Goal: Information Seeking & Learning: Learn about a topic

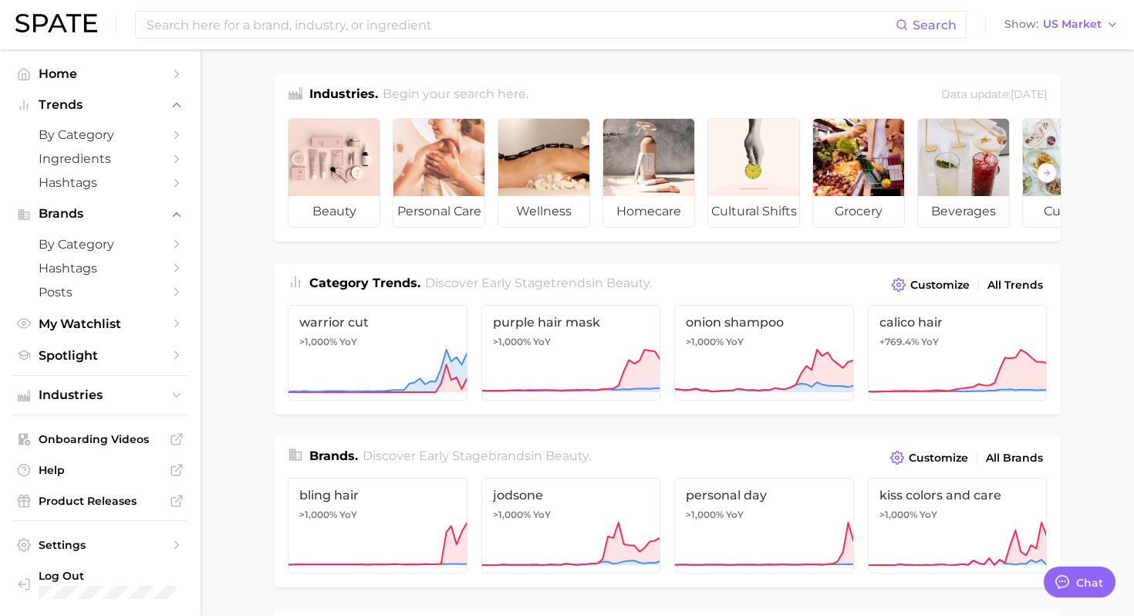
scroll to position [7, 0]
click at [141, 138] on span "by Category" at bounding box center [100, 134] width 123 height 15
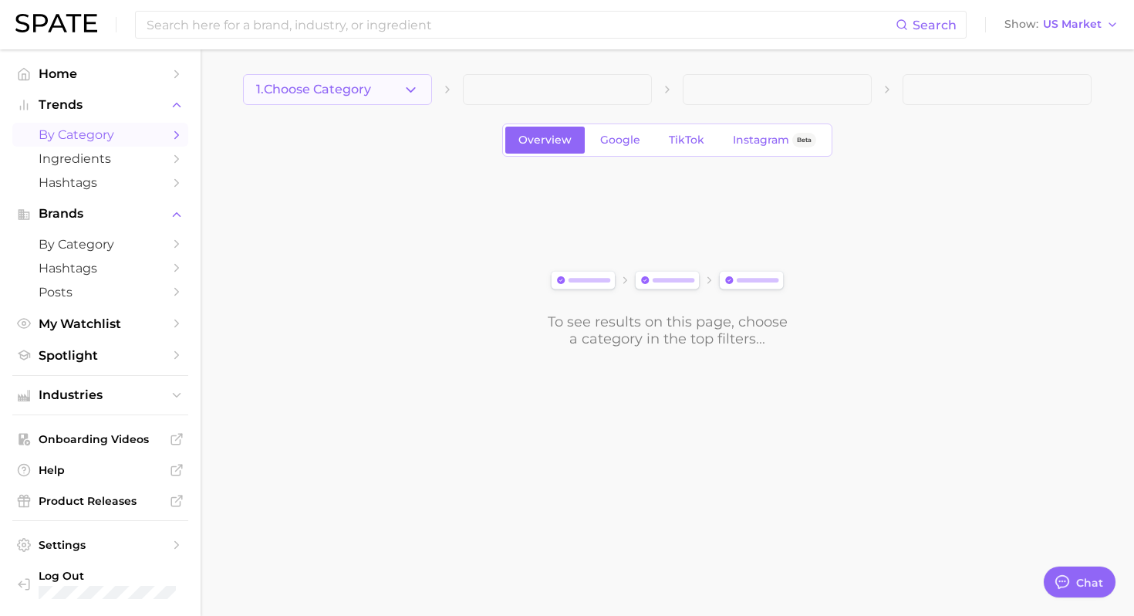
click at [388, 86] on button "1. Choose Category" at bounding box center [337, 89] width 189 height 31
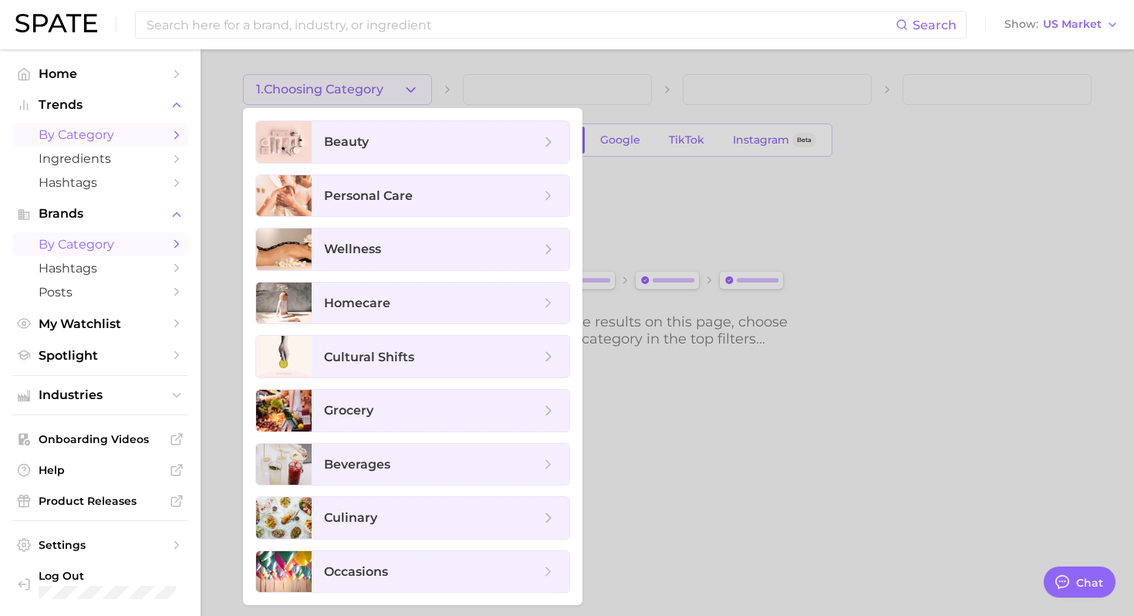
click at [92, 251] on span "by Category" at bounding box center [100, 244] width 123 height 15
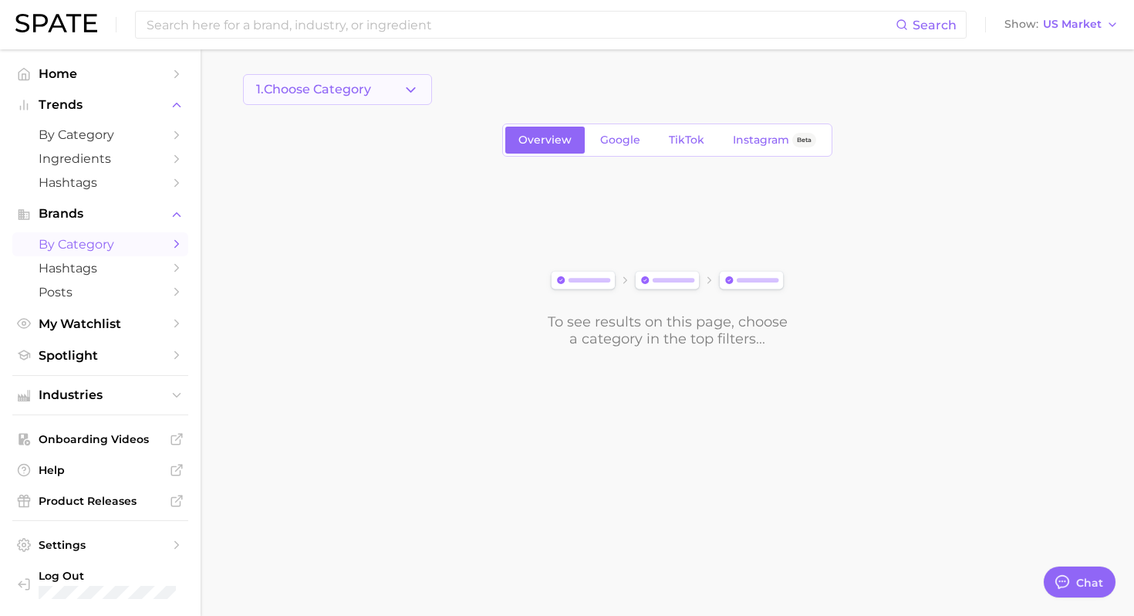
click at [416, 83] on icon "button" at bounding box center [411, 90] width 16 height 16
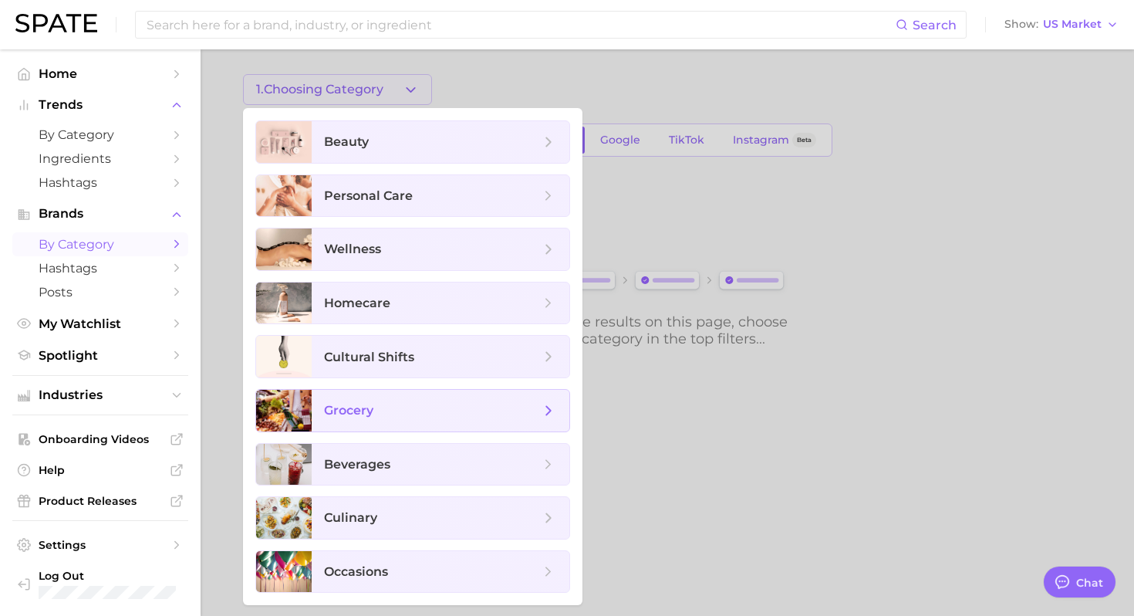
click at [403, 420] on span "grocery" at bounding box center [441, 411] width 258 height 42
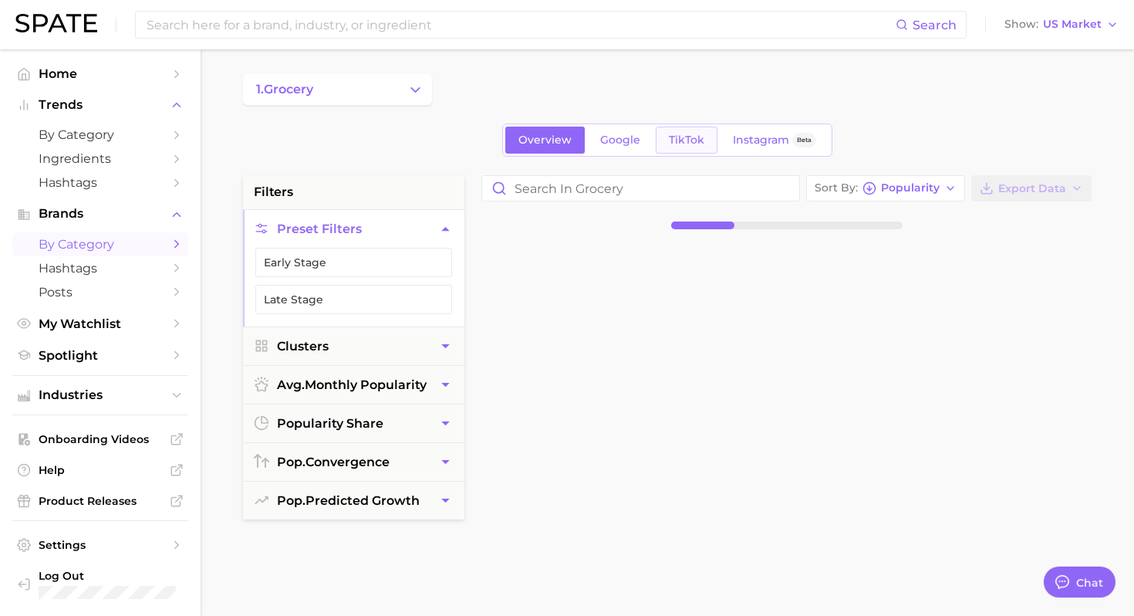
click at [690, 143] on span "TikTok" at bounding box center [686, 139] width 35 height 13
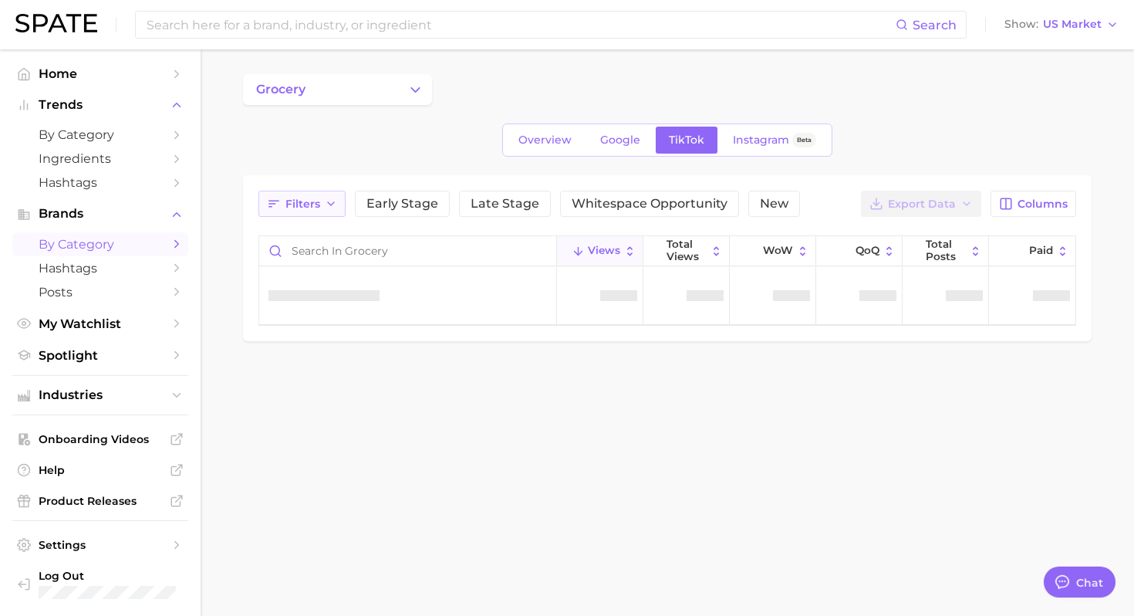
click at [322, 205] on button "Filters" at bounding box center [301, 204] width 87 height 26
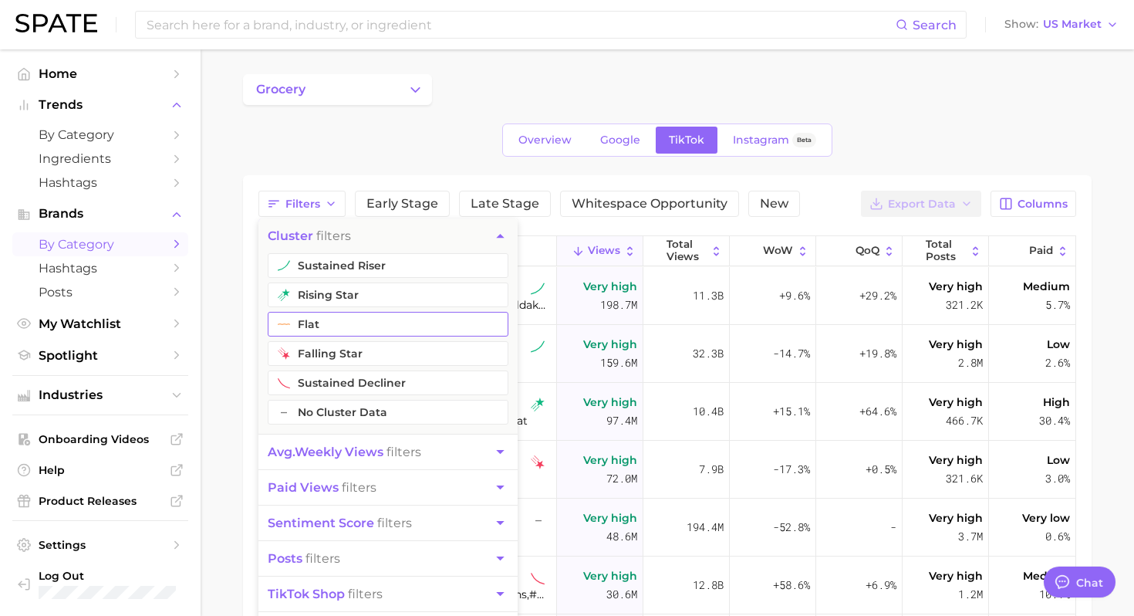
type textarea "x"
click at [418, 271] on button "sustained riser" at bounding box center [388, 265] width 241 height 25
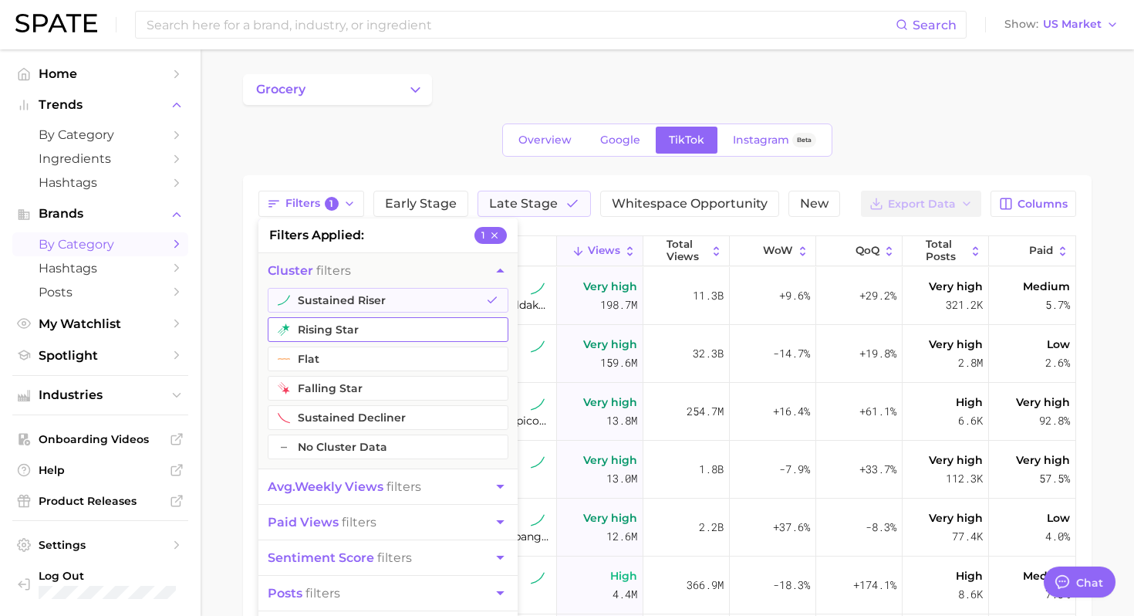
click at [375, 325] on button "rising star" at bounding box center [388, 329] width 241 height 25
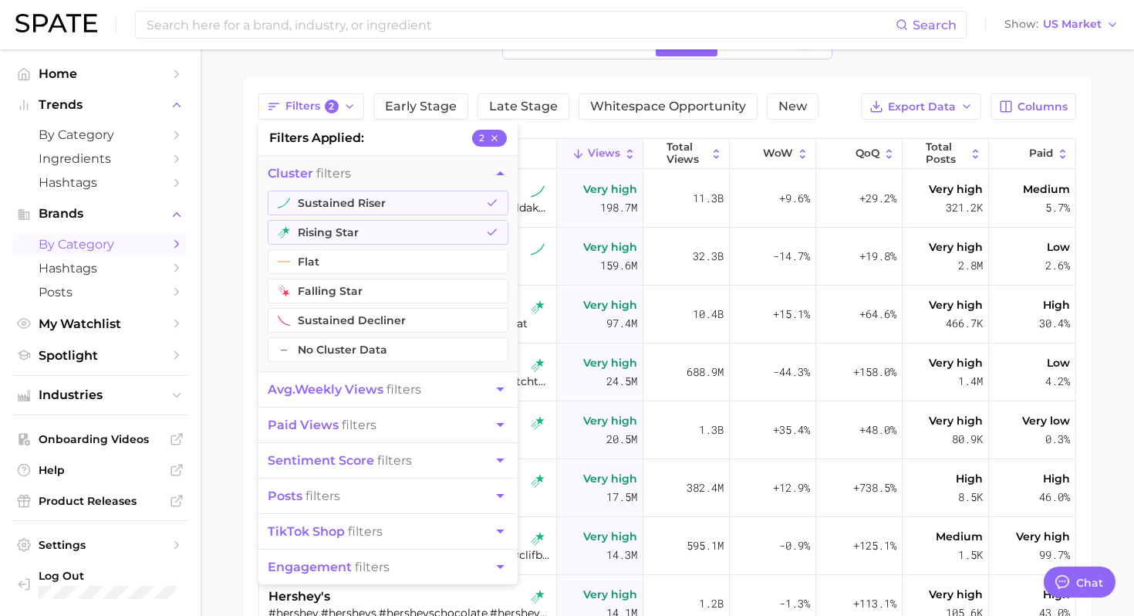
scroll to position [103, 0]
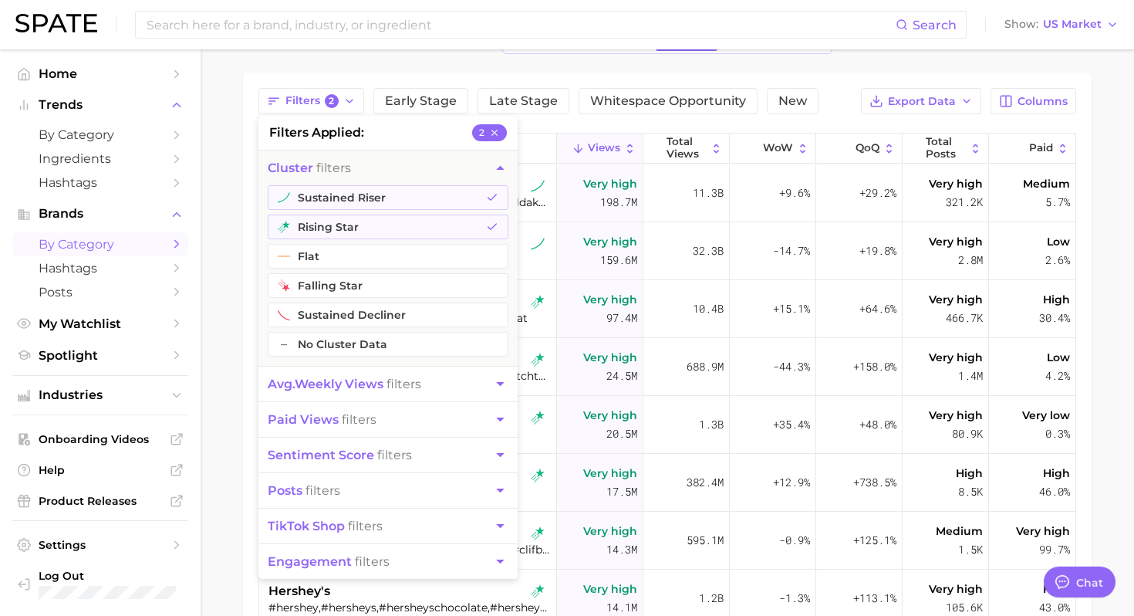
click at [224, 378] on main "grocery Overview Google TikTok Instagram Beta Filters 2 filters applied 2 clust…" at bounding box center [667, 394] width 933 height 894
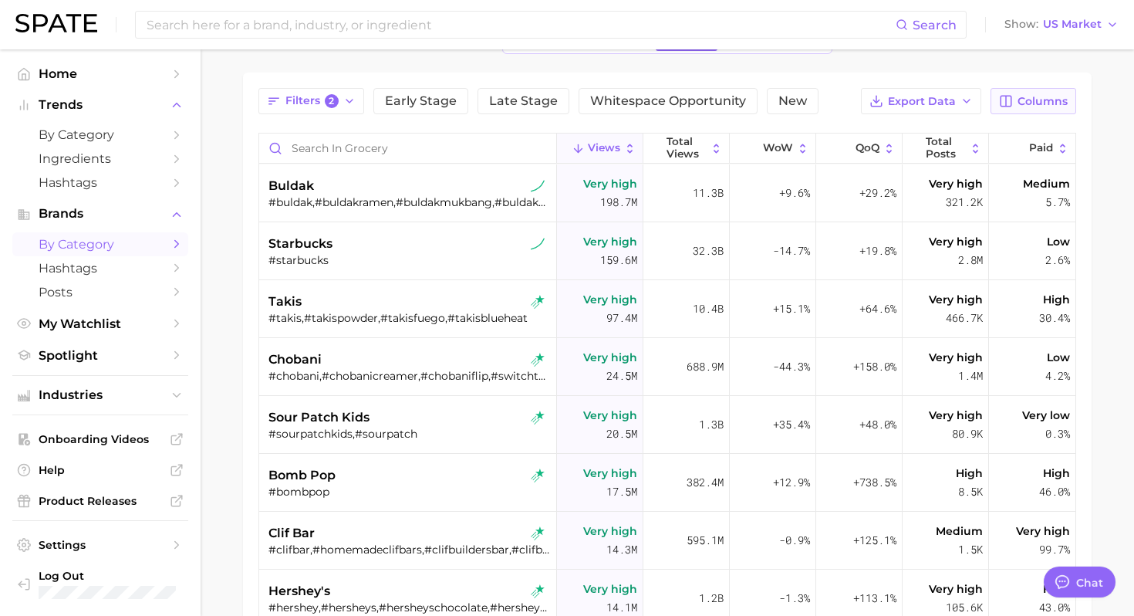
click at [1034, 99] on span "Columns" at bounding box center [1042, 101] width 50 height 13
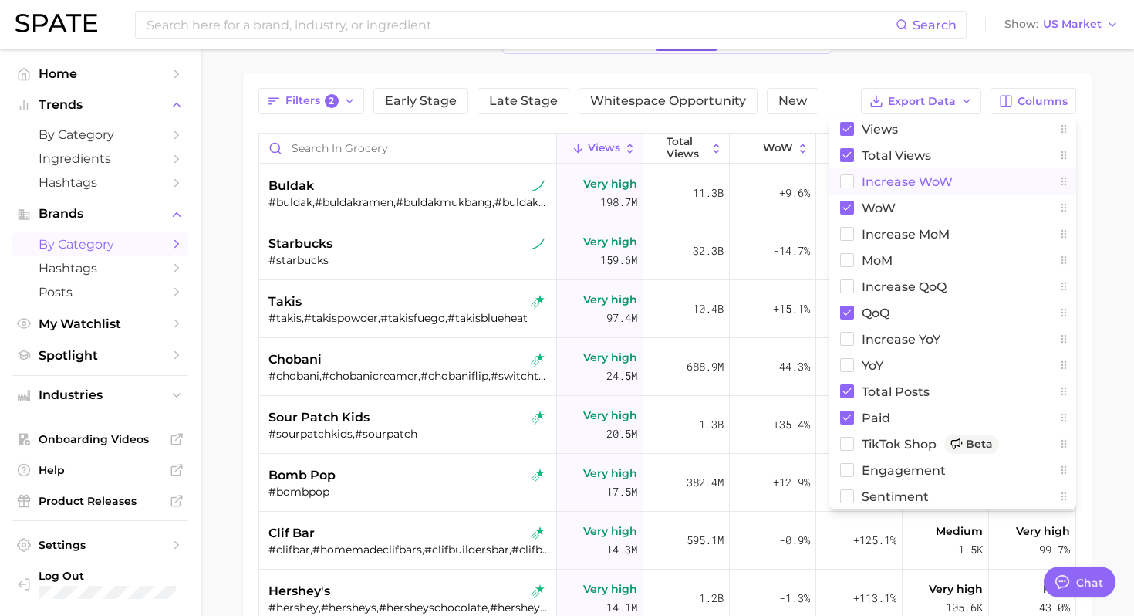
click at [876, 177] on span "Increase WoW" at bounding box center [907, 181] width 91 height 13
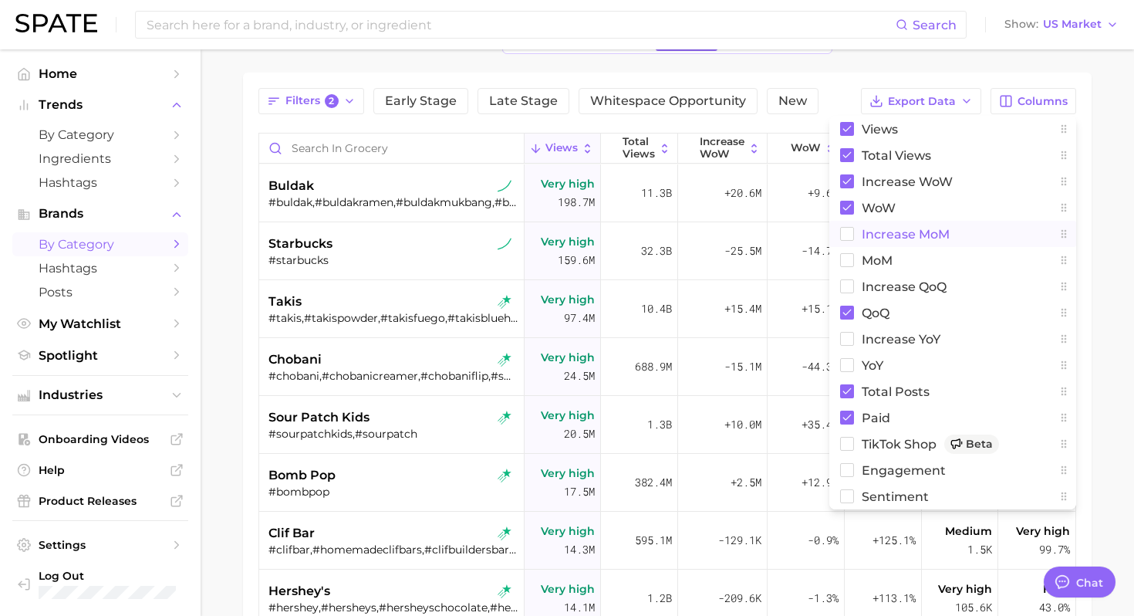
click at [849, 228] on rect at bounding box center [847, 234] width 13 height 13
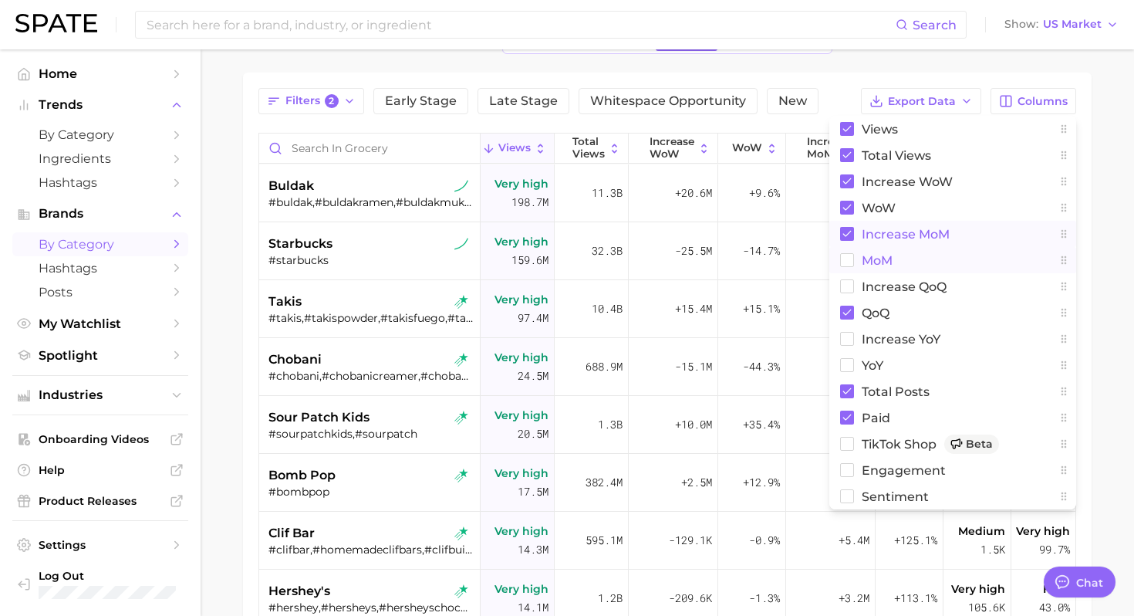
click at [845, 267] on button "MoM" at bounding box center [952, 260] width 247 height 26
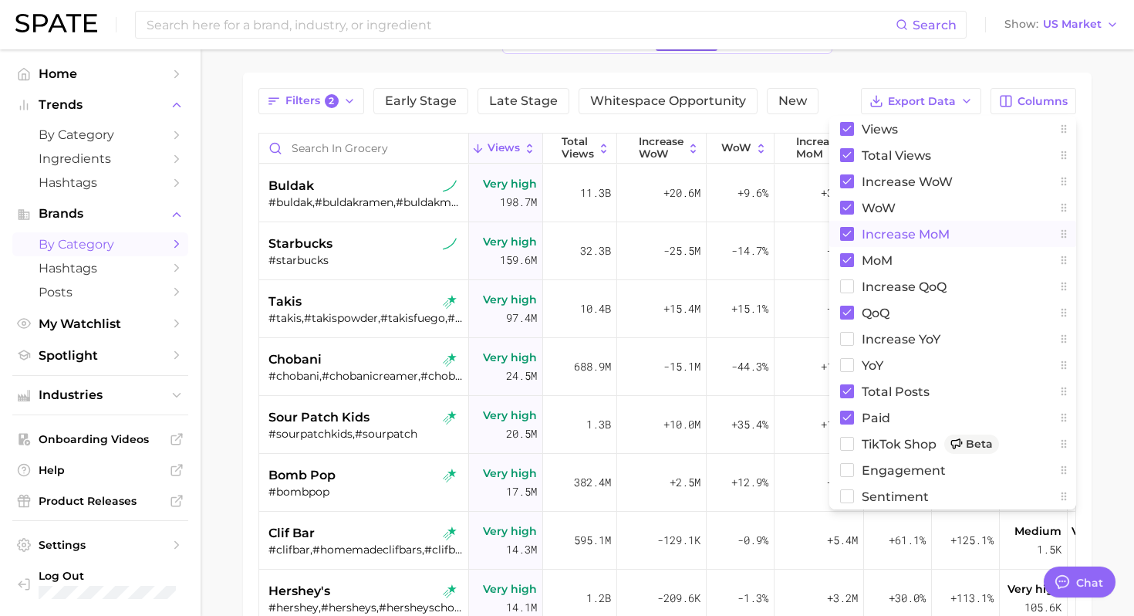
click at [845, 72] on div "grocery Overview Google TikTok Instagram Beta Filters 2 Early Stage Late Stage …" at bounding box center [667, 367] width 848 height 792
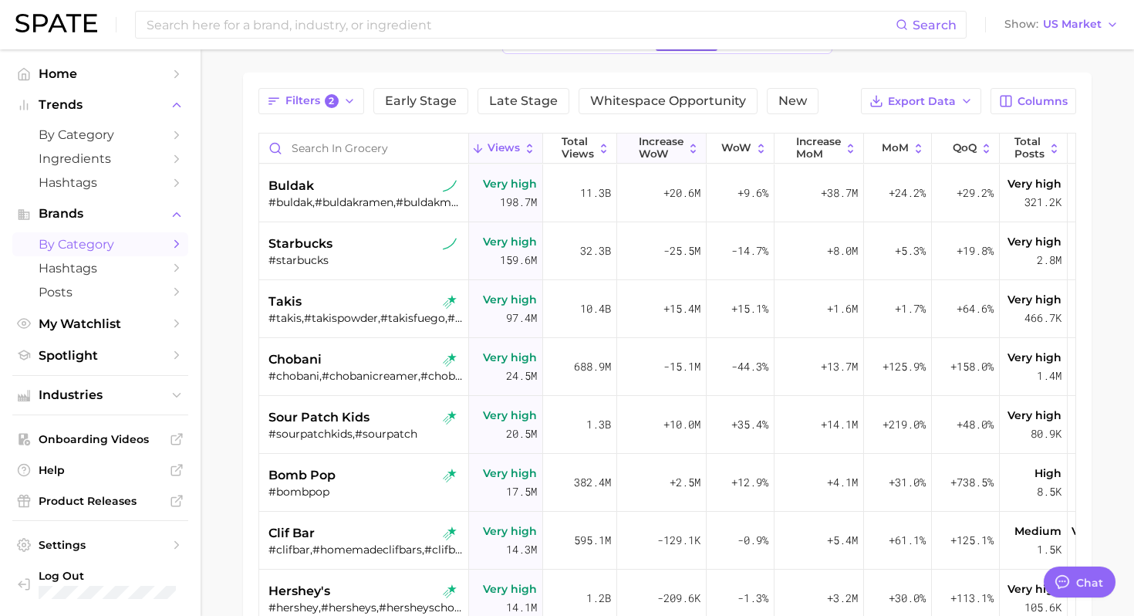
click at [660, 149] on span "Increase WoW" at bounding box center [661, 148] width 45 height 24
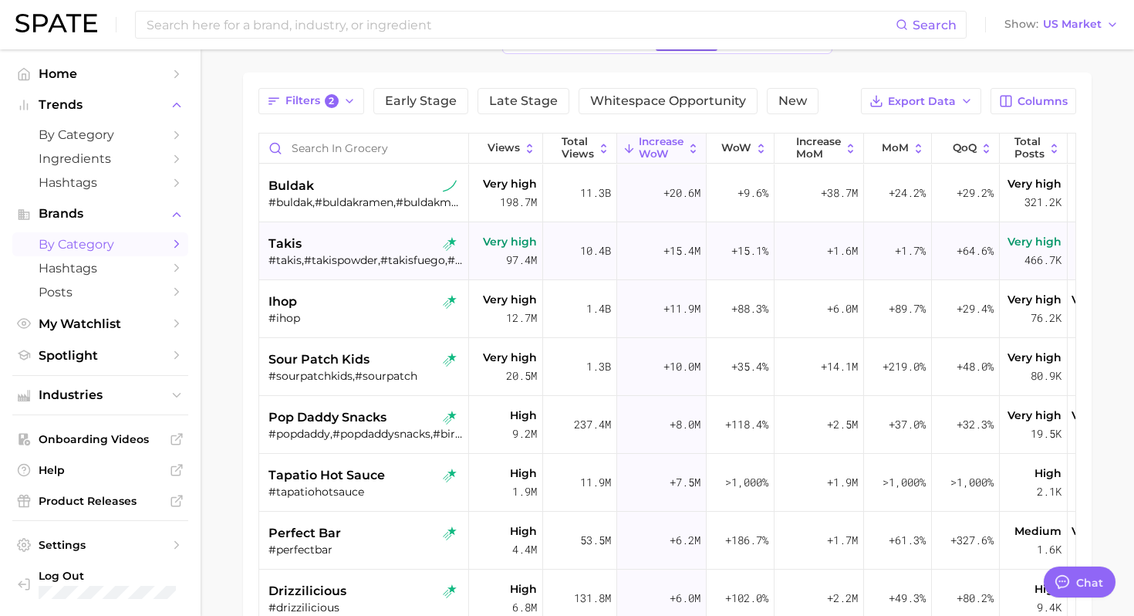
click at [393, 244] on div "takis" at bounding box center [365, 243] width 194 height 19
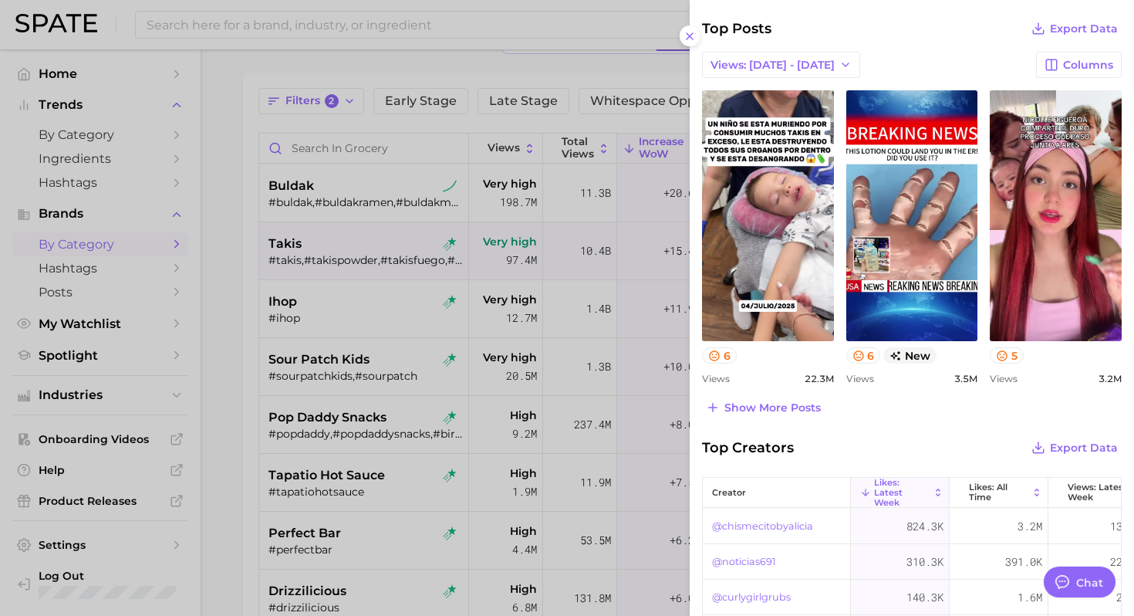
scroll to position [544, 0]
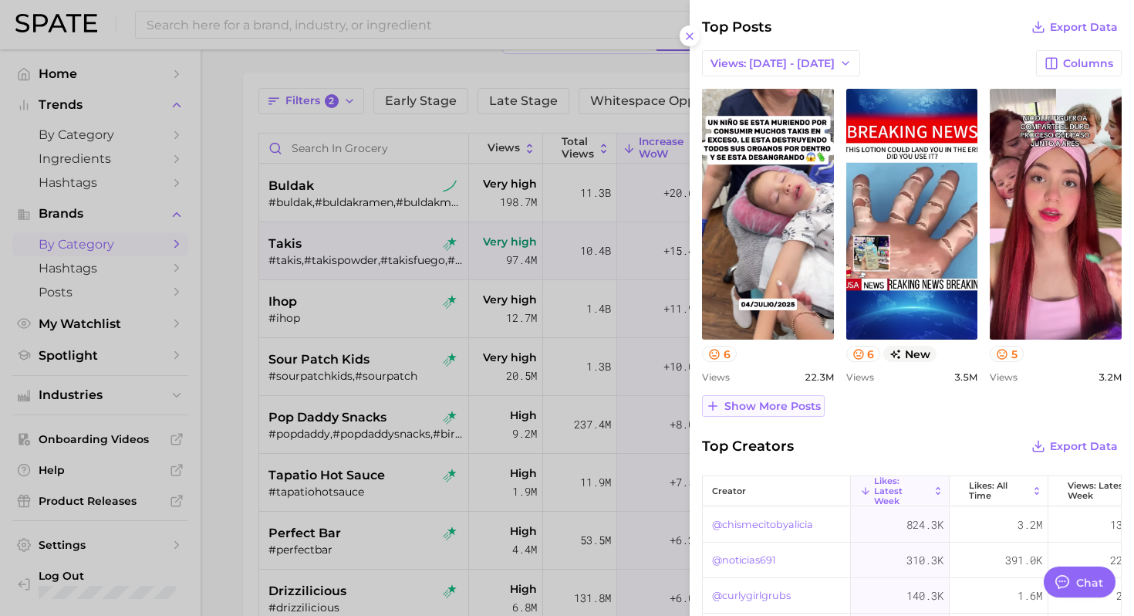
click at [795, 407] on span "Show more posts" at bounding box center [772, 406] width 96 height 13
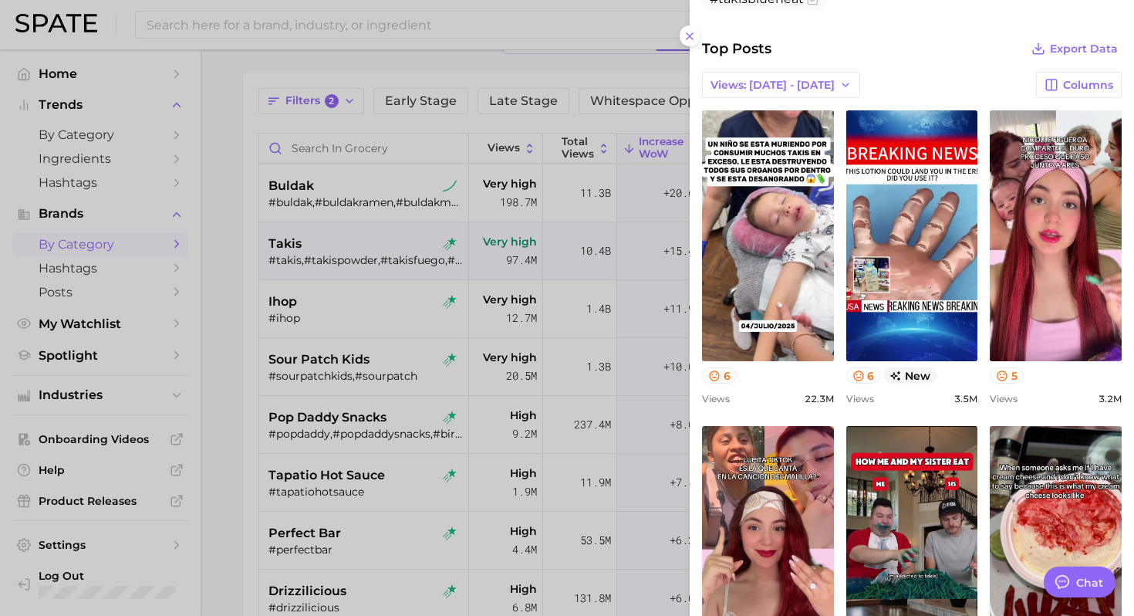
scroll to position [516, 0]
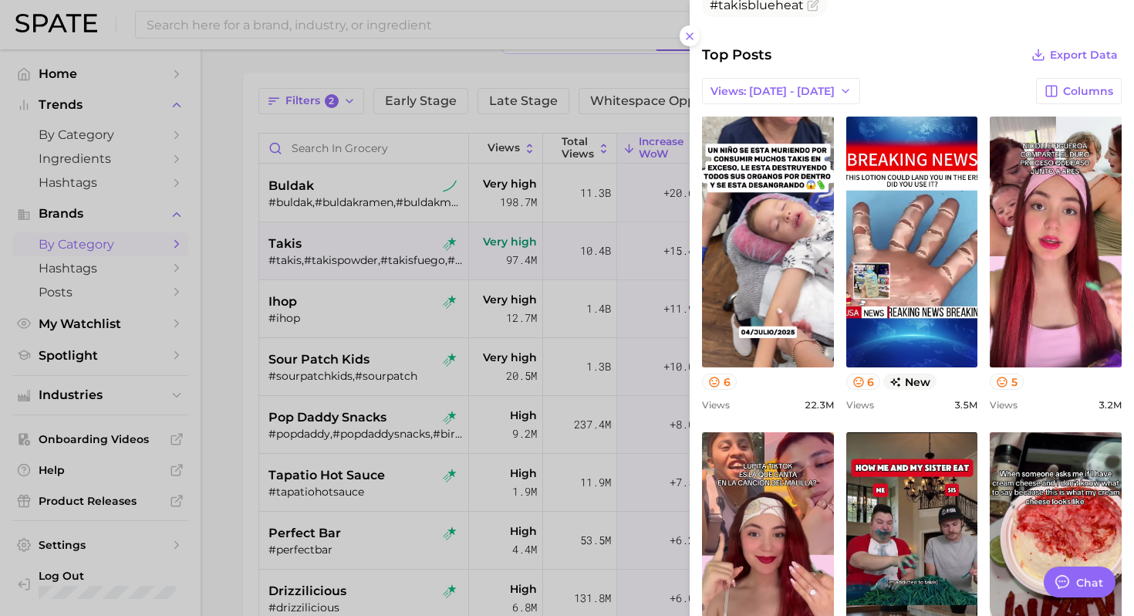
click at [245, 357] on div at bounding box center [567, 308] width 1134 height 616
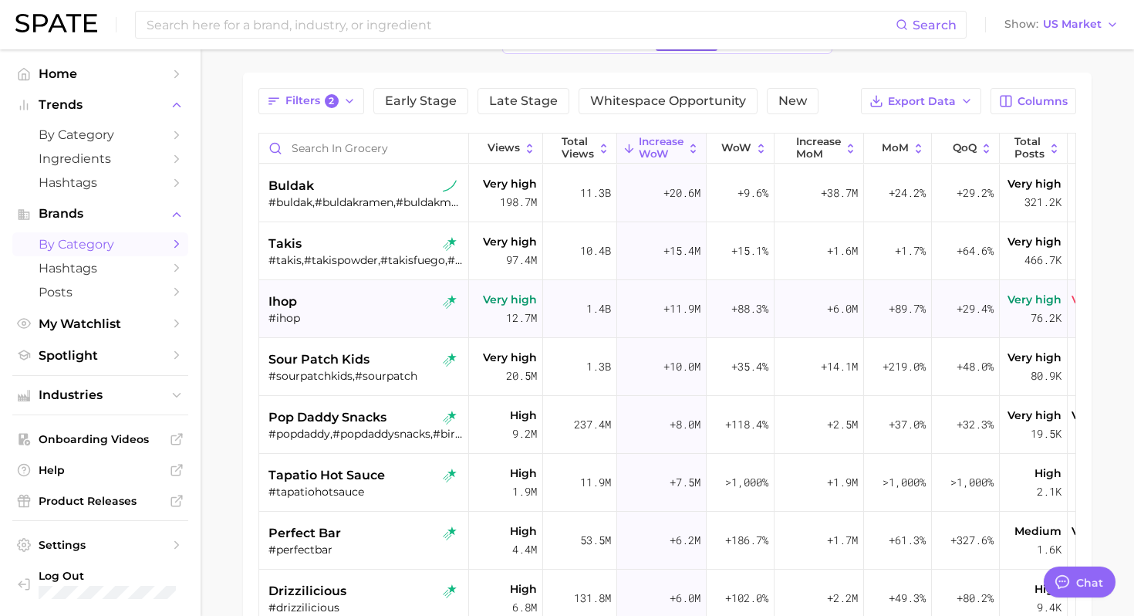
click at [375, 291] on div "ihop #ihop" at bounding box center [365, 309] width 194 height 58
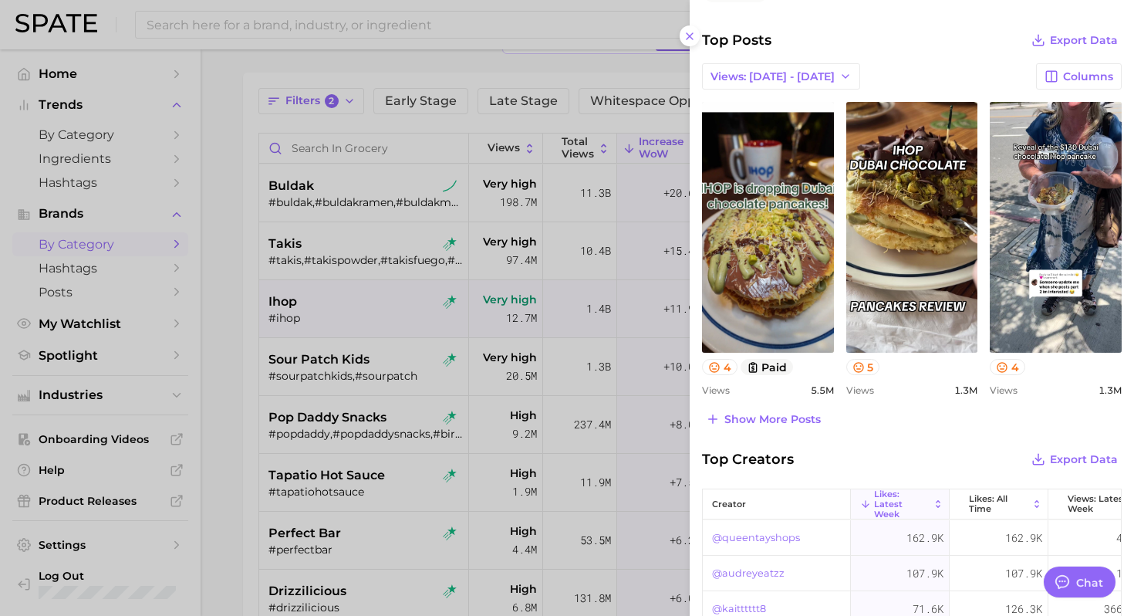
scroll to position [512, 0]
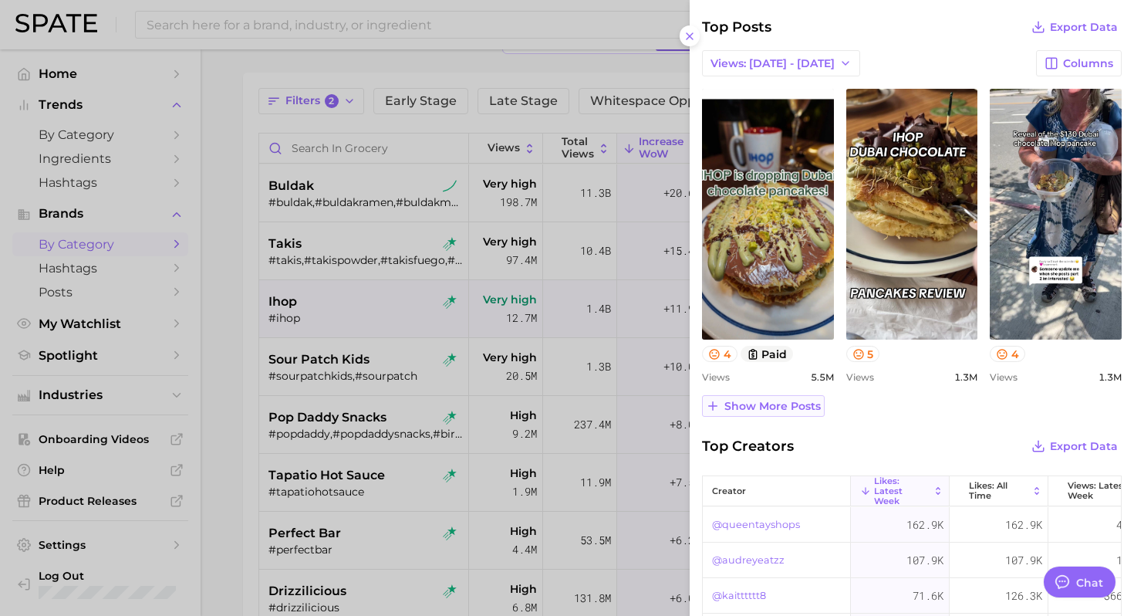
click at [786, 406] on span "Show more posts" at bounding box center [772, 406] width 96 height 13
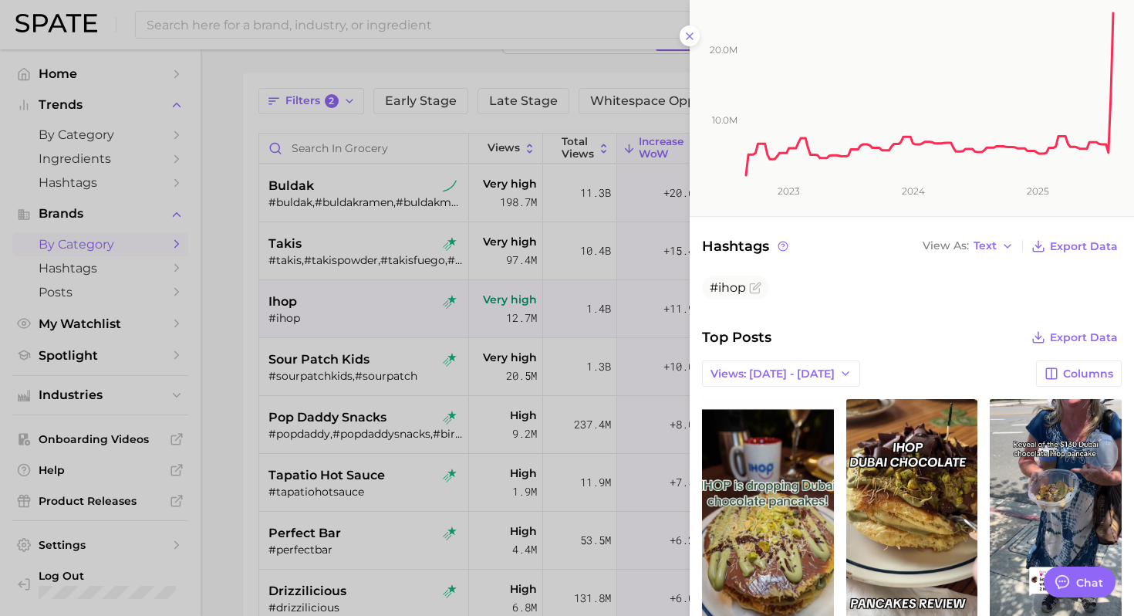
scroll to position [197, 0]
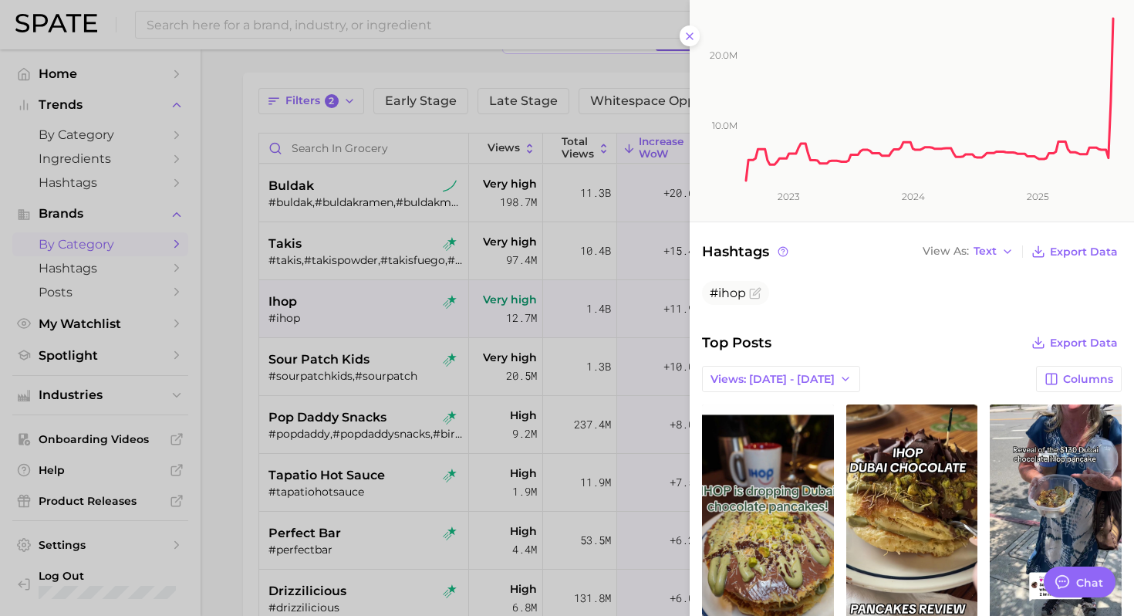
click at [483, 369] on div at bounding box center [567, 308] width 1134 height 616
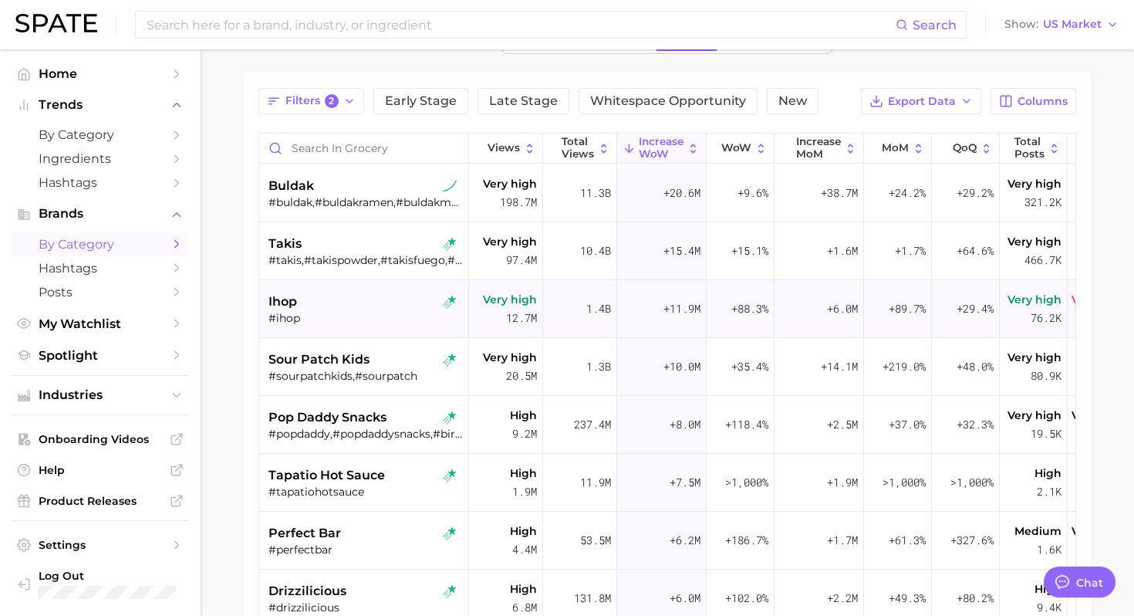
click at [340, 314] on div "#ihop" at bounding box center [365, 318] width 194 height 14
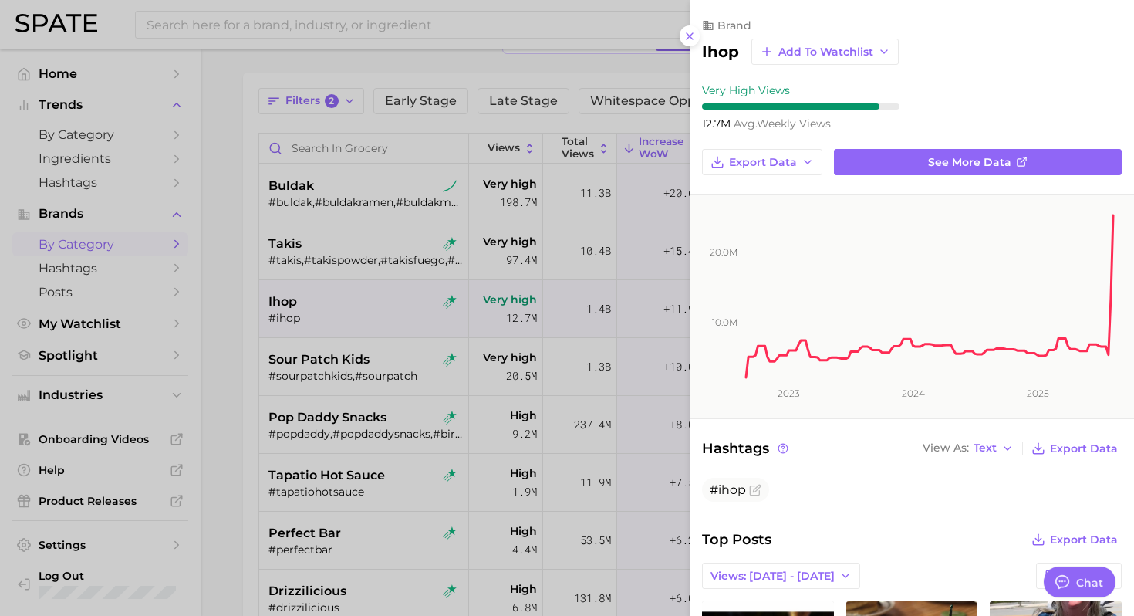
scroll to position [0, 0]
click at [896, 160] on link "See more data" at bounding box center [978, 162] width 288 height 26
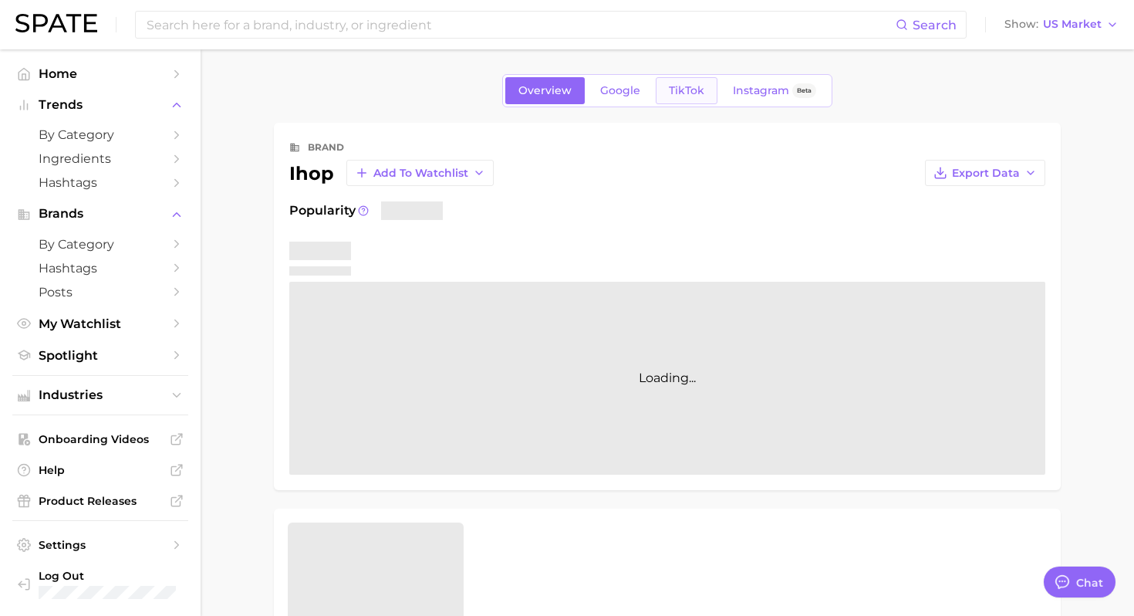
click at [686, 93] on span "TikTok" at bounding box center [686, 90] width 35 height 13
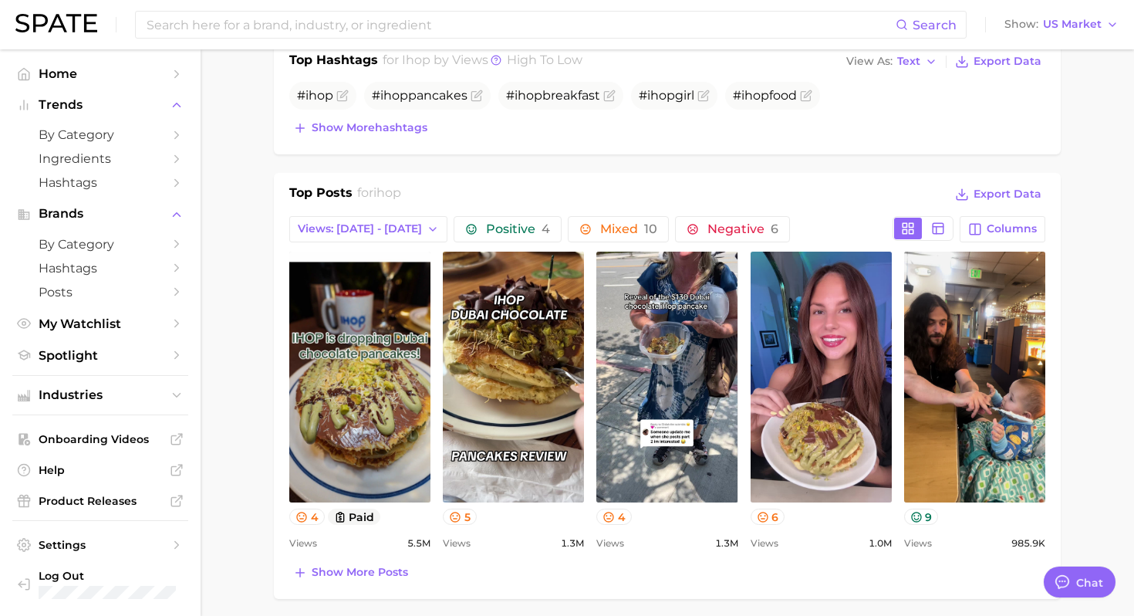
scroll to position [560, 0]
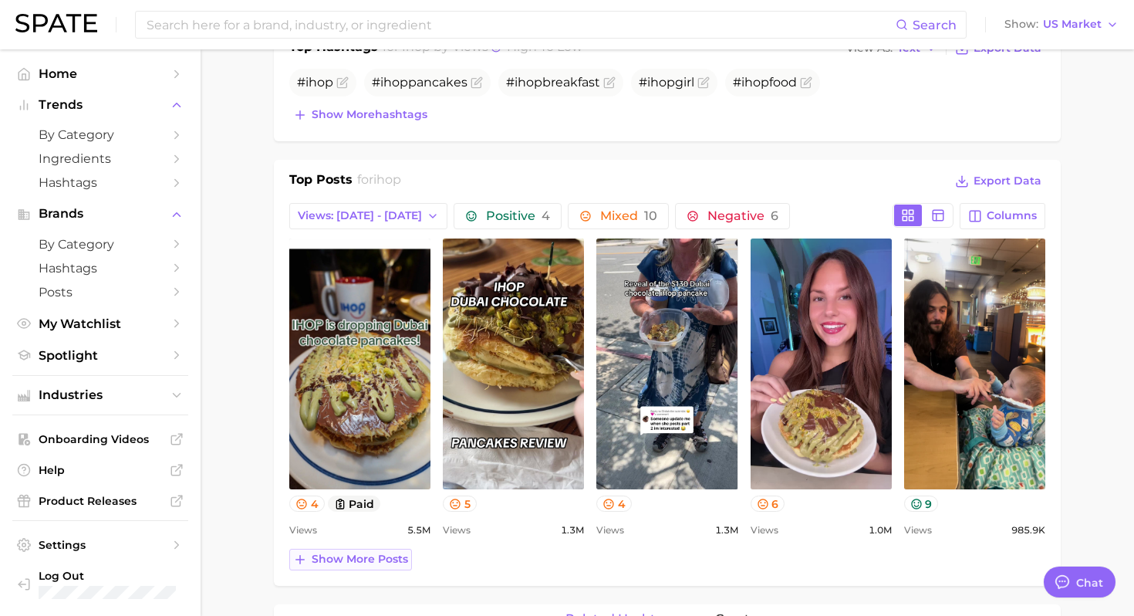
click at [363, 555] on span "Show more posts" at bounding box center [360, 558] width 96 height 13
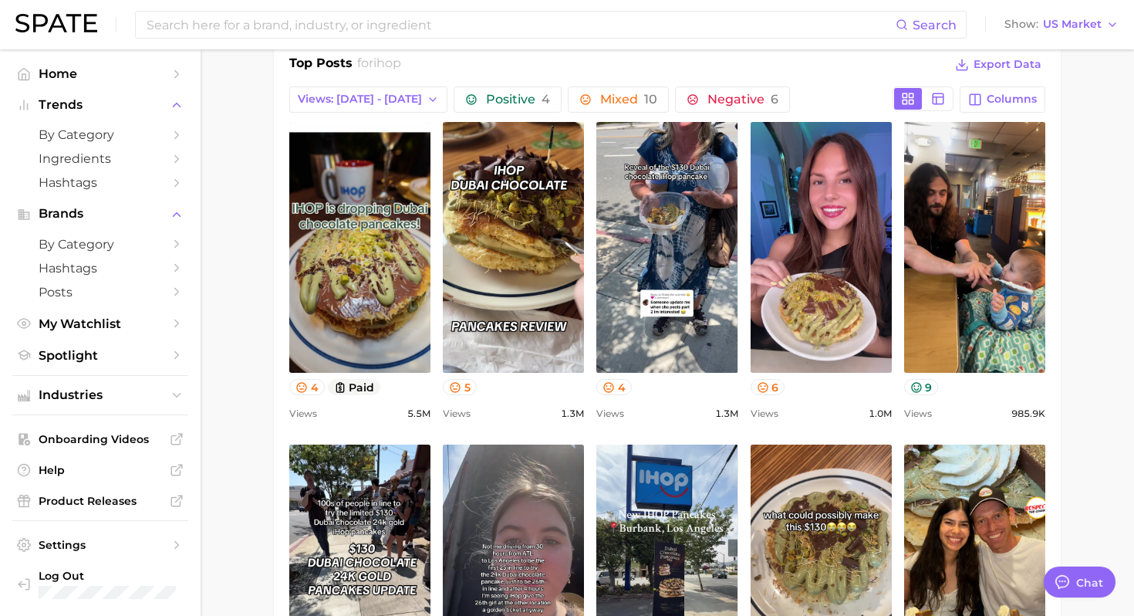
scroll to position [666, 0]
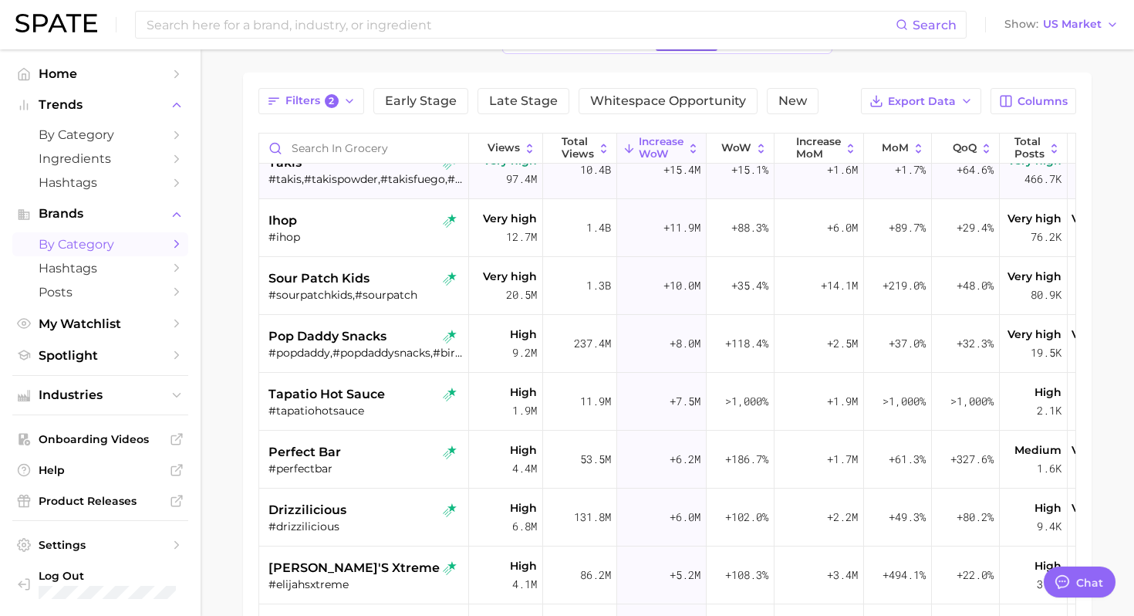
scroll to position [91, 0]
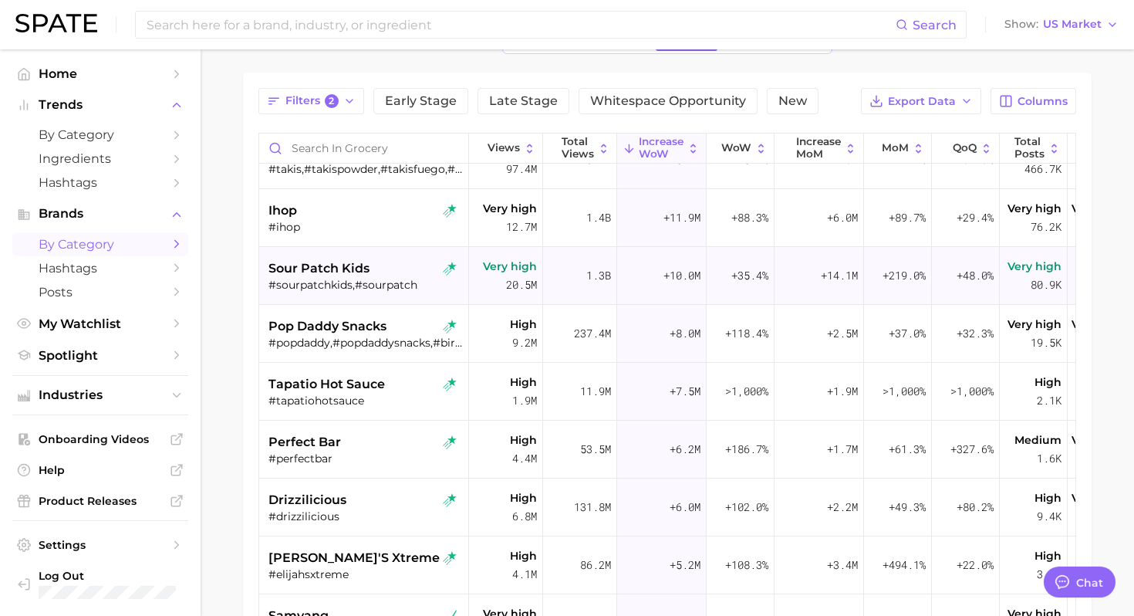
click at [392, 271] on div "sour patch kids" at bounding box center [365, 268] width 194 height 19
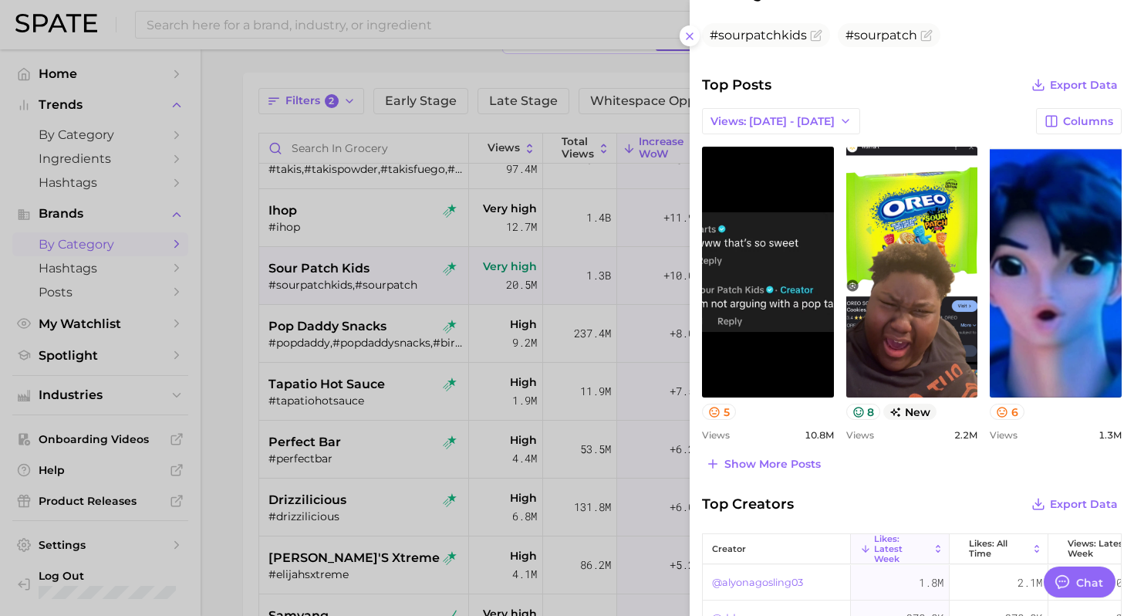
scroll to position [459, 0]
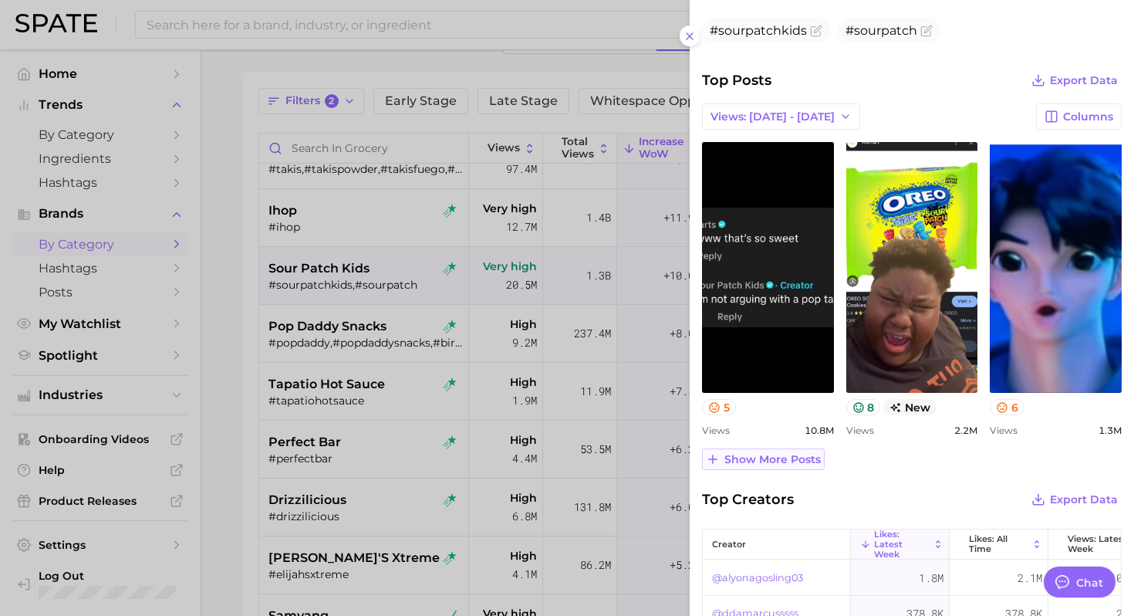
click at [781, 457] on span "Show more posts" at bounding box center [772, 459] width 96 height 13
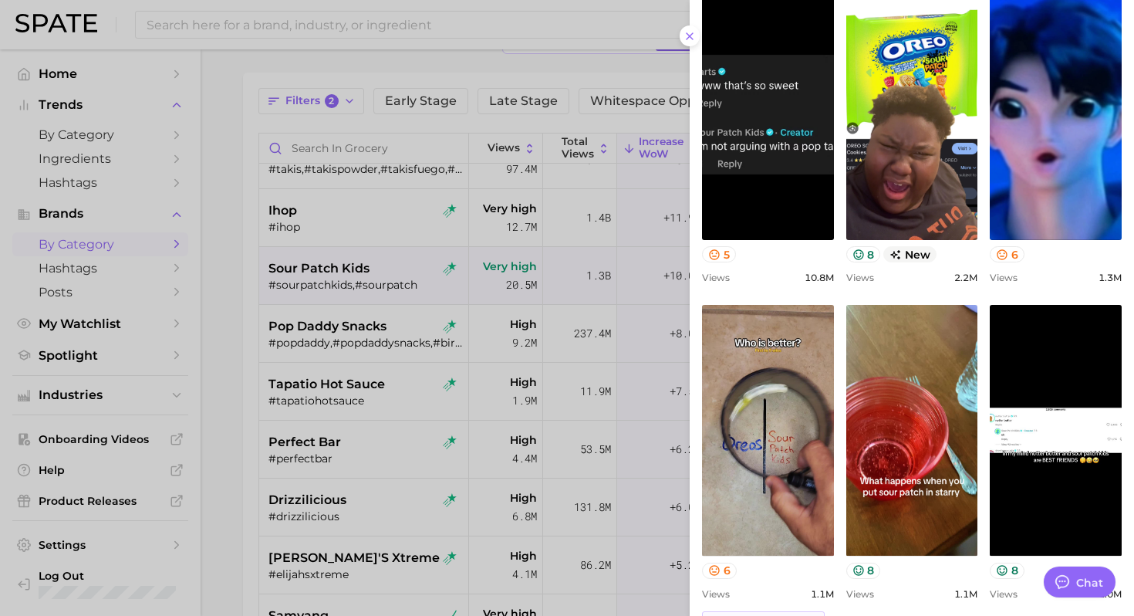
scroll to position [433, 0]
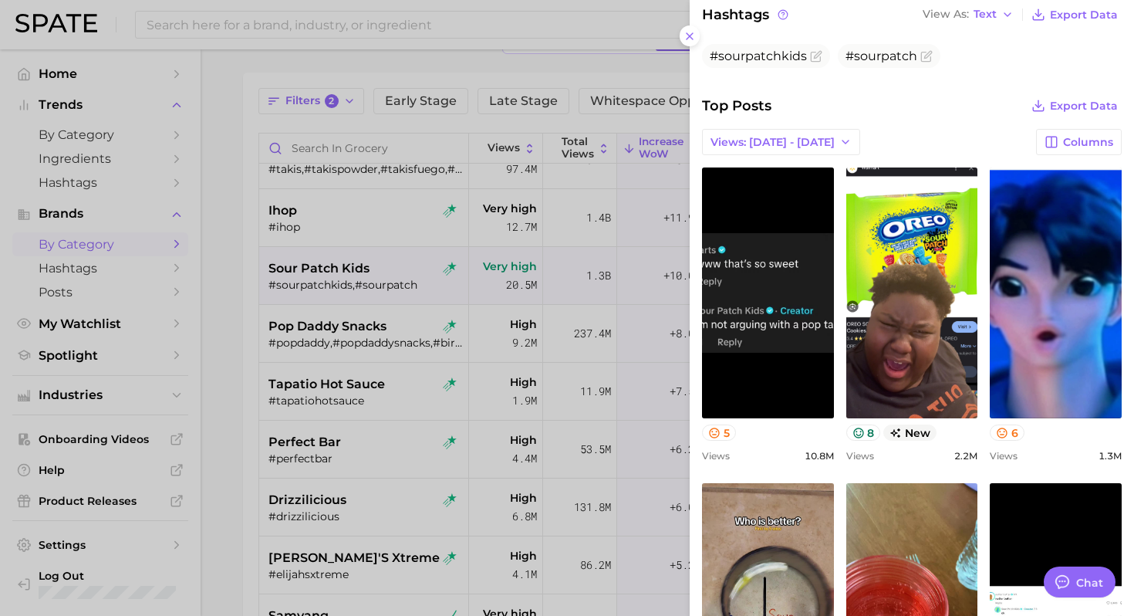
click at [332, 435] on div at bounding box center [567, 308] width 1134 height 616
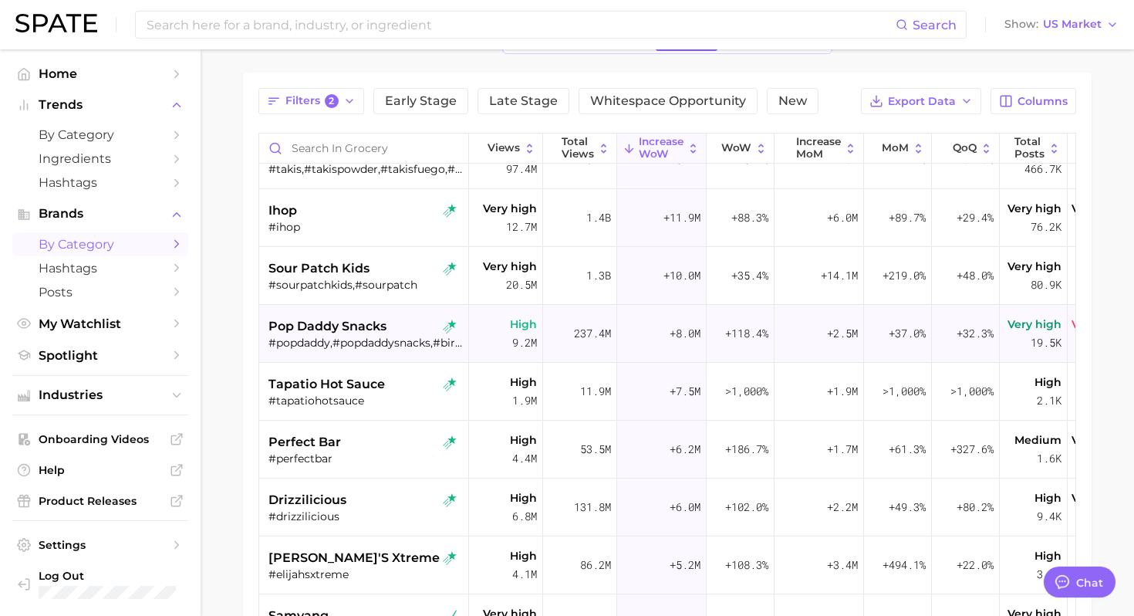
click at [381, 346] on div "#popdaddy,#popdaddysnacks,#birthdaycakepretzels,#popdaddysnacksreview" at bounding box center [365, 343] width 194 height 14
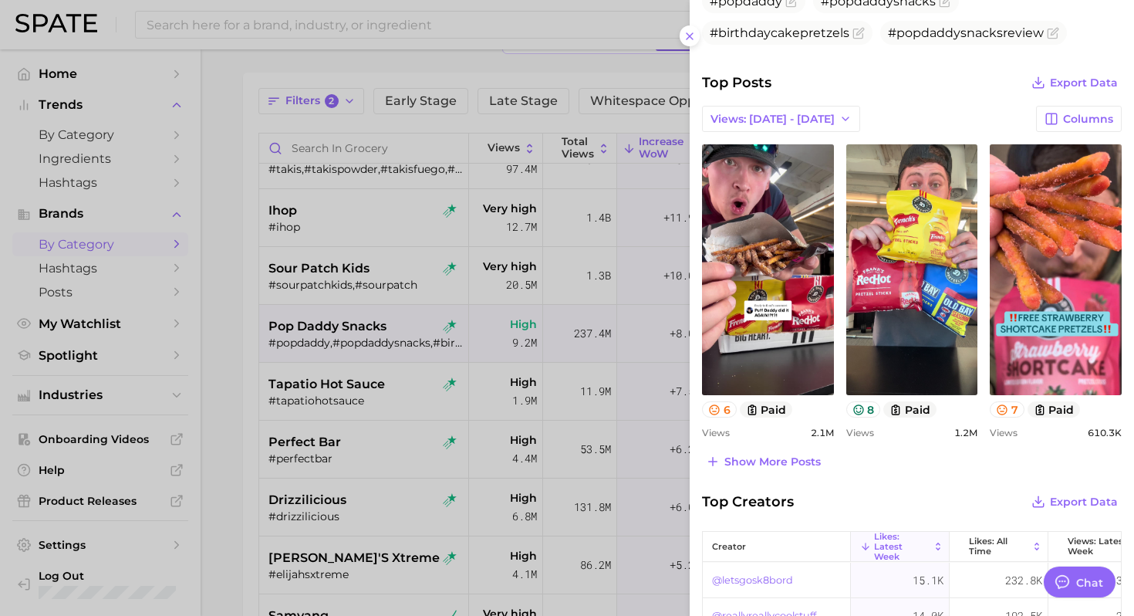
scroll to position [490, 0]
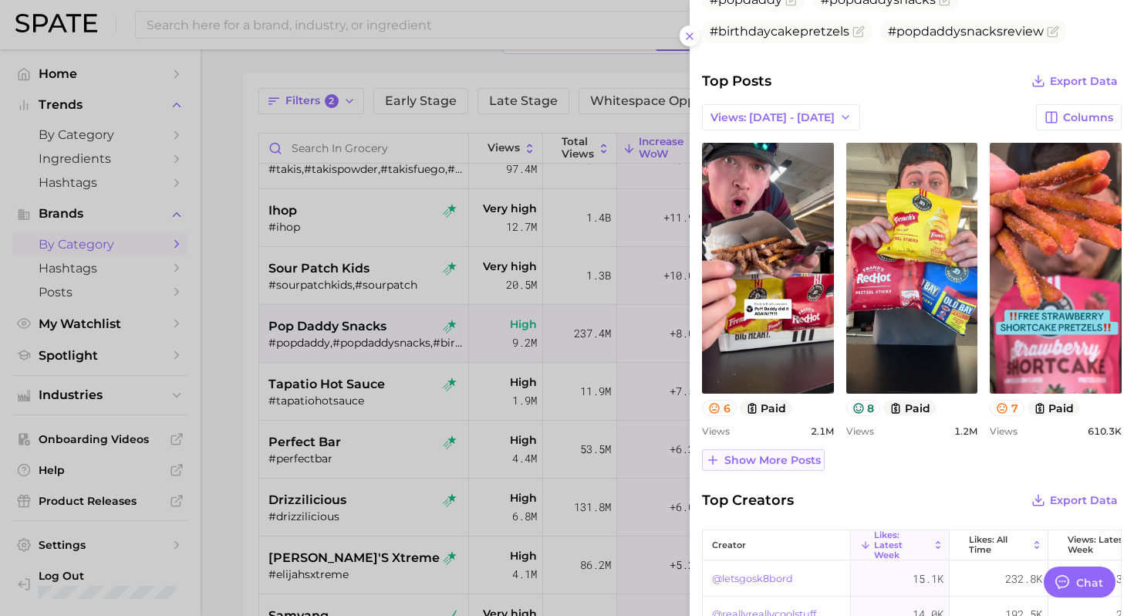
click at [796, 460] on span "Show more posts" at bounding box center [772, 460] width 96 height 13
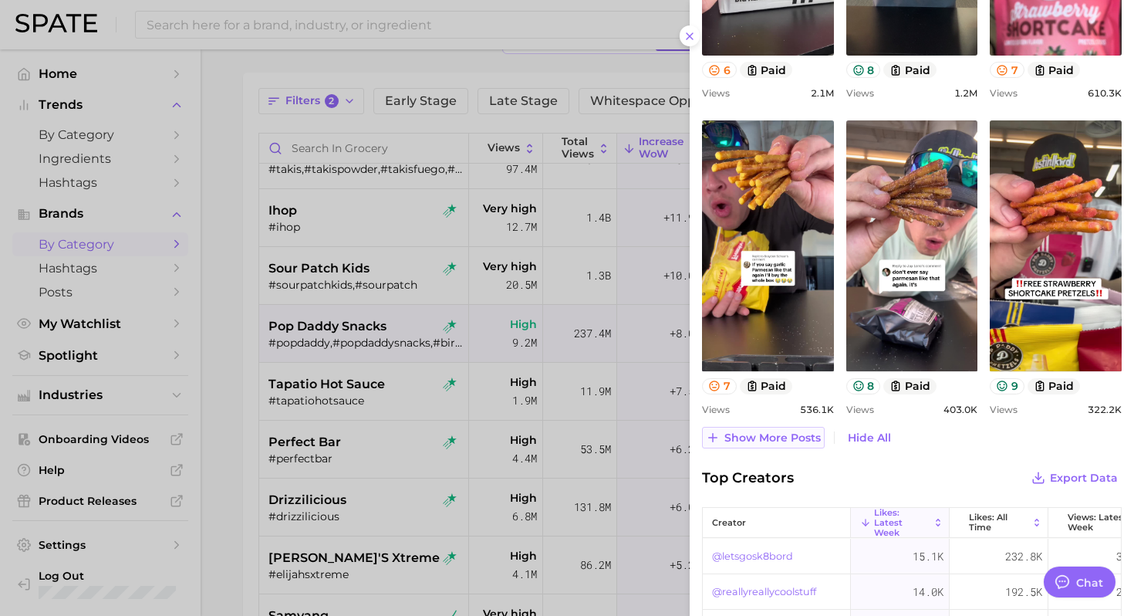
scroll to position [789, 0]
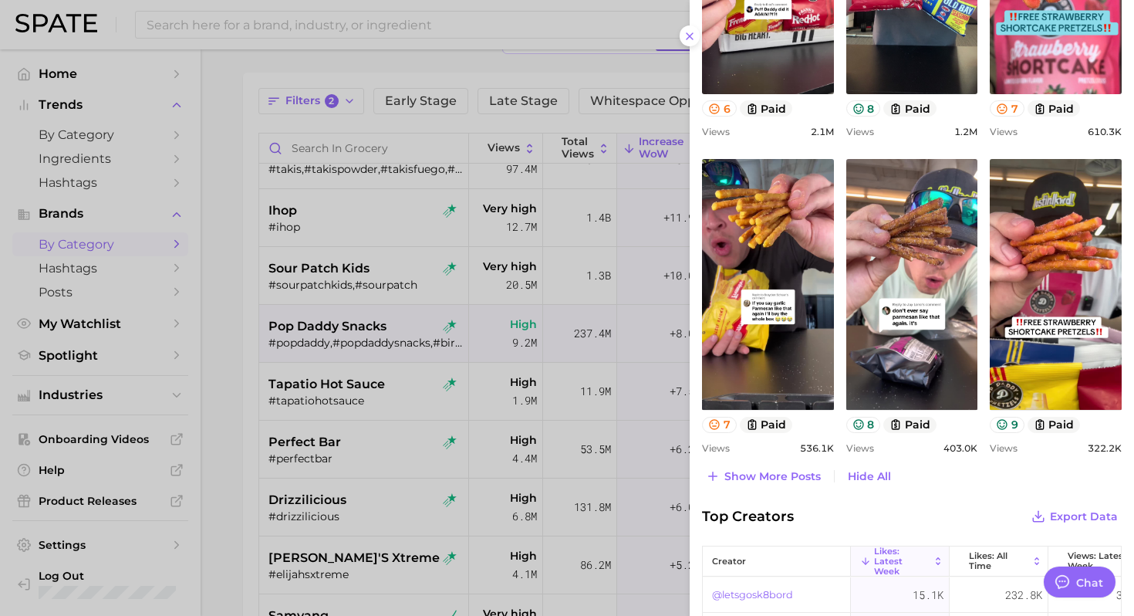
click at [329, 440] on div at bounding box center [567, 308] width 1134 height 616
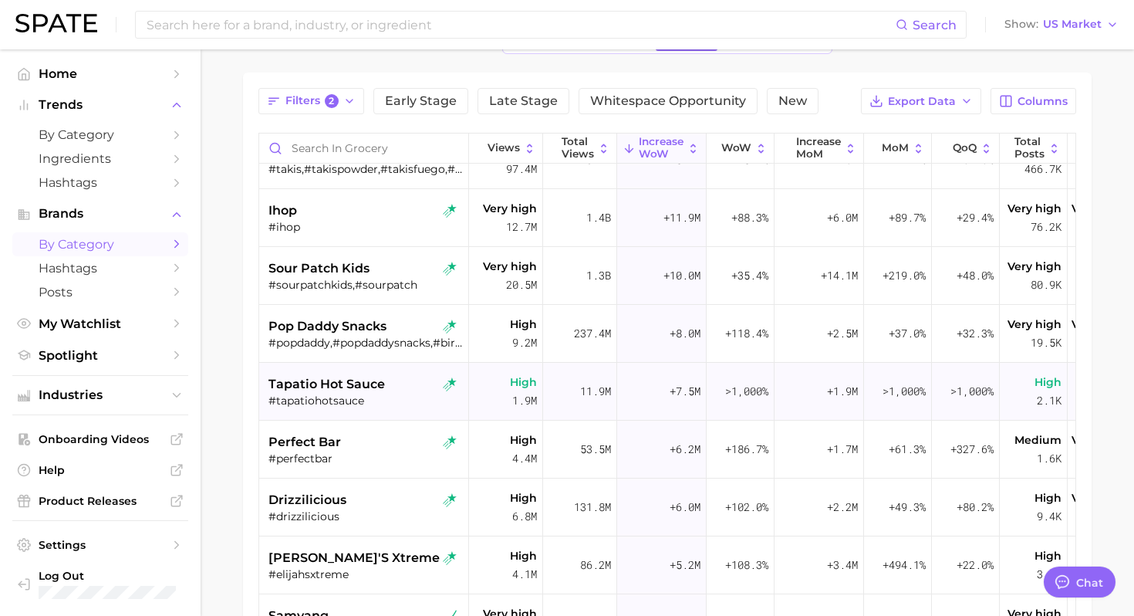
click at [367, 388] on span "tapatio hot sauce" at bounding box center [326, 384] width 116 height 19
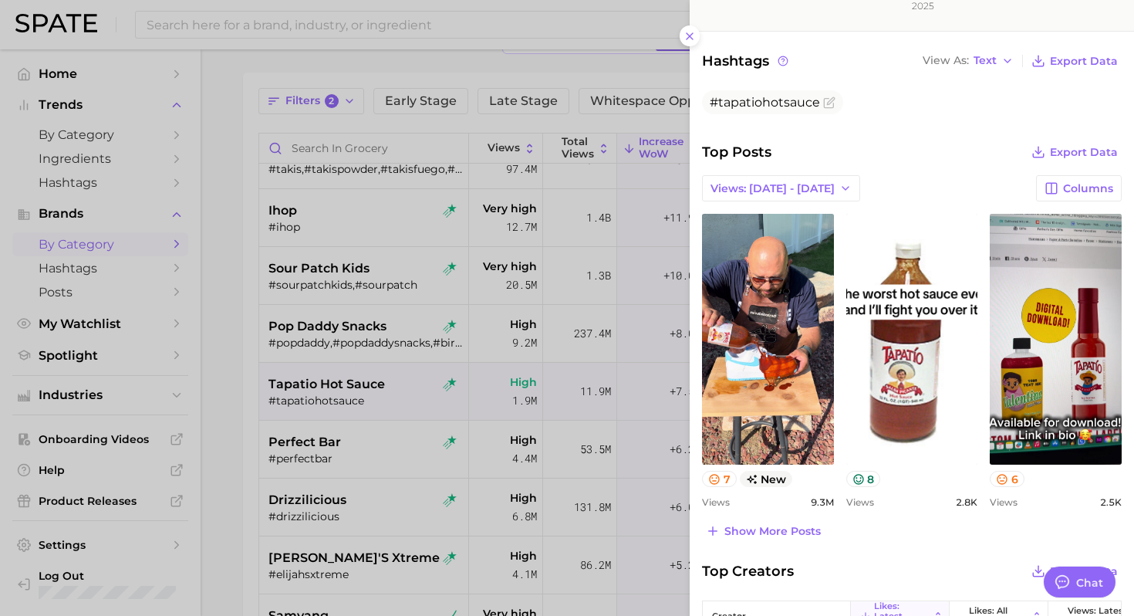
scroll to position [417, 0]
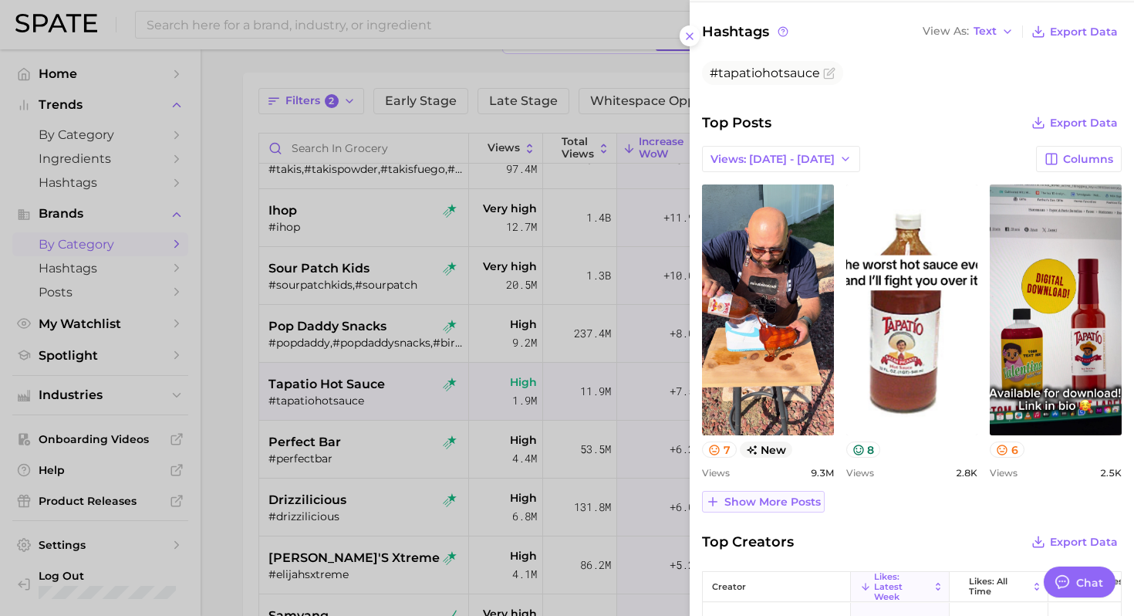
click at [752, 504] on span "Show more posts" at bounding box center [772, 501] width 96 height 13
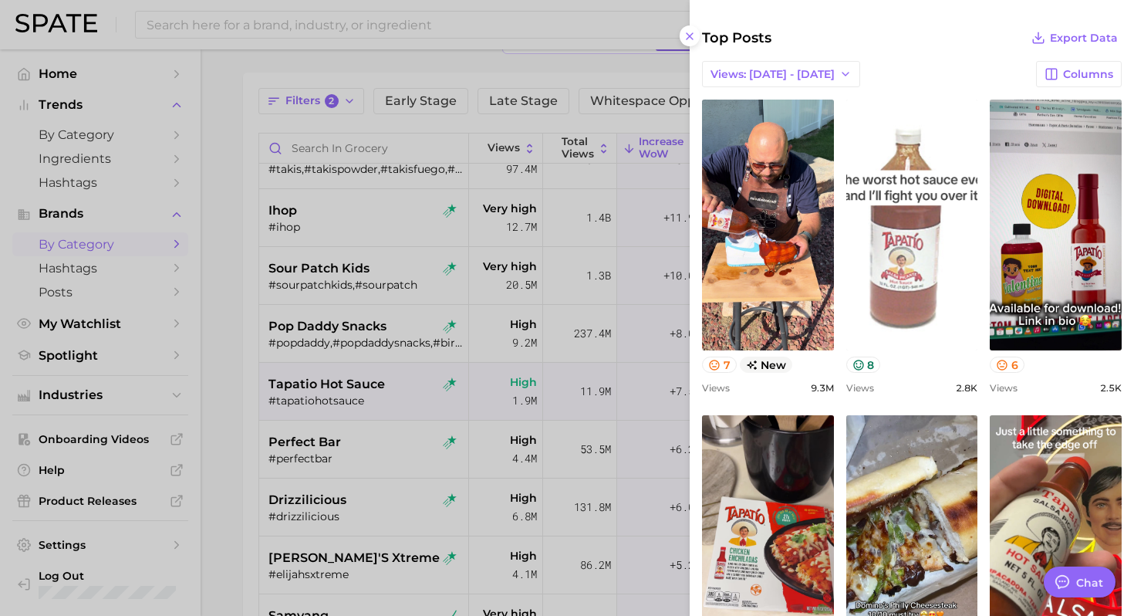
scroll to position [484, 0]
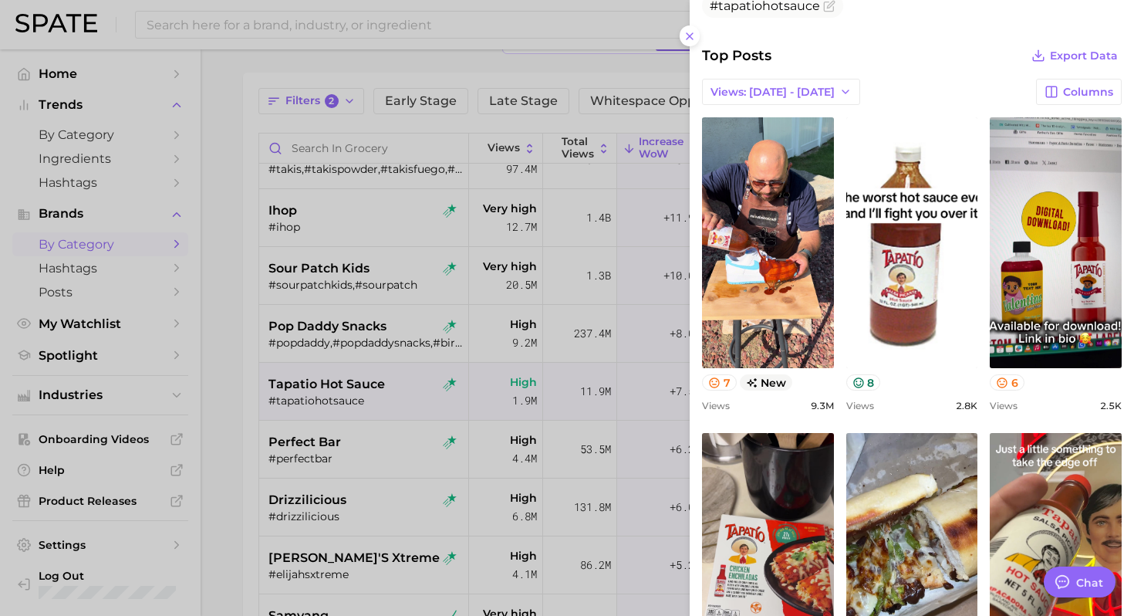
click at [388, 396] on div at bounding box center [567, 308] width 1134 height 616
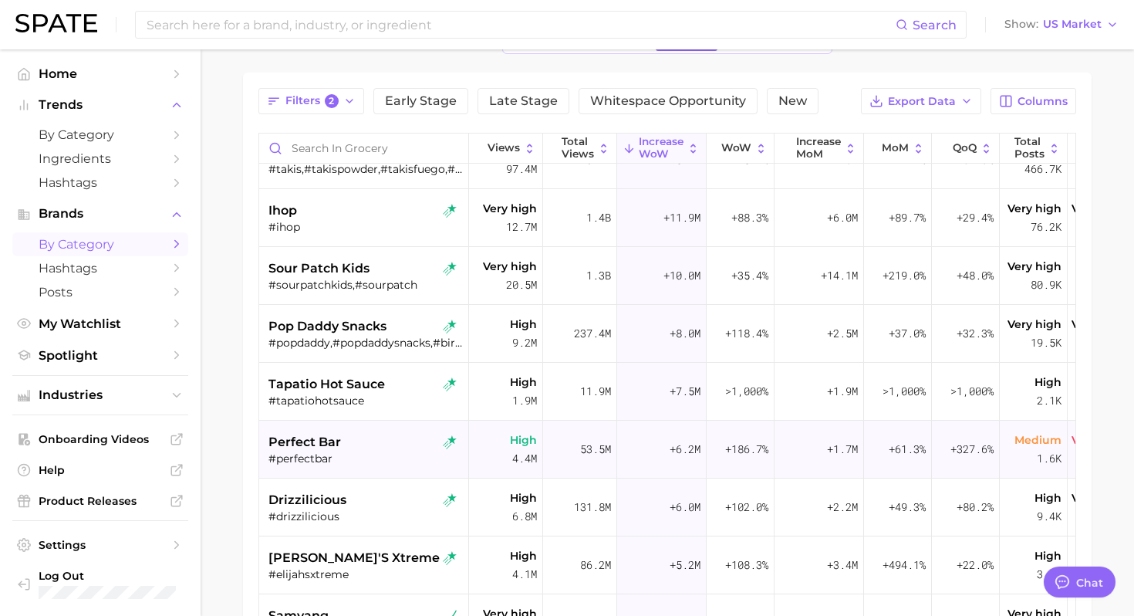
click at [365, 433] on div "perfect bar" at bounding box center [365, 442] width 194 height 19
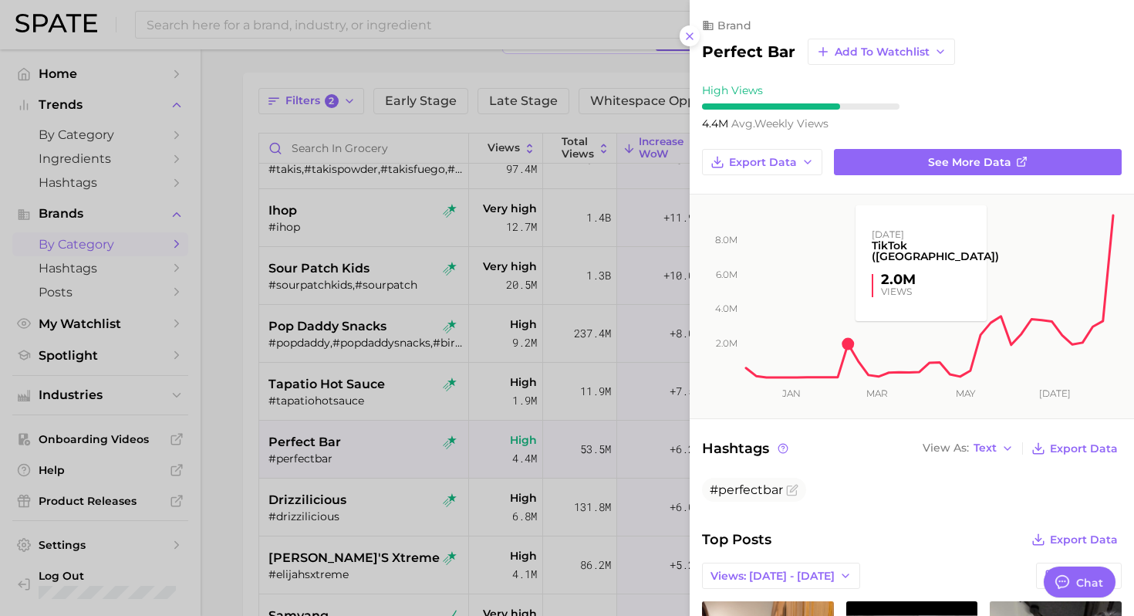
scroll to position [0, 0]
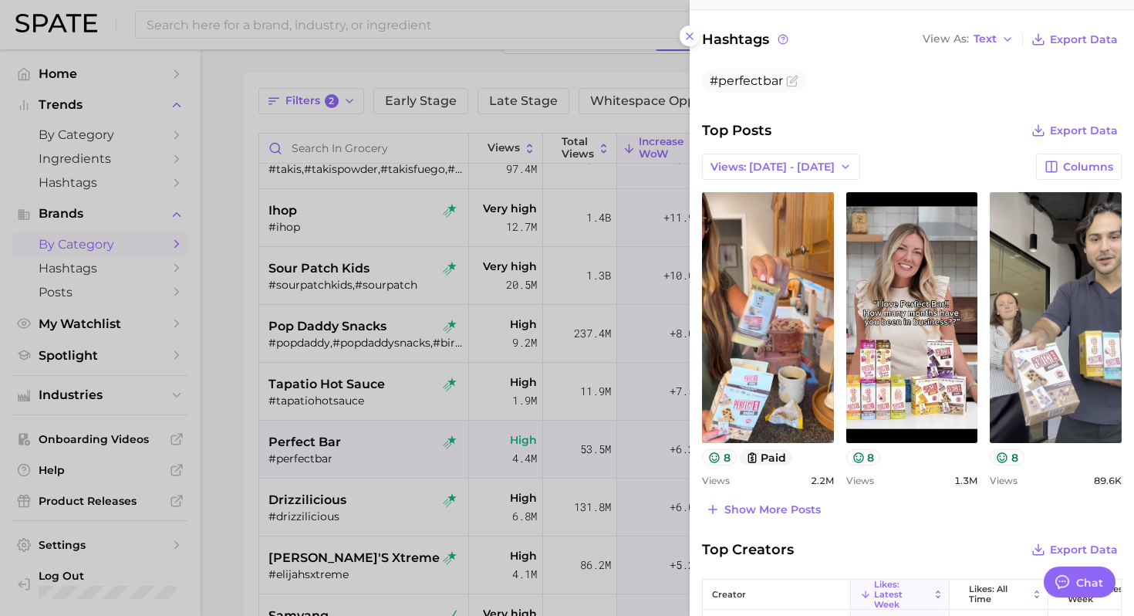
click at [350, 460] on div at bounding box center [567, 308] width 1134 height 616
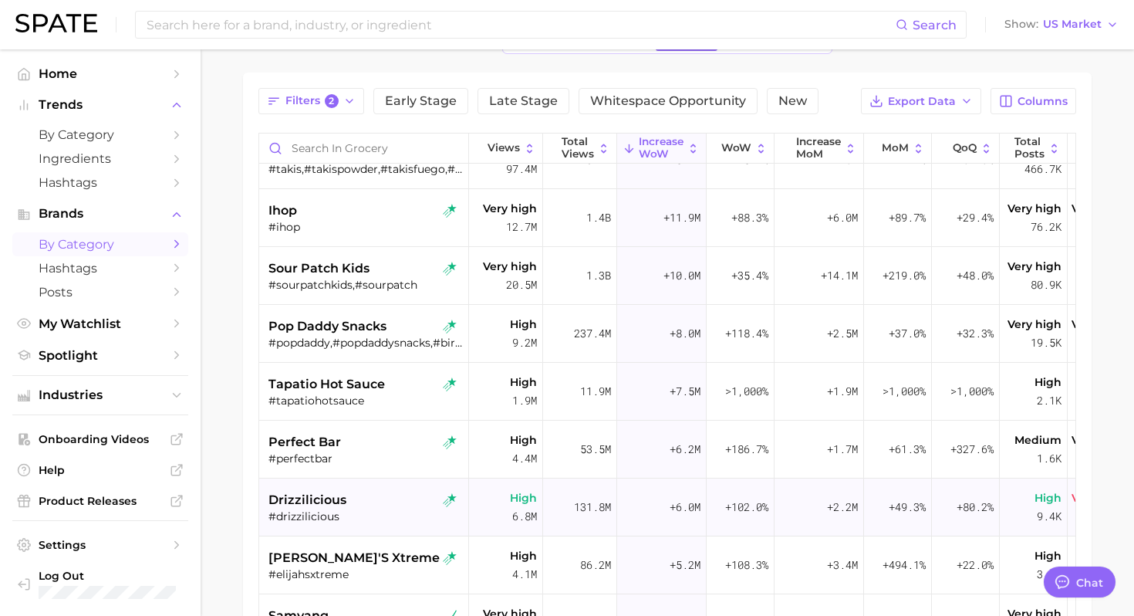
click at [367, 517] on div "#drizzilicious" at bounding box center [365, 516] width 194 height 14
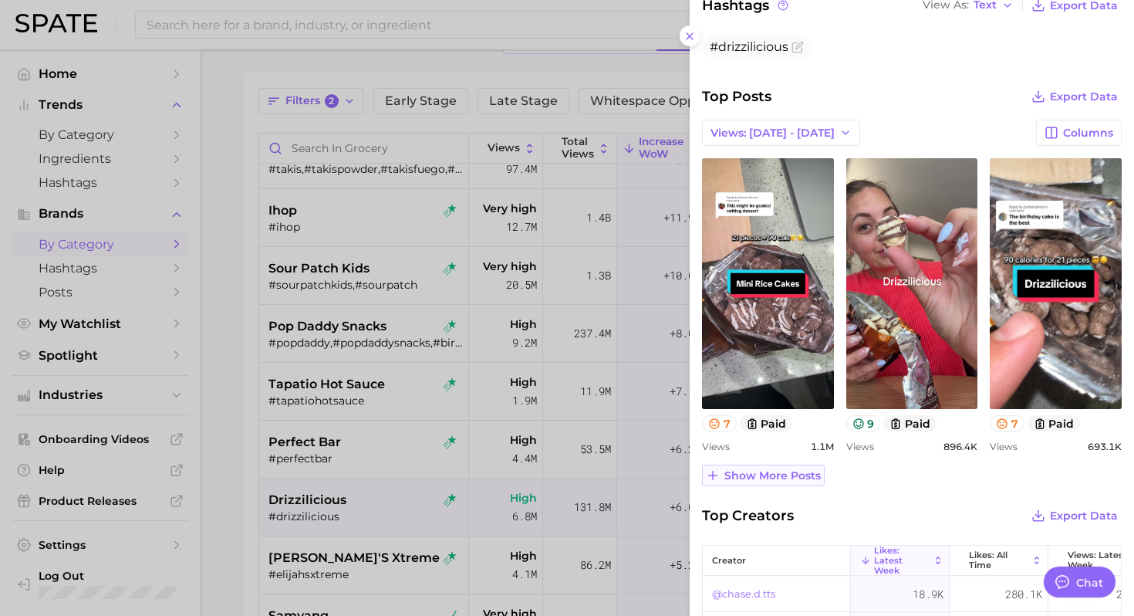
click at [799, 472] on span "Show more posts" at bounding box center [772, 475] width 96 height 13
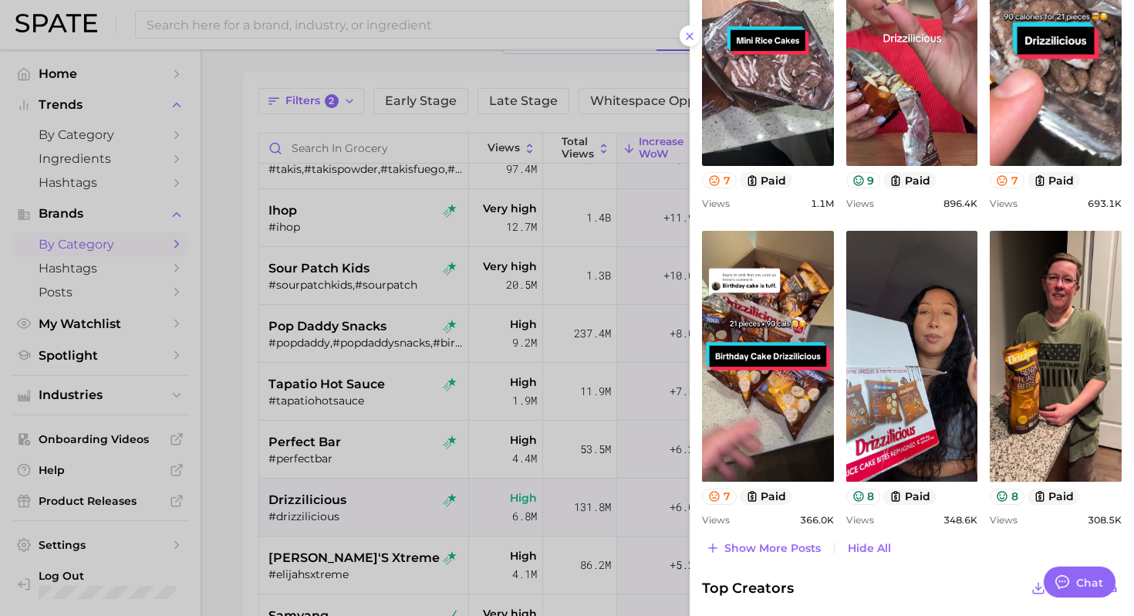
click at [329, 407] on div at bounding box center [567, 308] width 1134 height 616
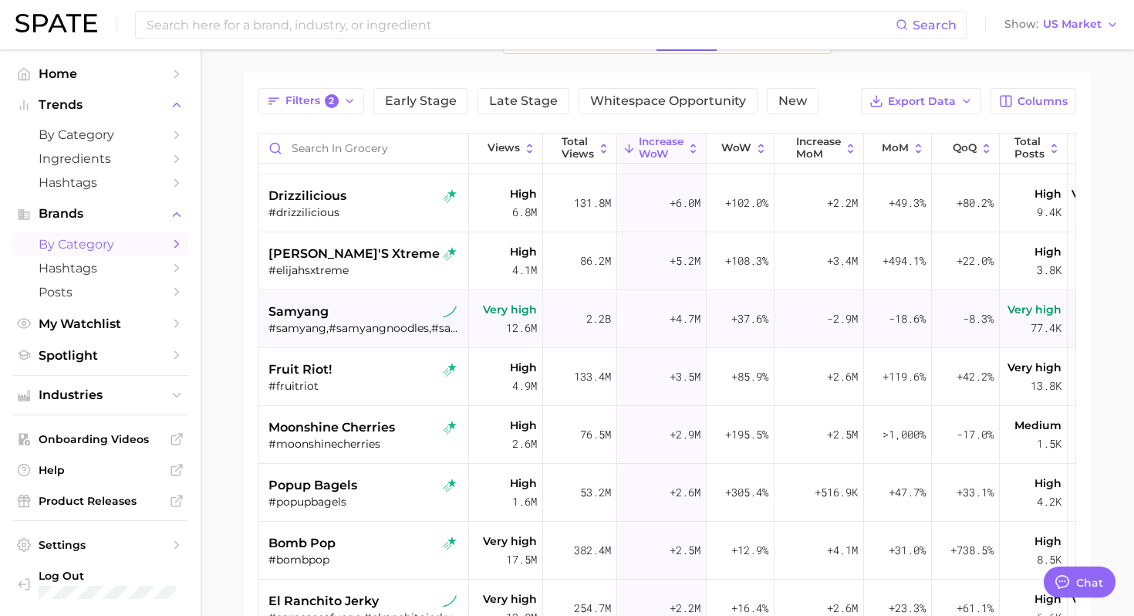
click at [394, 326] on div "#samyang,#samyangnoodles,#samyangmukbang,#originalsamyangnoodles,#samyungnoodle…" at bounding box center [365, 328] width 194 height 14
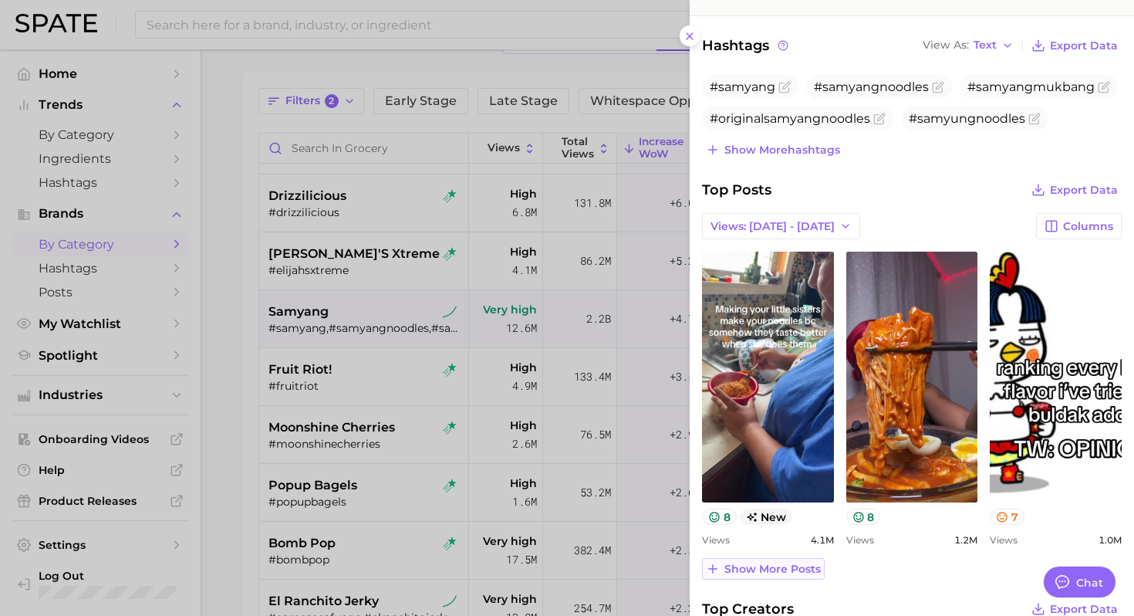
click at [748, 568] on span "Show more posts" at bounding box center [772, 568] width 96 height 13
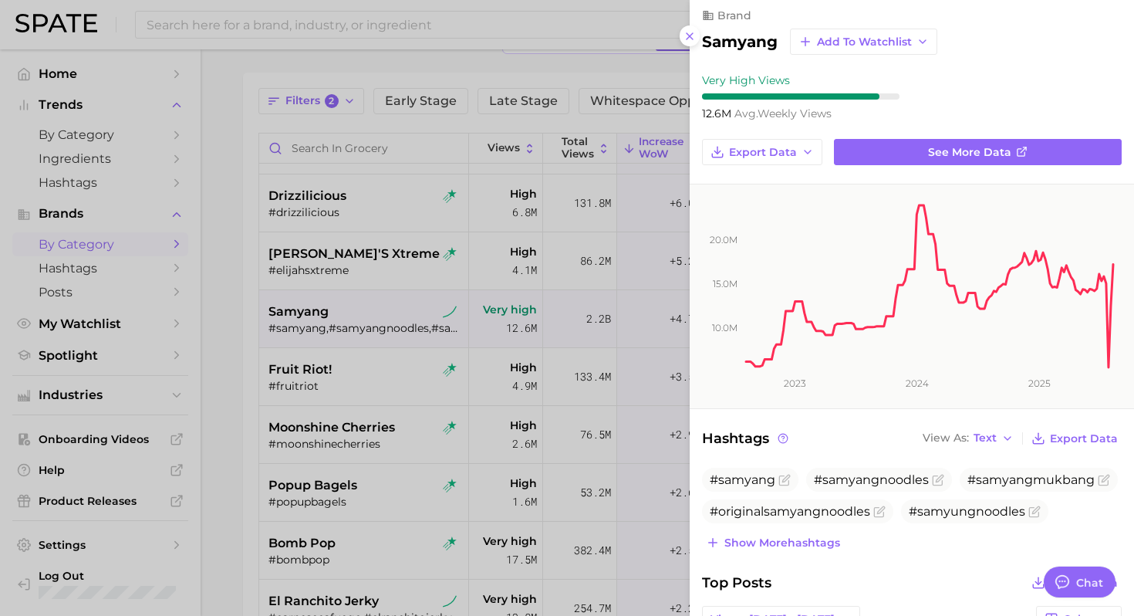
click at [513, 442] on div at bounding box center [567, 308] width 1134 height 616
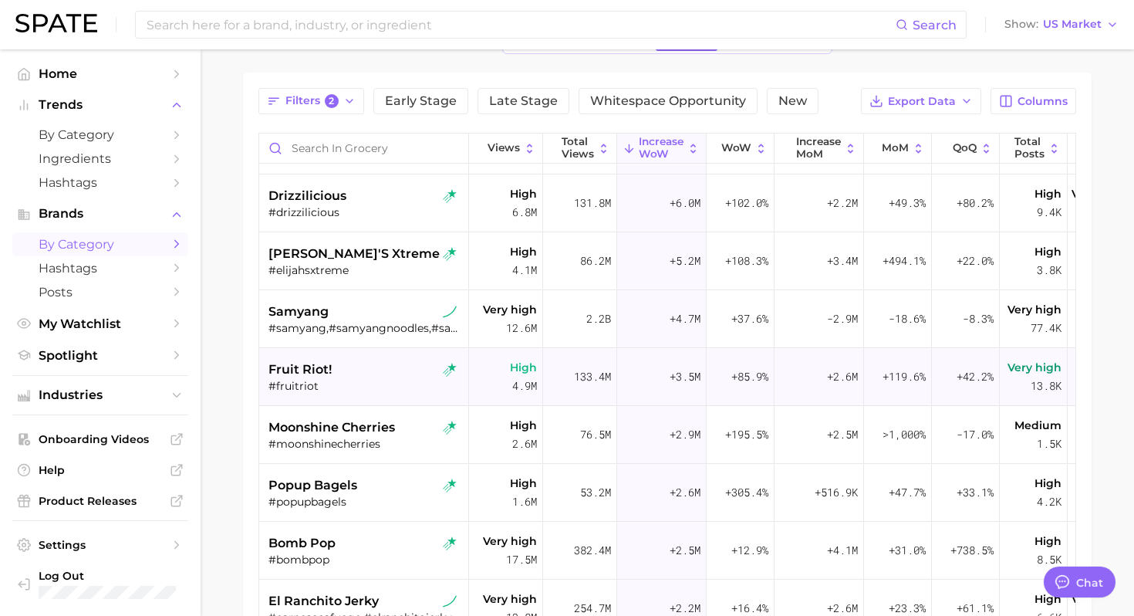
click at [413, 394] on div "fruit riot! #fruitriot" at bounding box center [365, 377] width 194 height 58
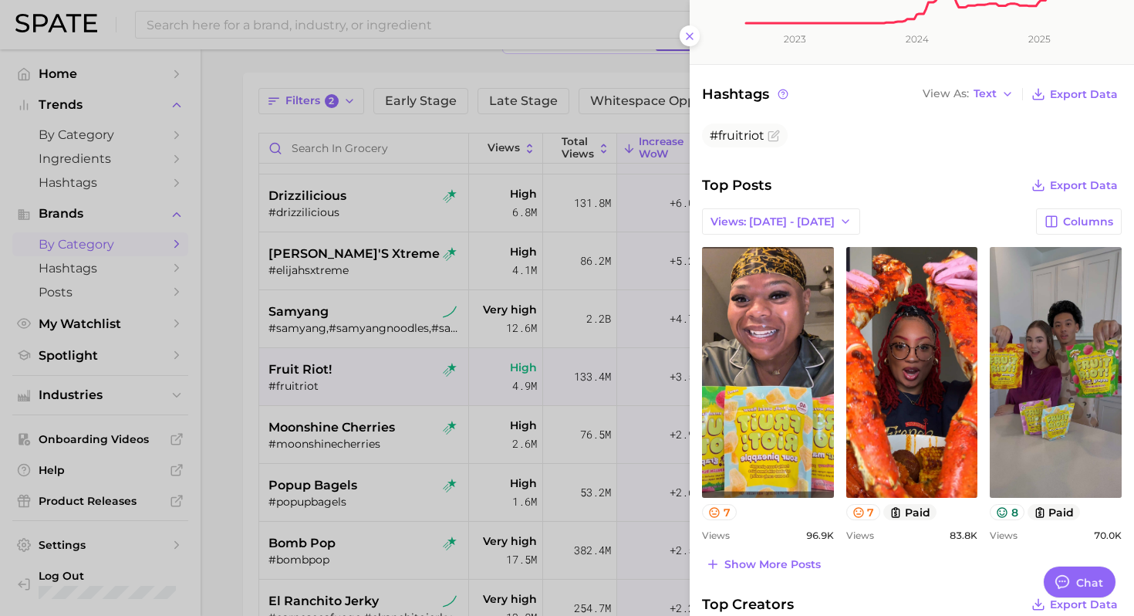
click at [393, 395] on div at bounding box center [567, 308] width 1134 height 616
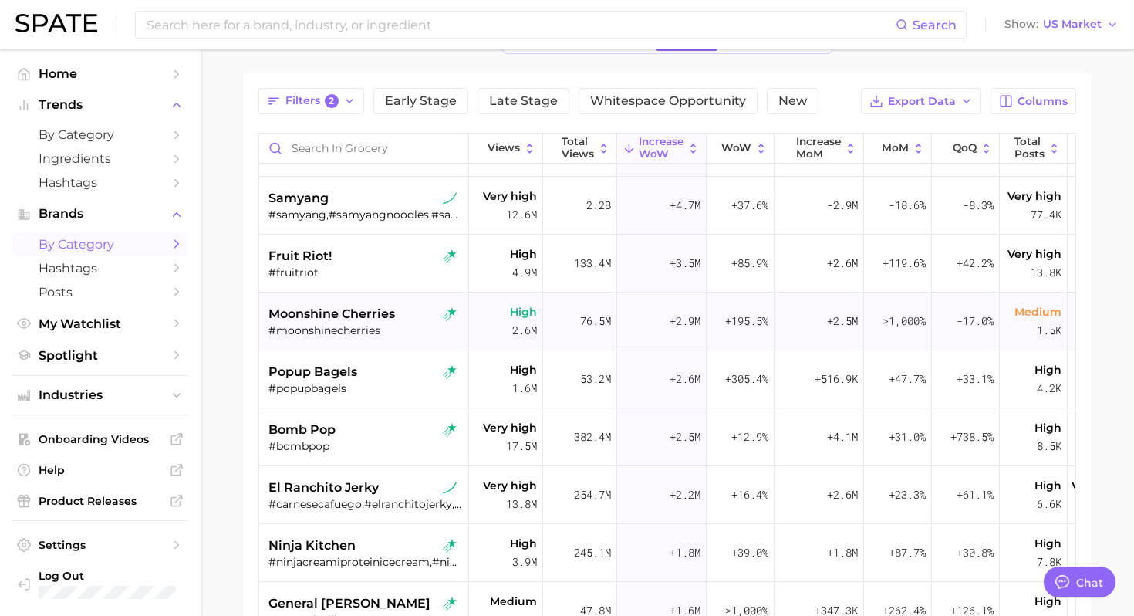
click at [408, 327] on div "#moonshinecherries" at bounding box center [365, 330] width 194 height 14
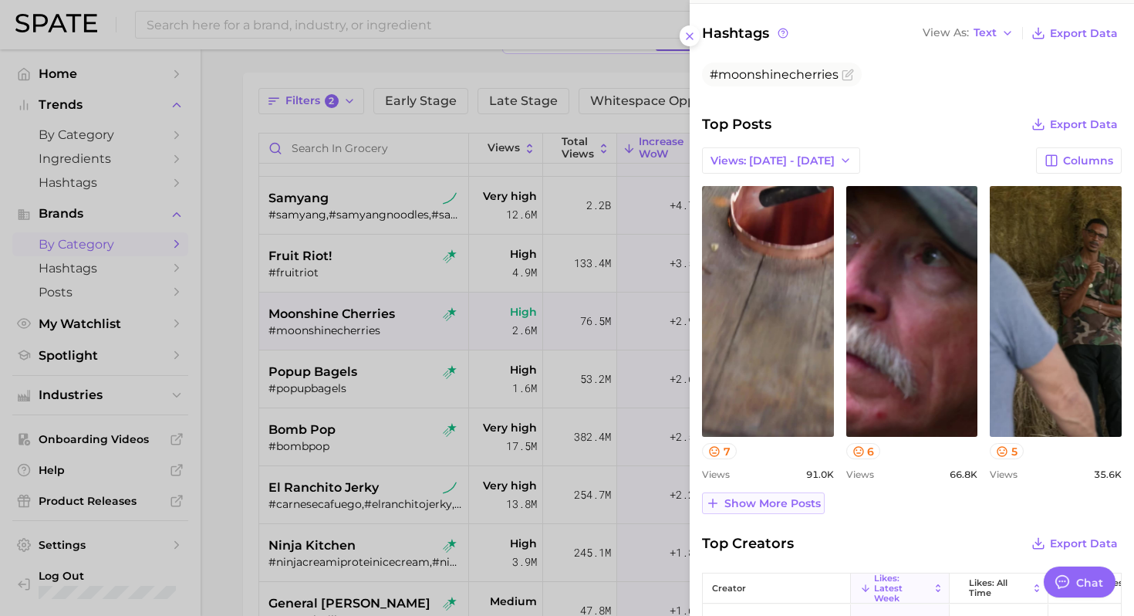
click at [755, 501] on span "Show more posts" at bounding box center [772, 503] width 96 height 13
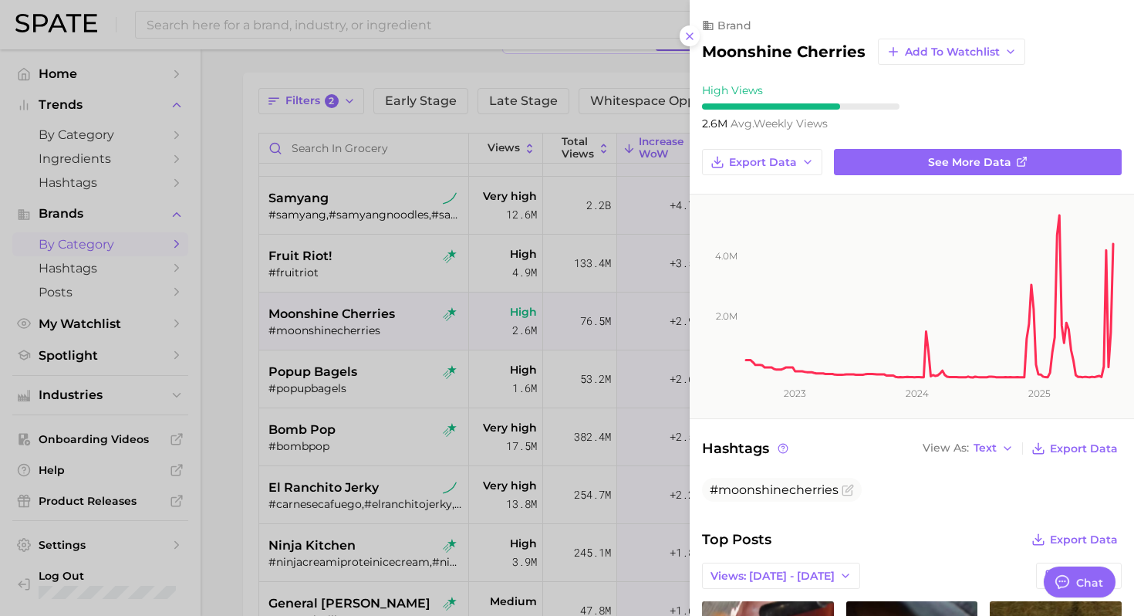
click at [416, 482] on div at bounding box center [567, 308] width 1134 height 616
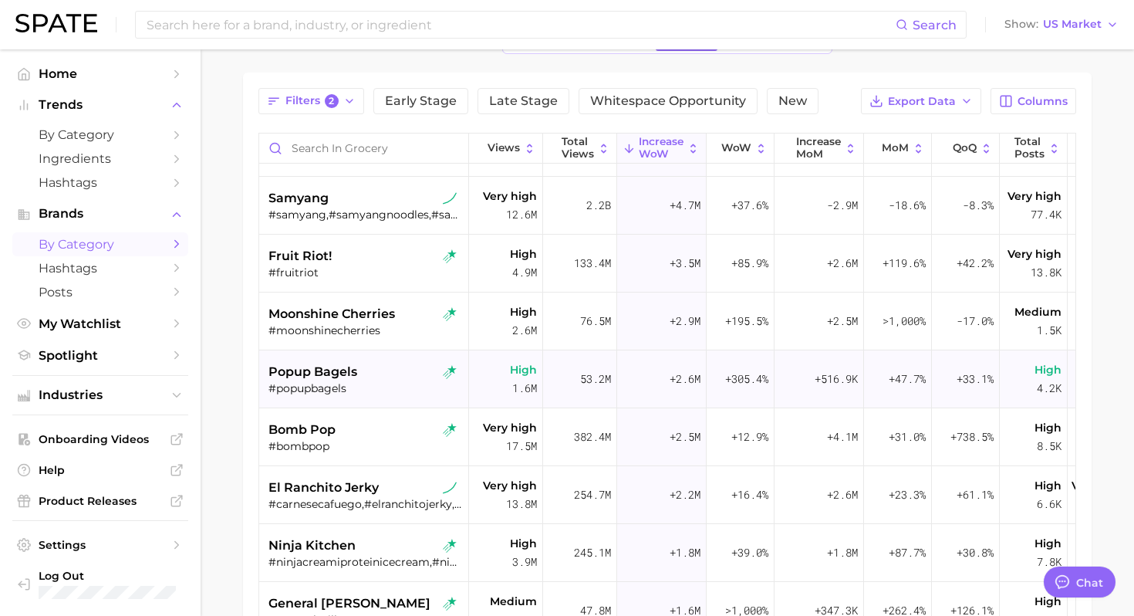
click at [390, 386] on div "#popupbagels" at bounding box center [365, 388] width 194 height 14
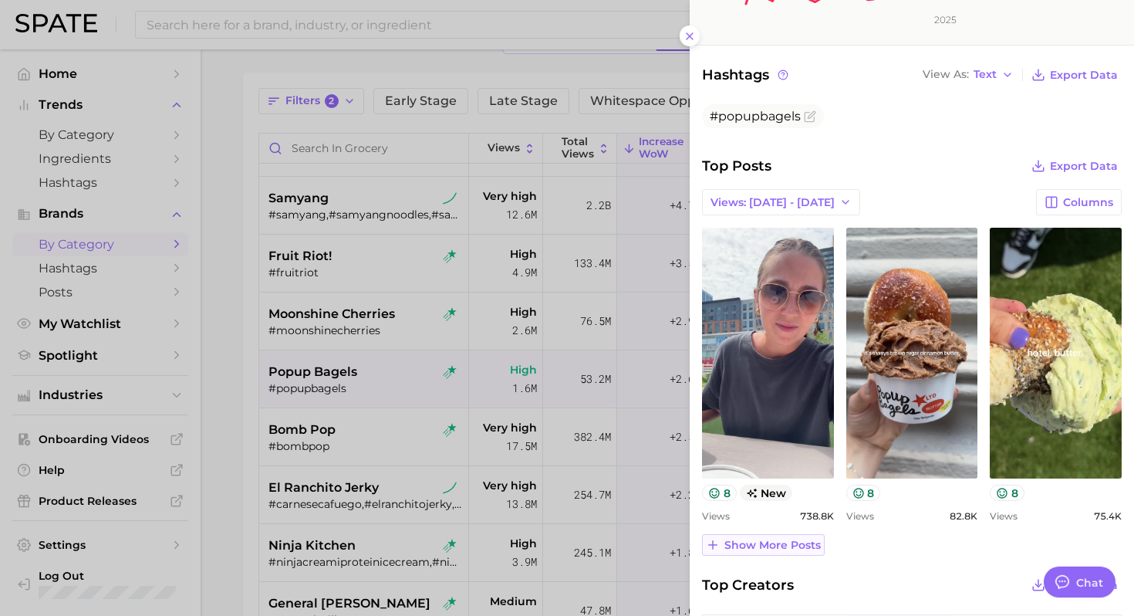
click at [738, 542] on span "Show more posts" at bounding box center [772, 544] width 96 height 13
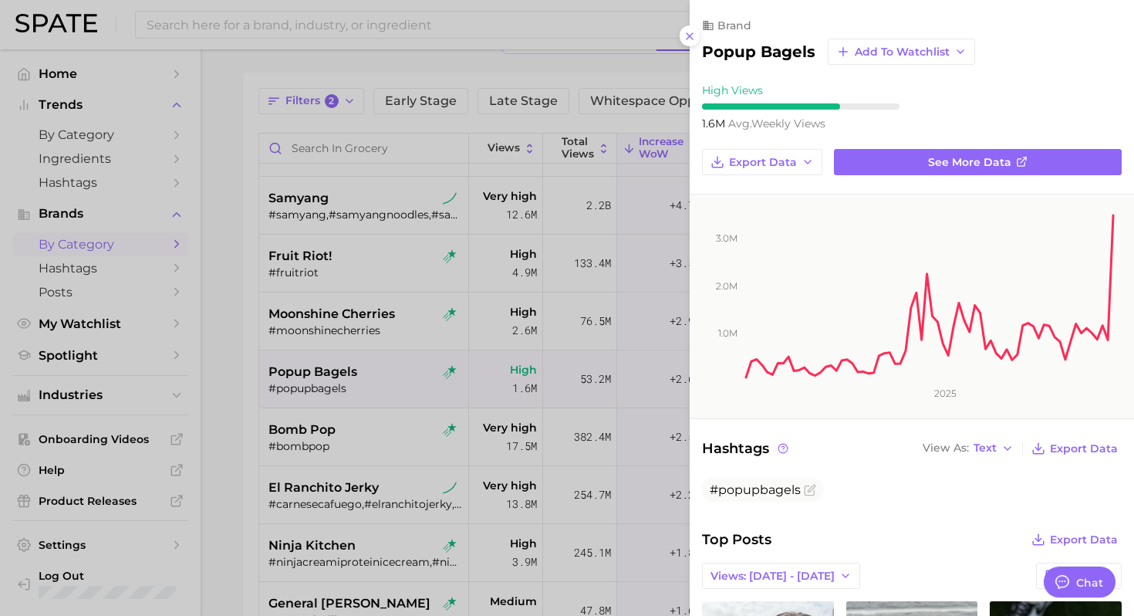
click at [559, 342] on div at bounding box center [567, 308] width 1134 height 616
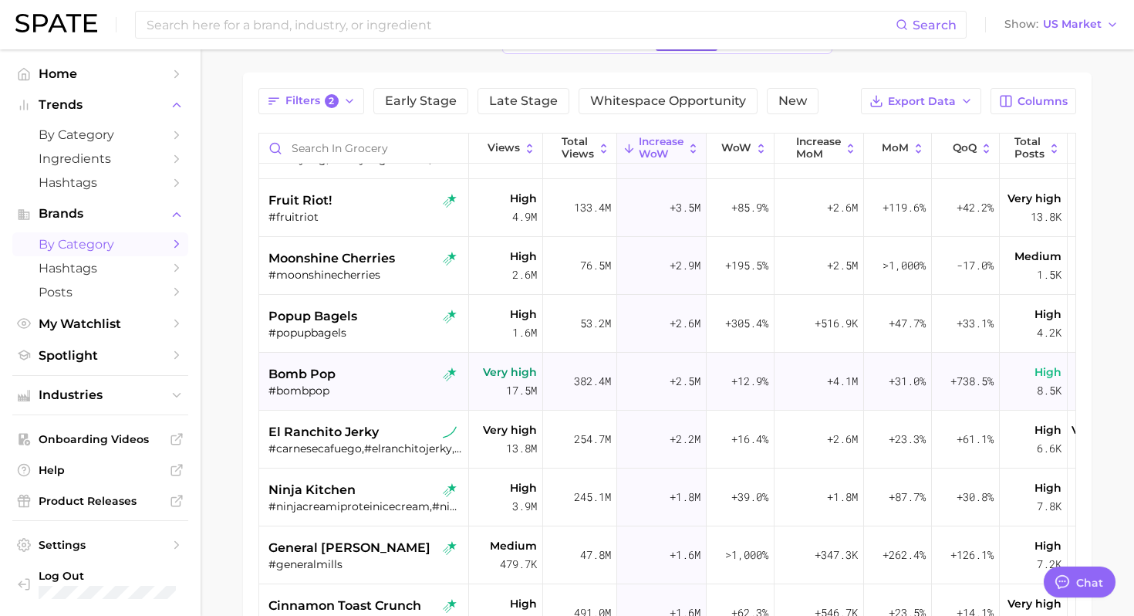
click at [388, 379] on div "bomb pop" at bounding box center [365, 374] width 194 height 19
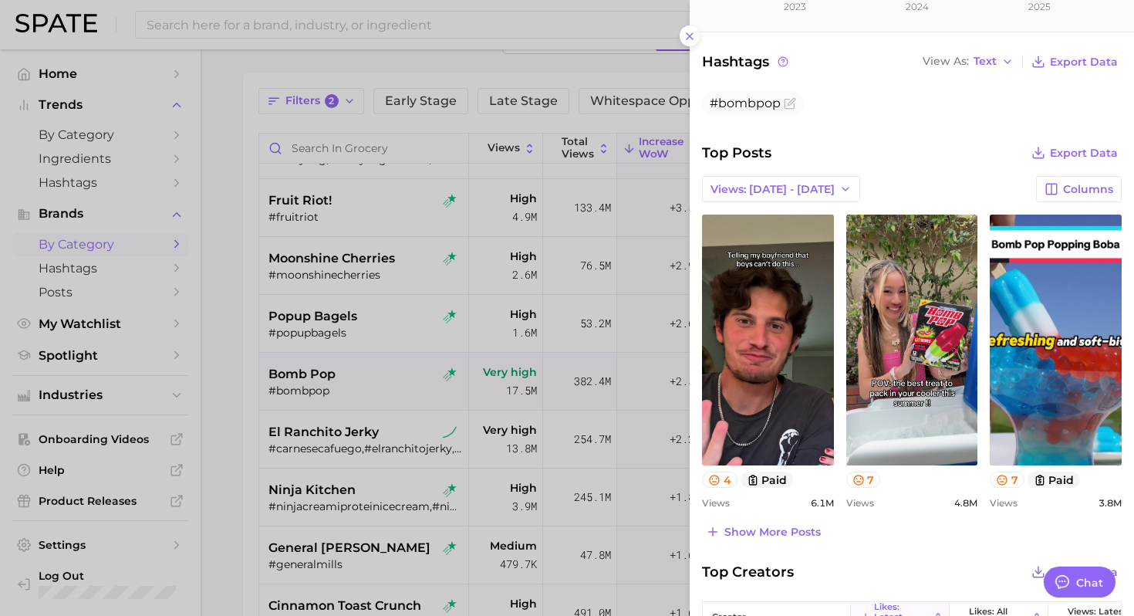
click at [396, 493] on div at bounding box center [567, 308] width 1134 height 616
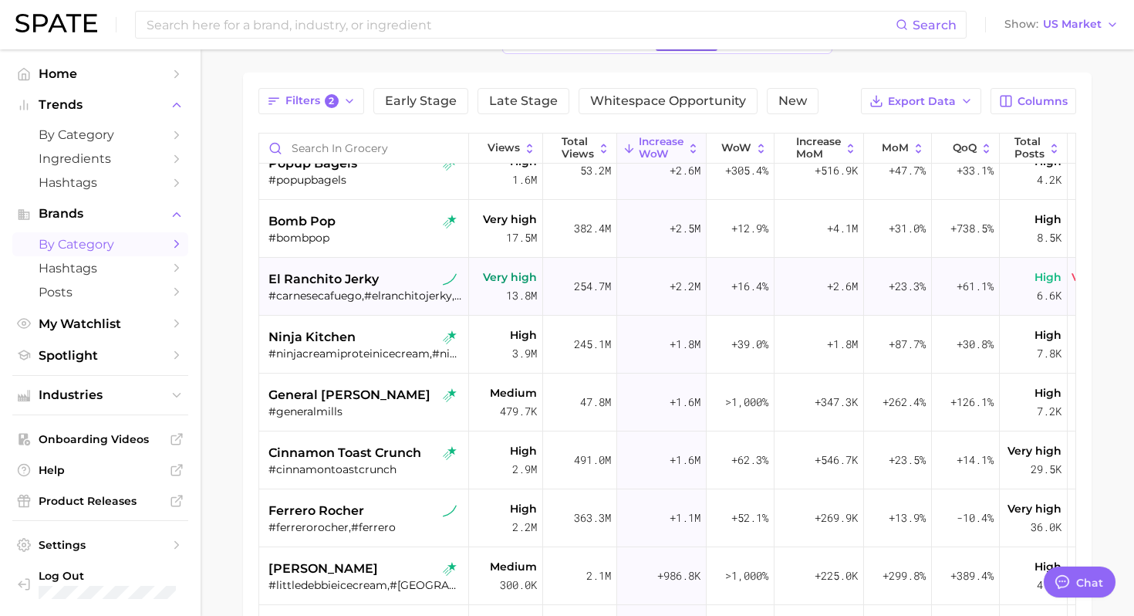
click at [413, 293] on div "#carnesecafuego,#elranchitojerky,#carnesecapicosita,#fuegobeefjerky,#elranchito…" at bounding box center [365, 295] width 194 height 14
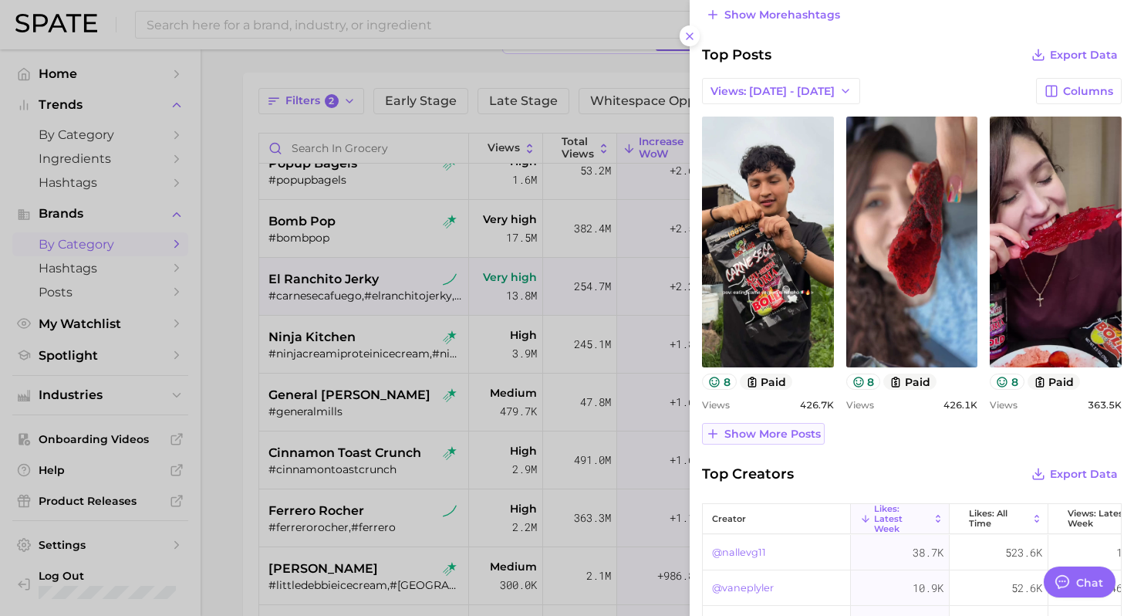
click at [791, 432] on span "Show more posts" at bounding box center [772, 433] width 96 height 13
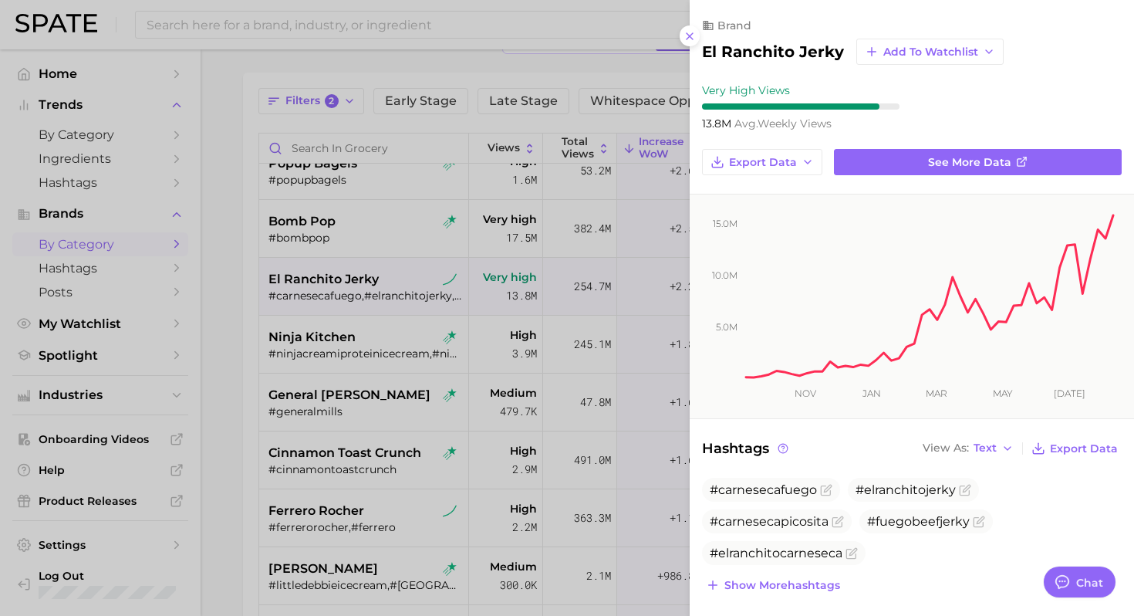
click at [399, 444] on div at bounding box center [567, 308] width 1134 height 616
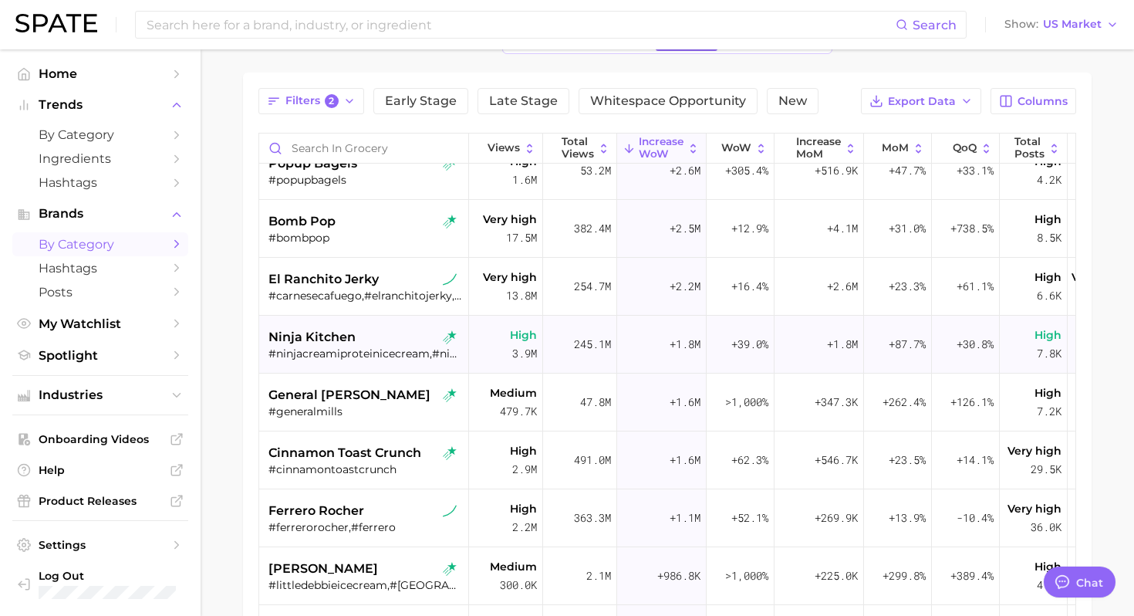
click at [371, 357] on div "#ninjacreamiproteinicecream,#ninjacreamiicecream,#ninjacreamisorbet,#ninjaicecr…" at bounding box center [365, 353] width 194 height 14
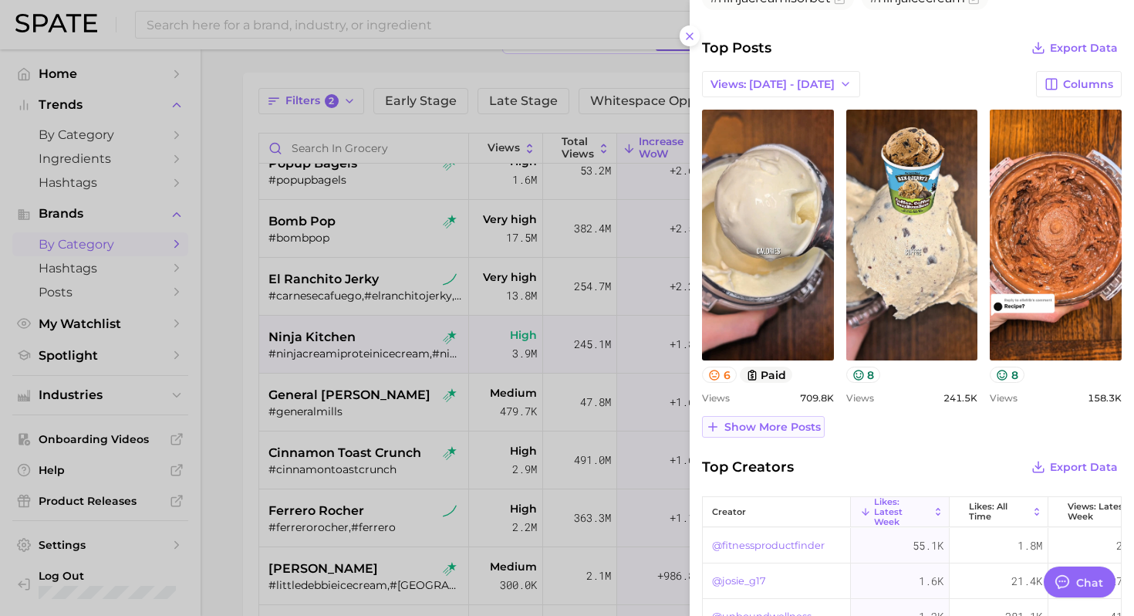
click at [783, 425] on span "Show more posts" at bounding box center [772, 426] width 96 height 13
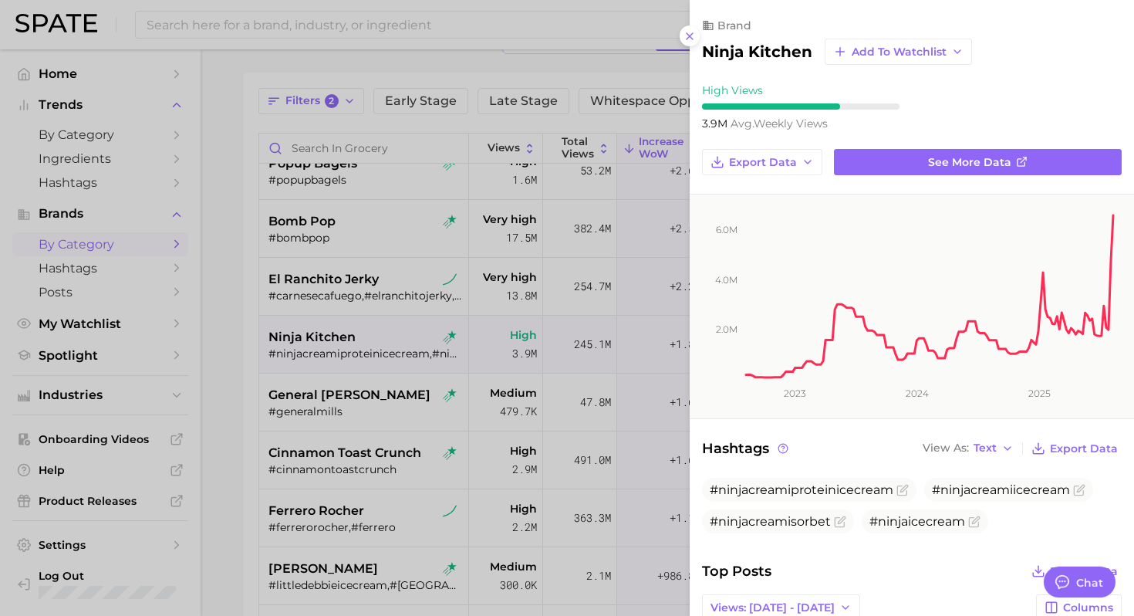
click at [407, 354] on div at bounding box center [567, 308] width 1134 height 616
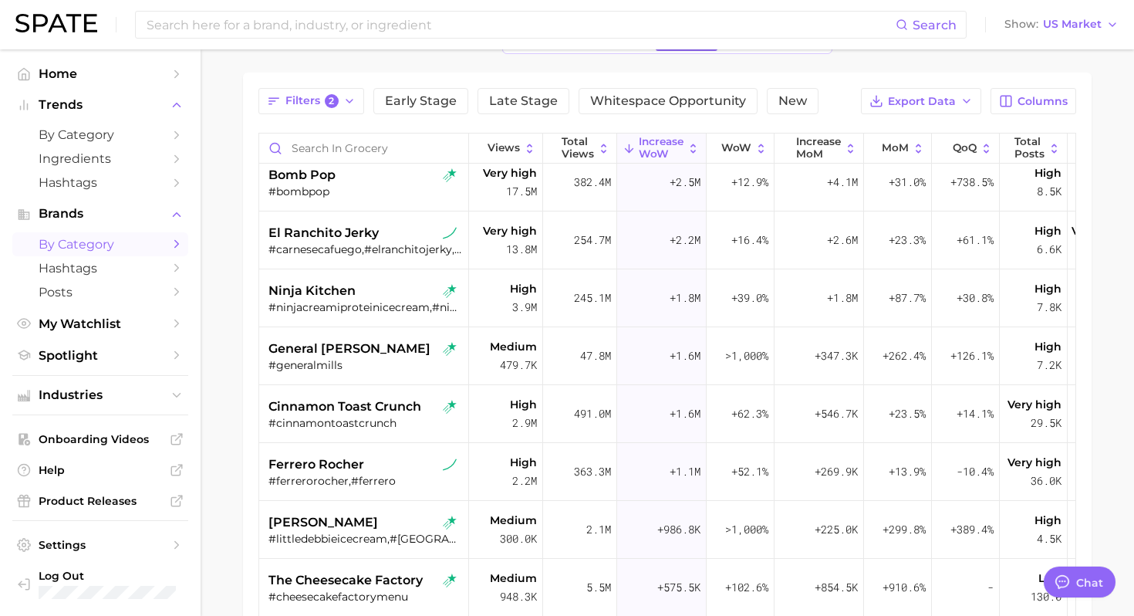
scroll to position [765, 0]
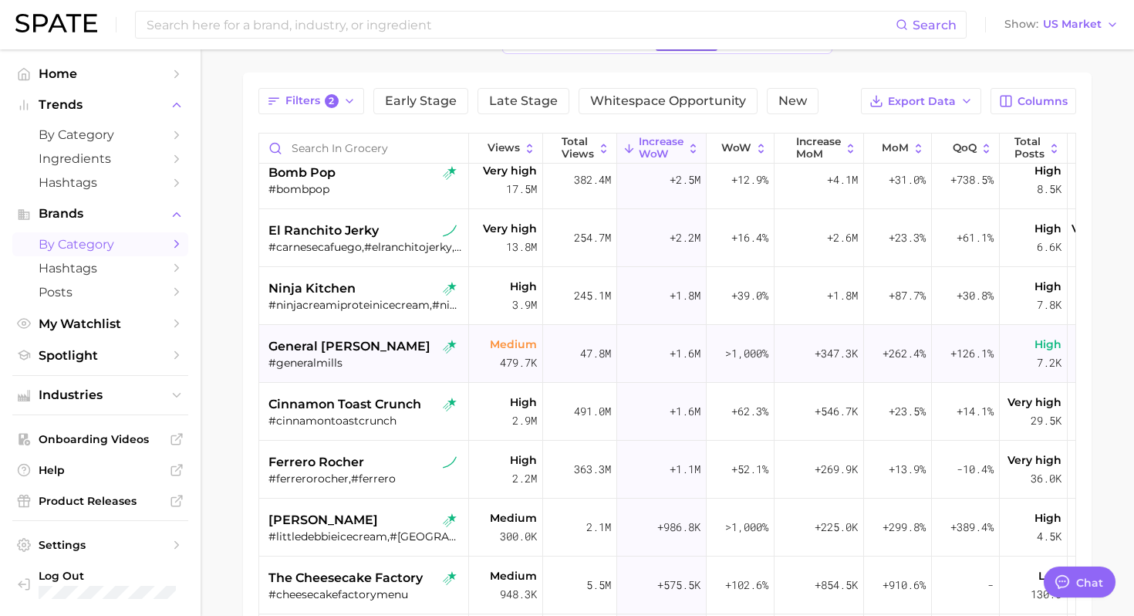
click at [388, 356] on div "#generalmills" at bounding box center [365, 363] width 194 height 14
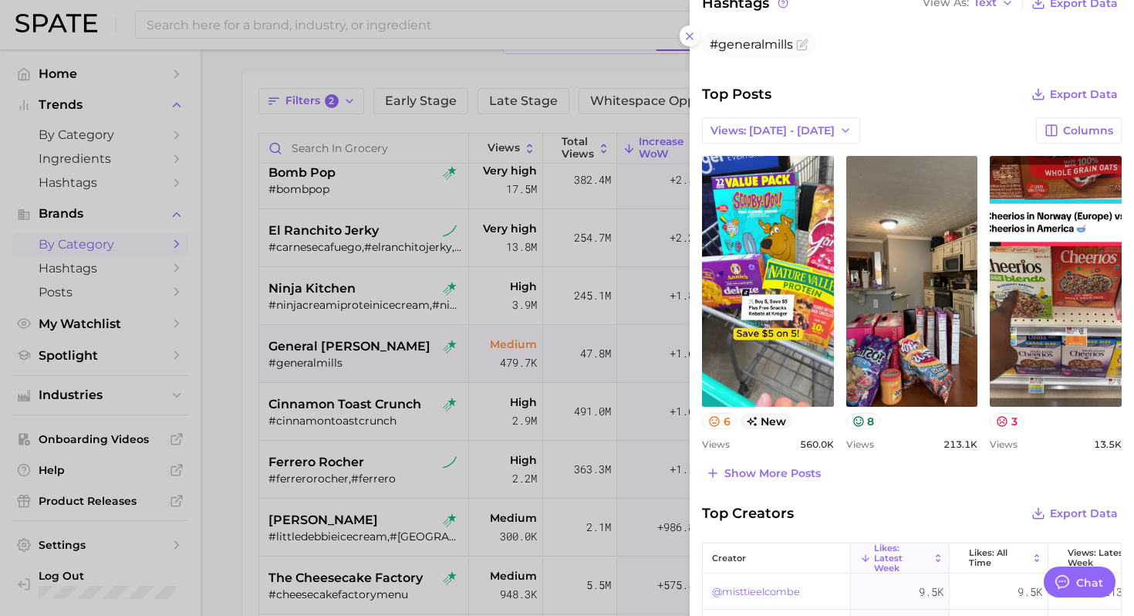
scroll to position [451, 0]
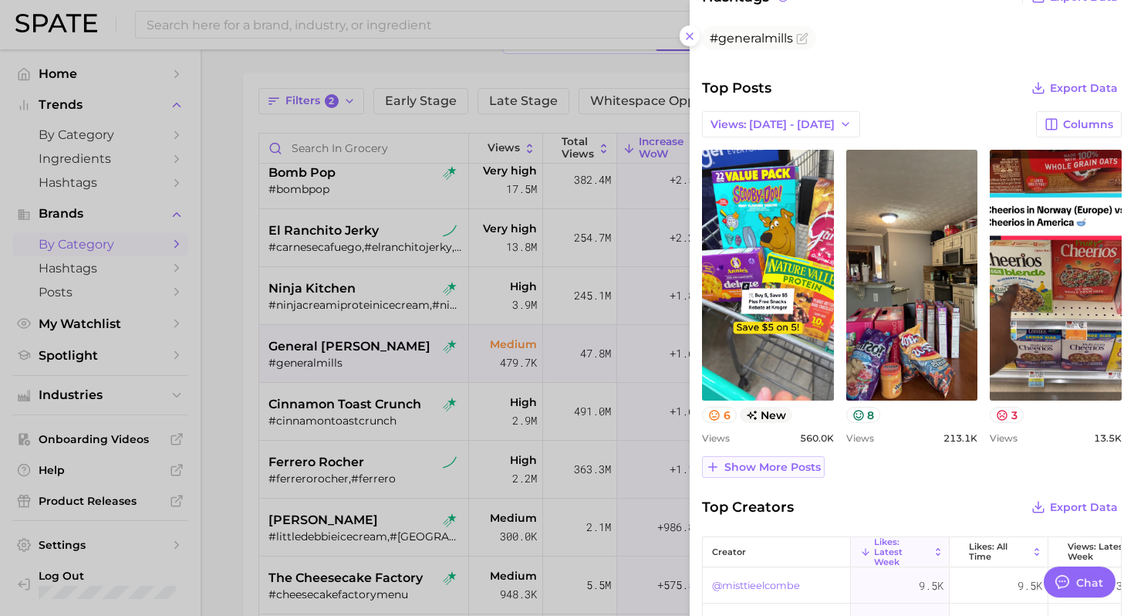
click at [747, 464] on span "Show more posts" at bounding box center [772, 466] width 96 height 13
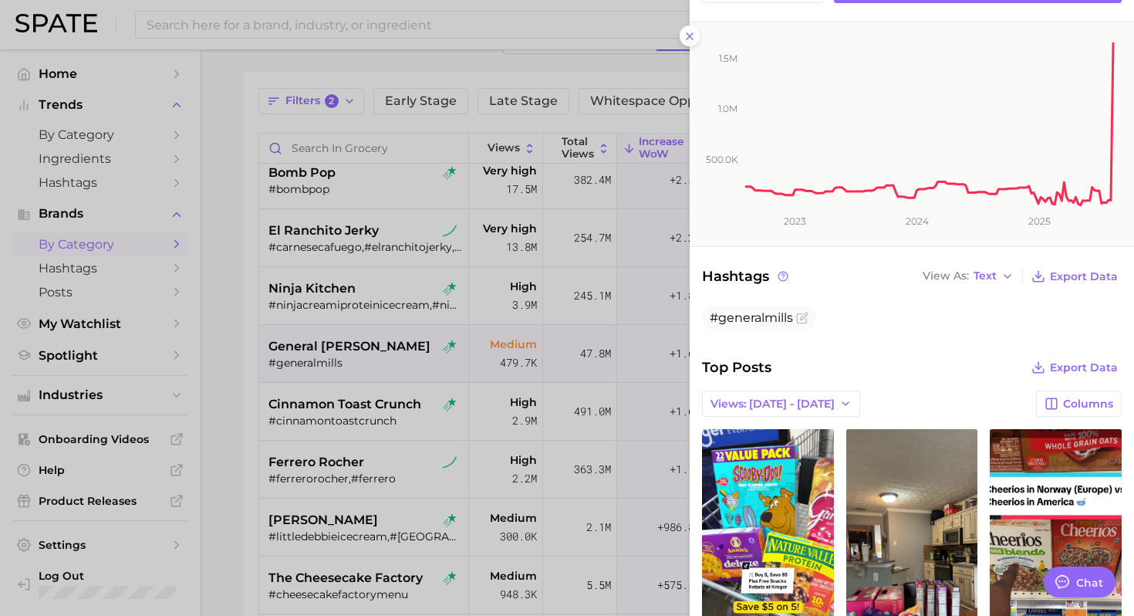
scroll to position [0, 0]
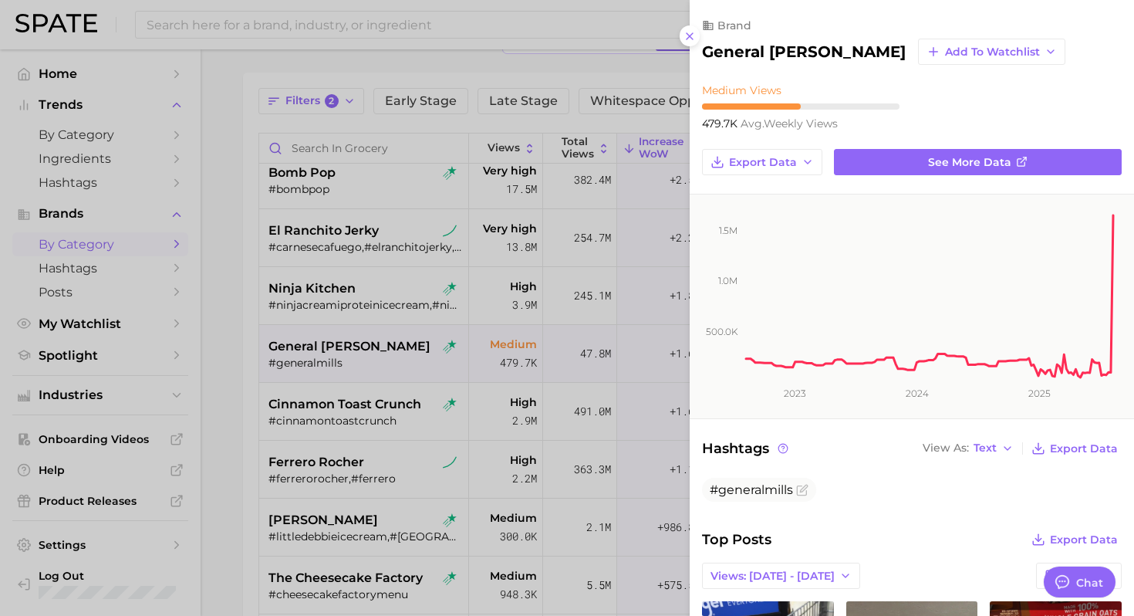
click at [360, 420] on div at bounding box center [567, 308] width 1134 height 616
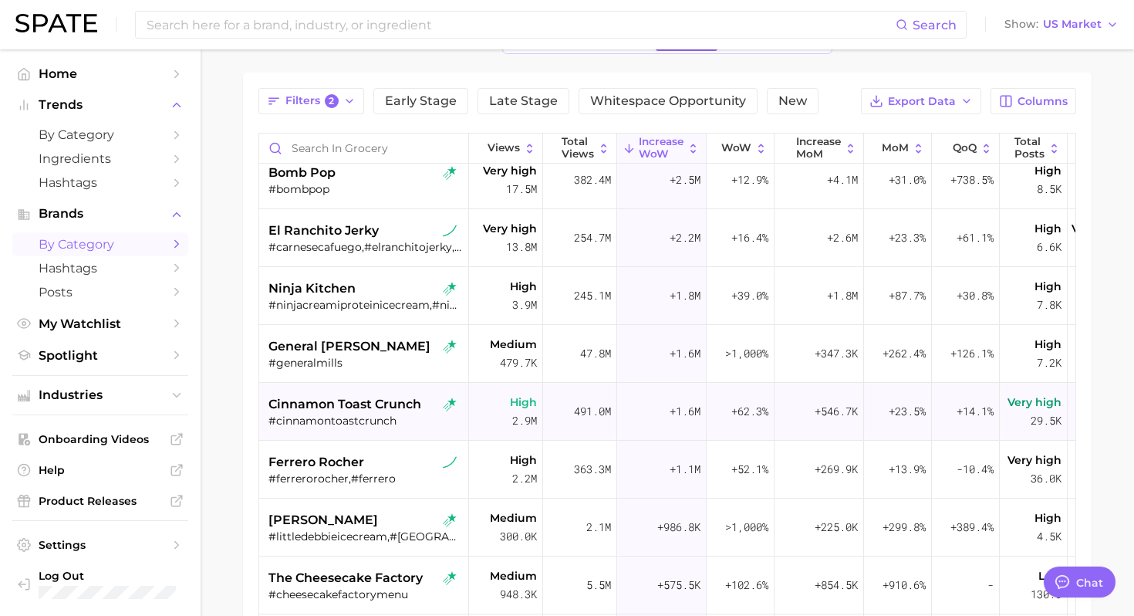
click at [376, 417] on div "#cinnamontoastcrunch" at bounding box center [365, 420] width 194 height 14
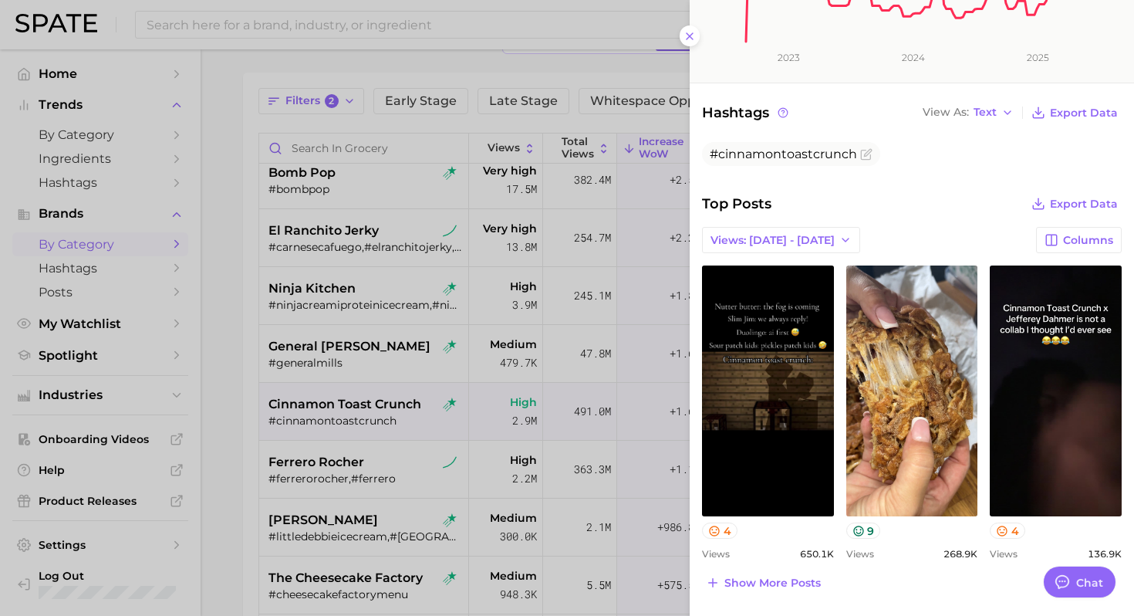
scroll to position [355, 0]
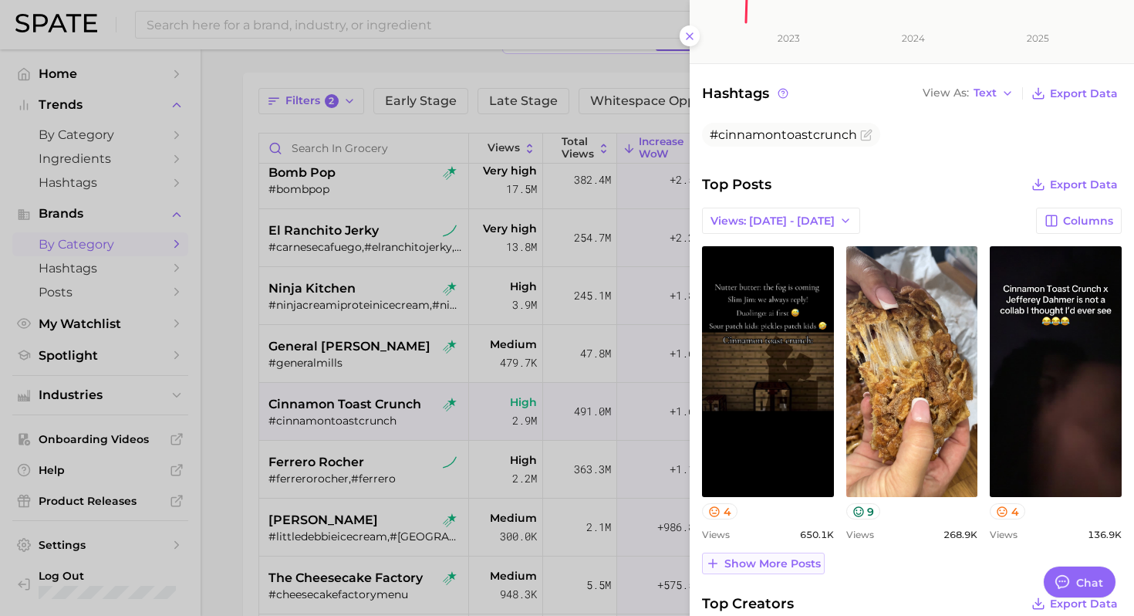
click at [744, 562] on span "Show more posts" at bounding box center [772, 563] width 96 height 13
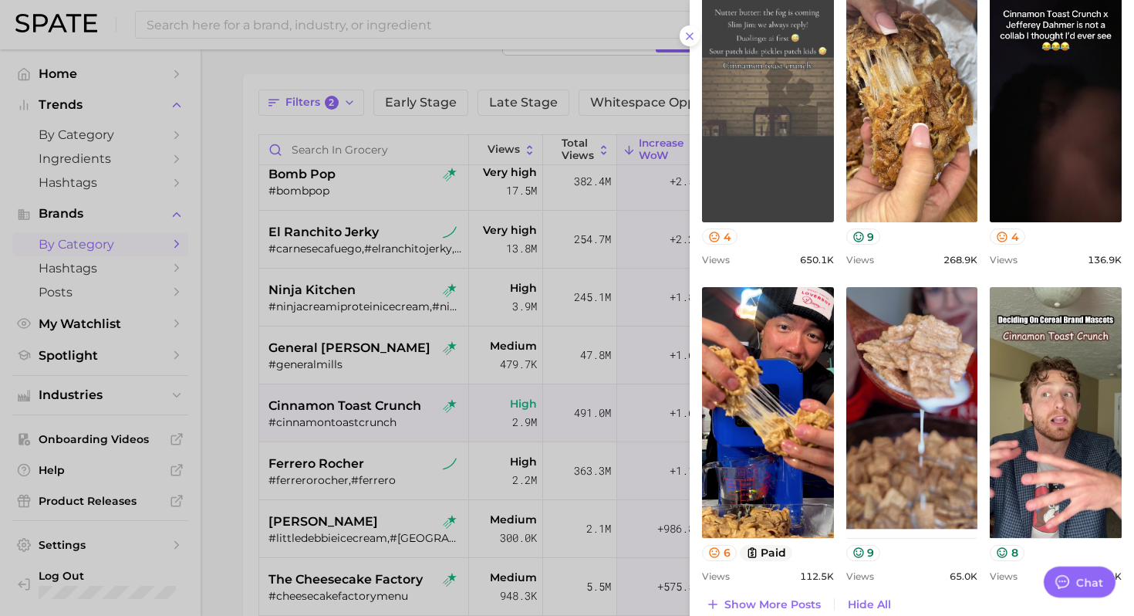
scroll to position [0, 0]
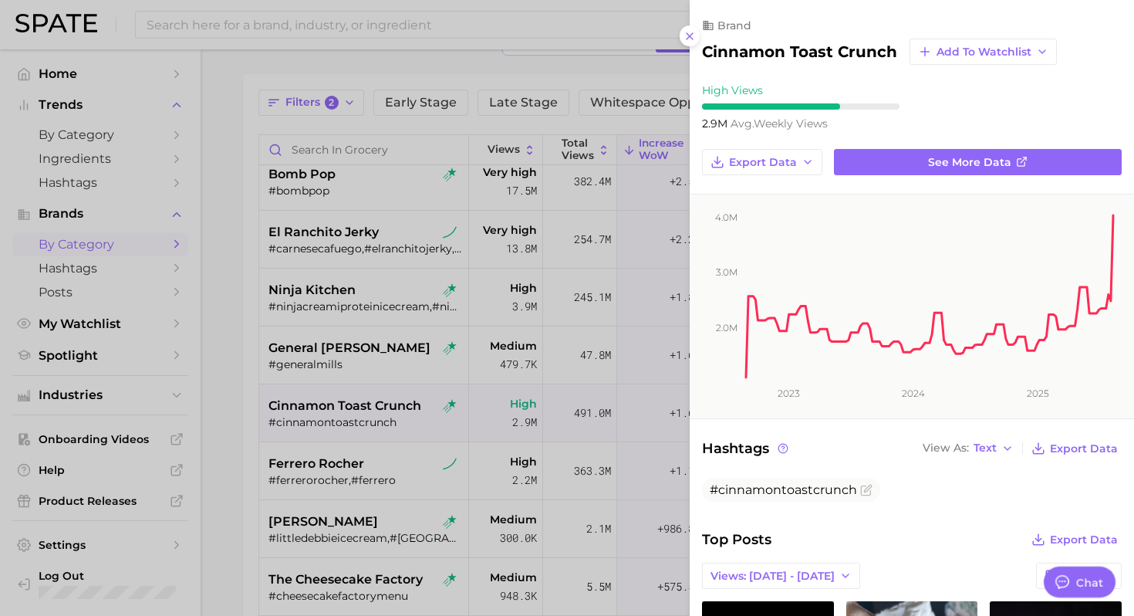
click at [265, 427] on div at bounding box center [567, 308] width 1134 height 616
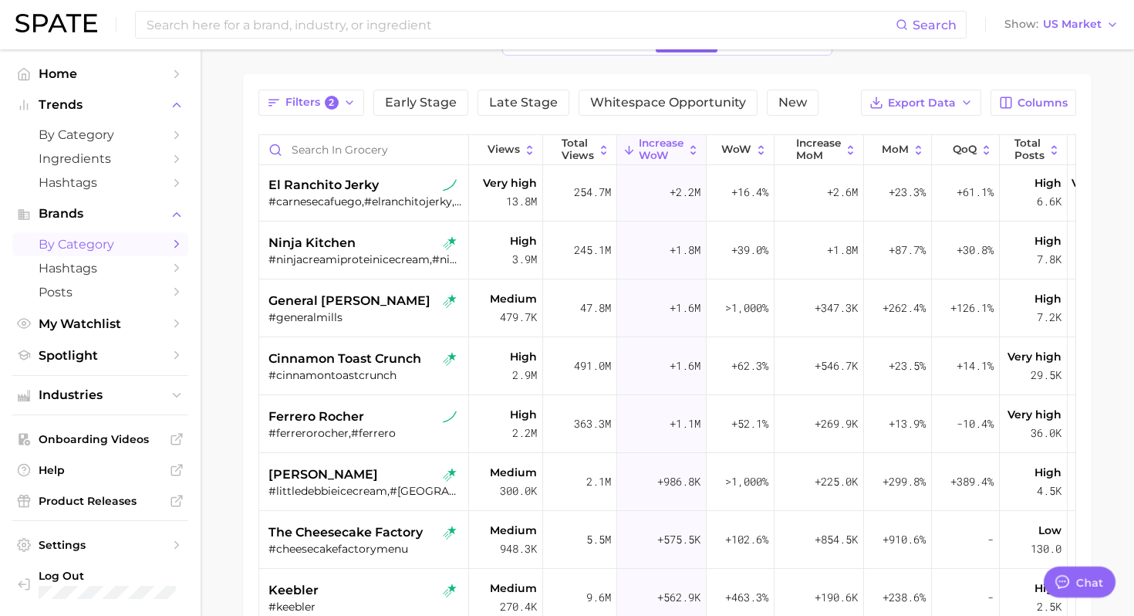
scroll to position [842, 0]
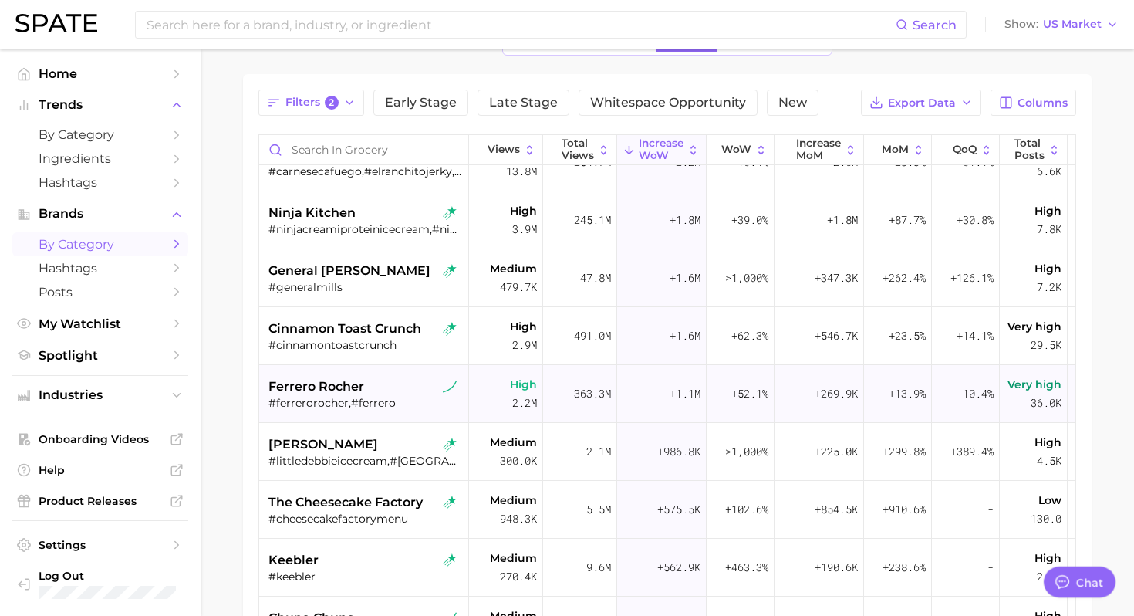
click at [349, 400] on div "#ferrerorocher,#ferrero" at bounding box center [365, 403] width 194 height 14
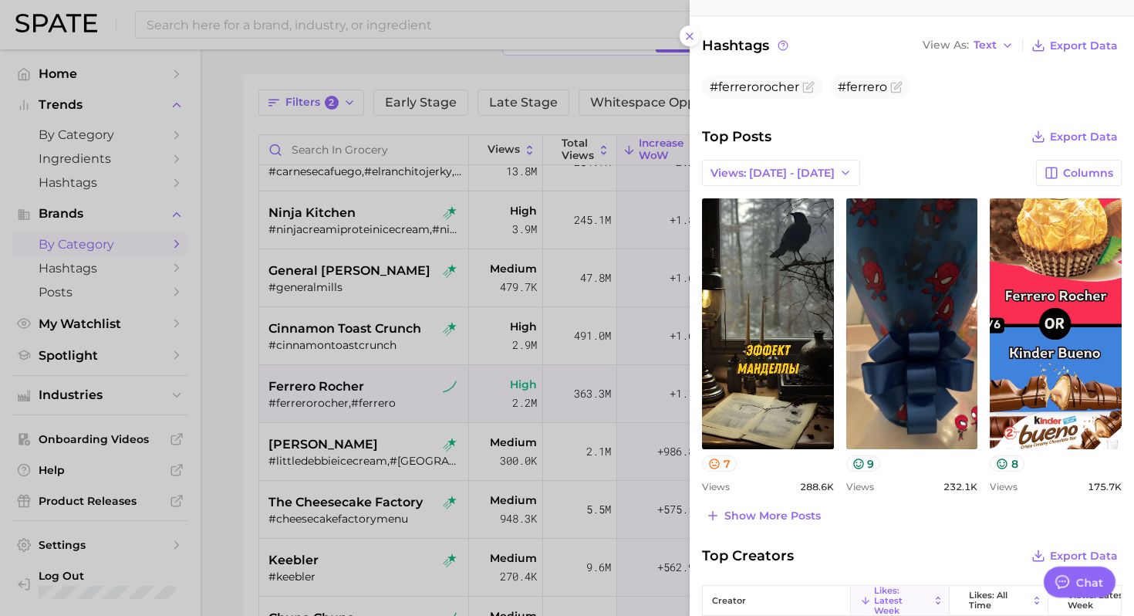
scroll to position [416, 0]
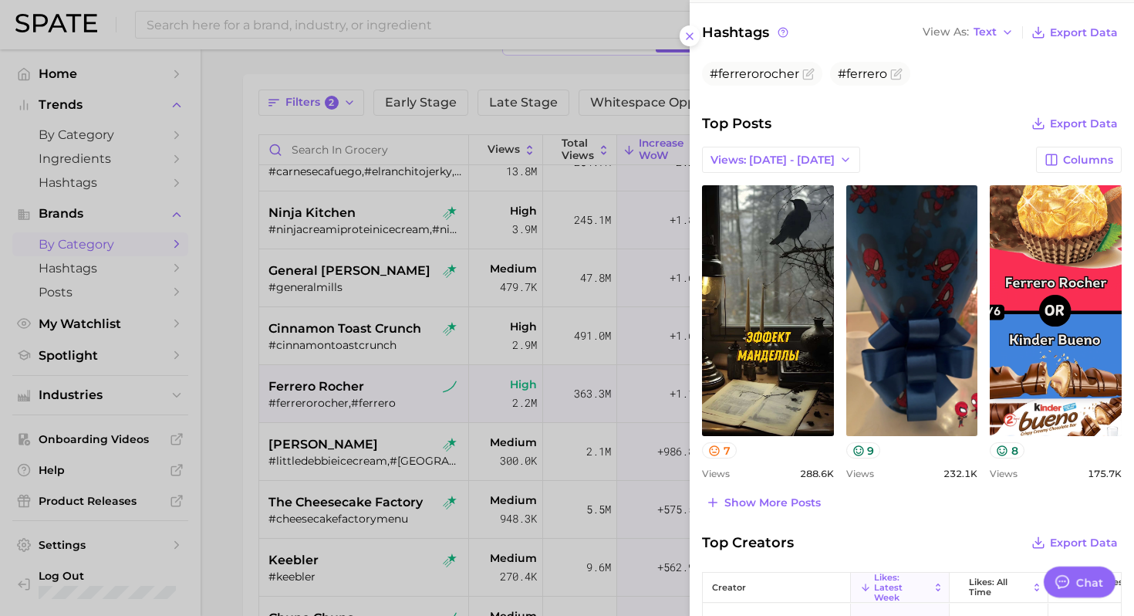
click at [370, 403] on div at bounding box center [567, 308] width 1134 height 616
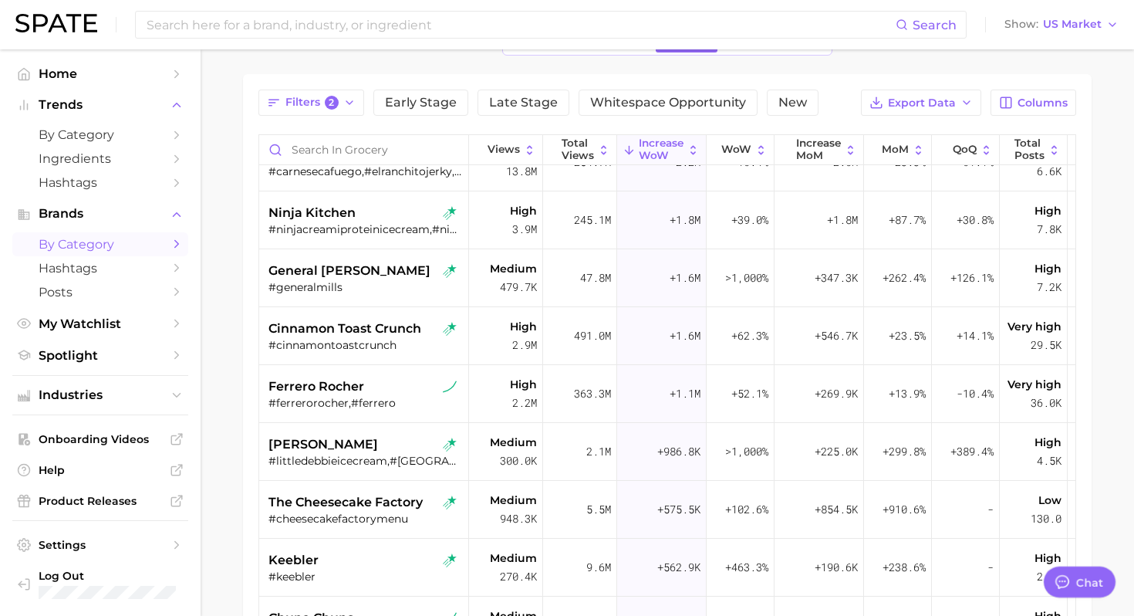
click at [356, 442] on div "little debbie" at bounding box center [365, 444] width 194 height 19
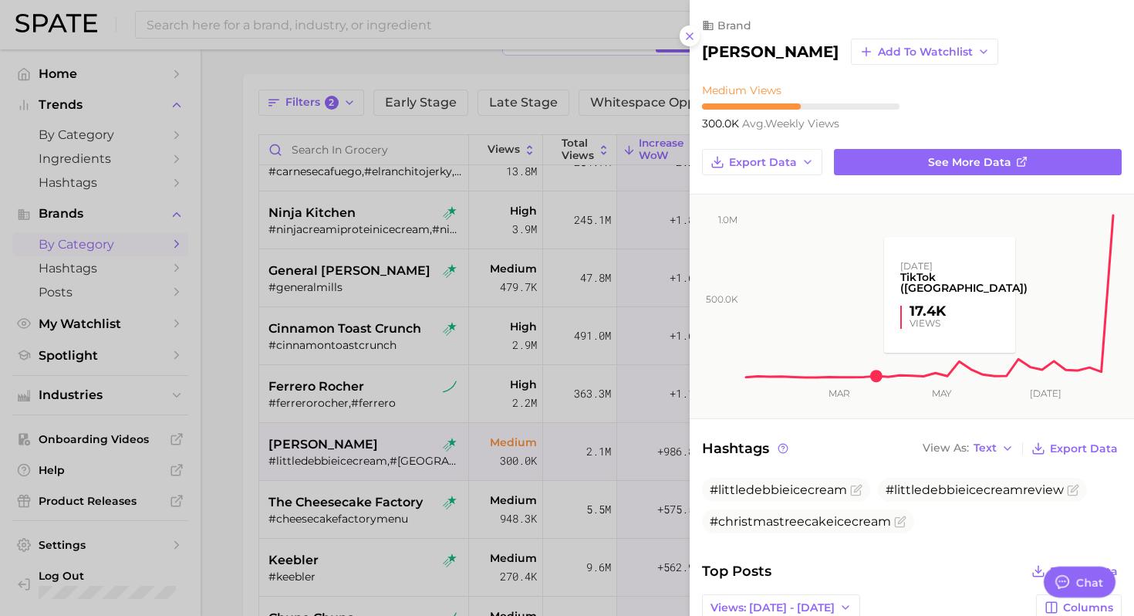
scroll to position [0, 0]
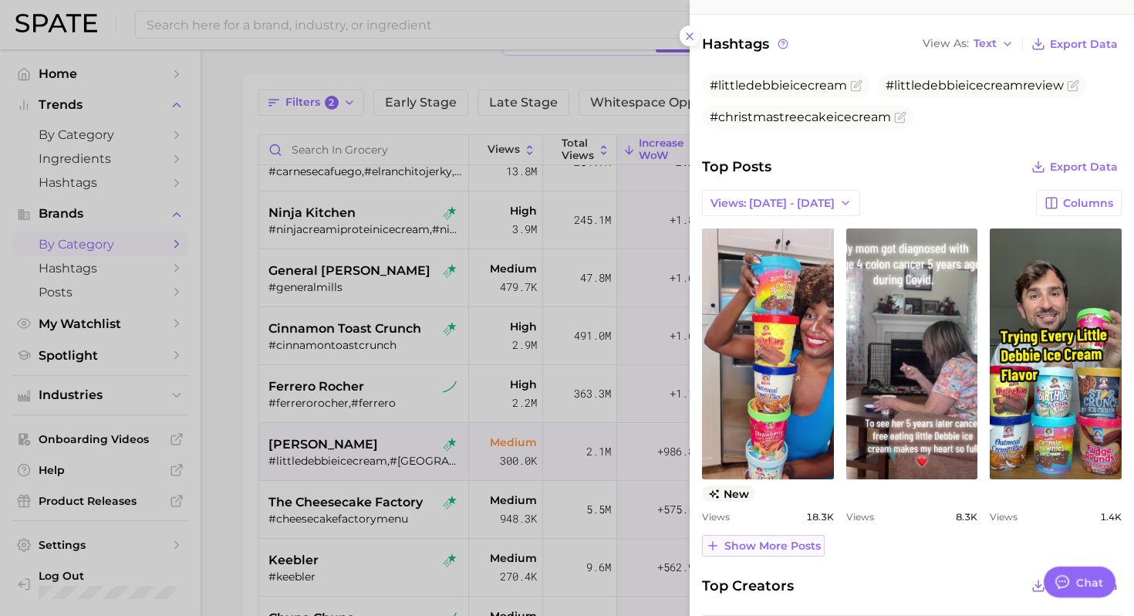
click at [769, 547] on span "Show more posts" at bounding box center [772, 545] width 96 height 13
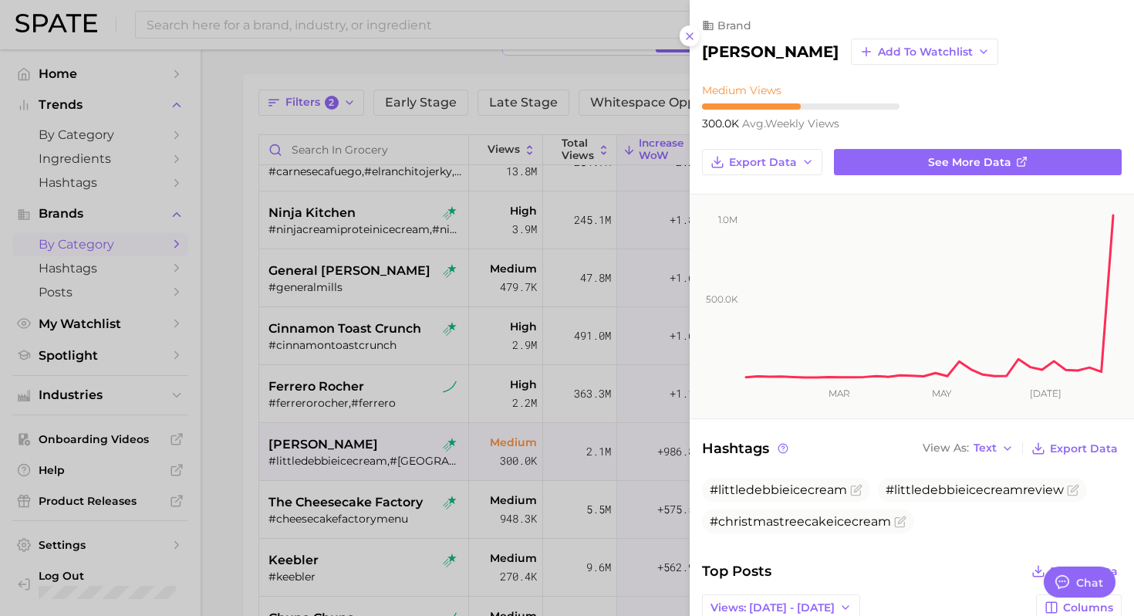
click at [337, 456] on div at bounding box center [567, 308] width 1134 height 616
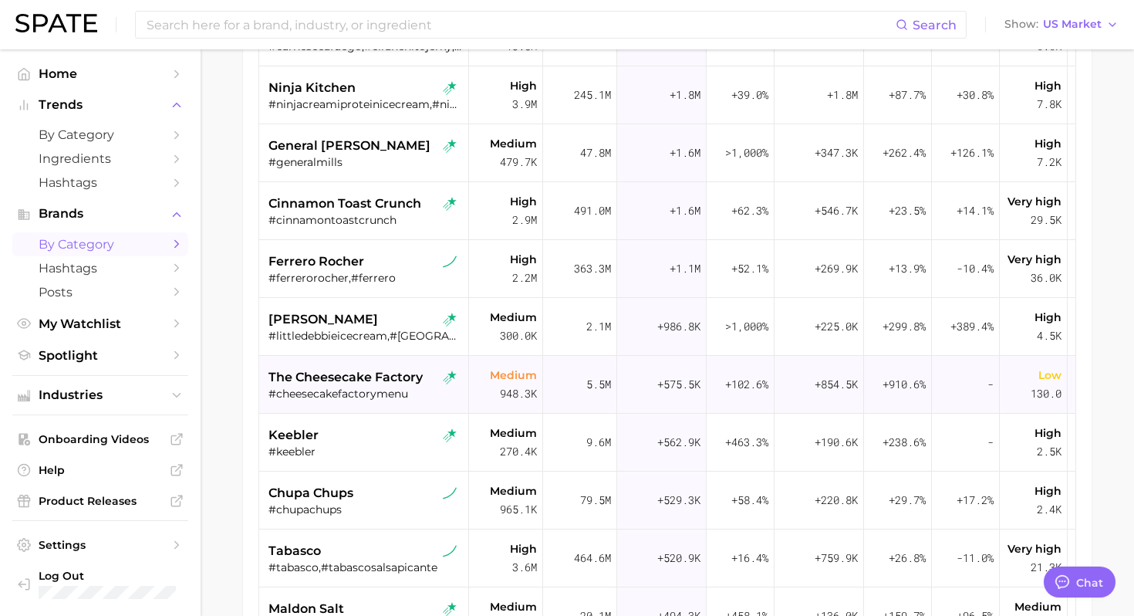
click at [377, 394] on div "#cheesecakefactorymenu" at bounding box center [365, 393] width 194 height 14
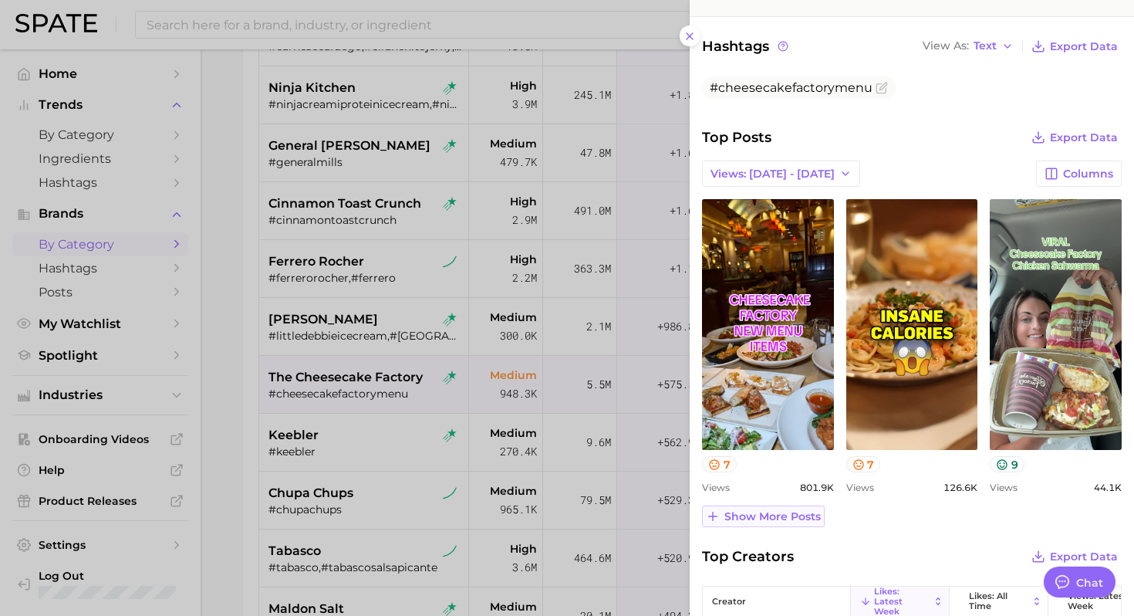
click at [763, 511] on span "Show more posts" at bounding box center [772, 516] width 96 height 13
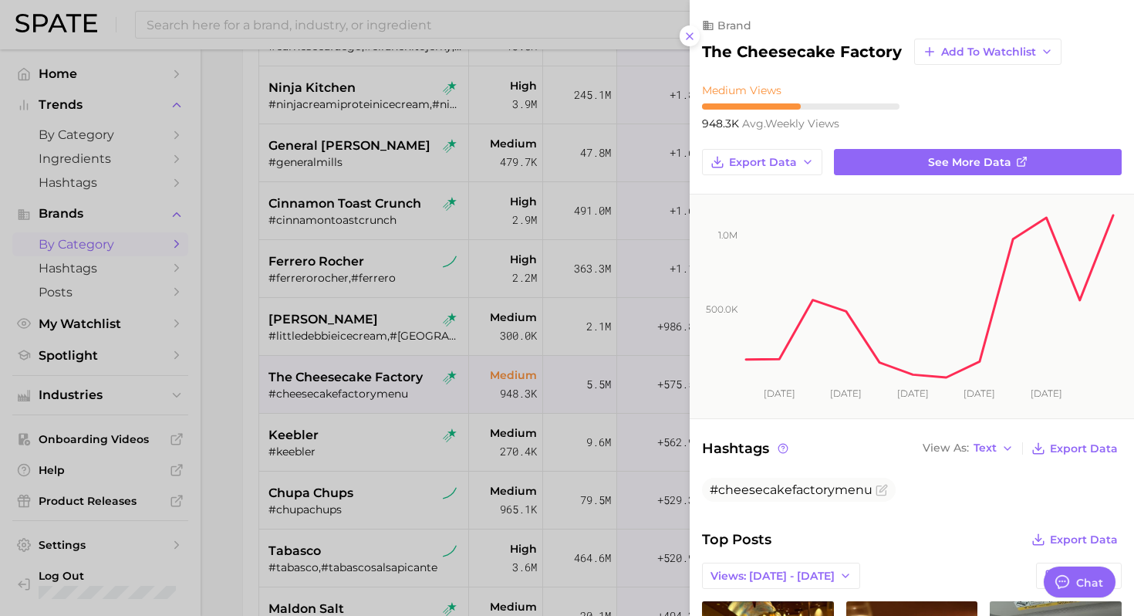
click at [467, 439] on div at bounding box center [567, 308] width 1134 height 616
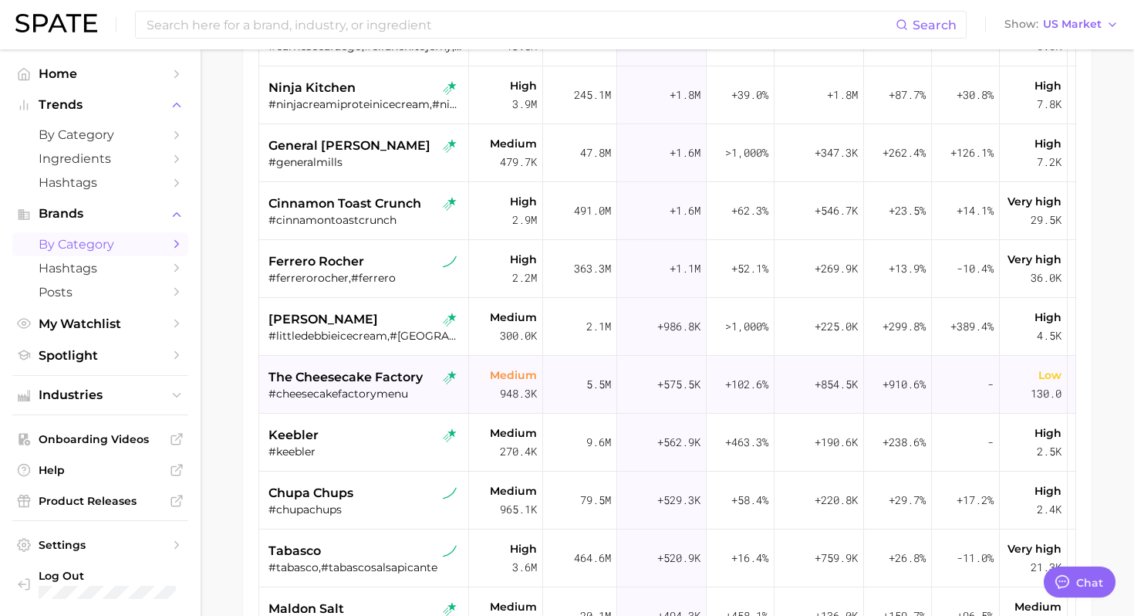
click at [388, 381] on span "the cheesecake factory" at bounding box center [345, 377] width 154 height 19
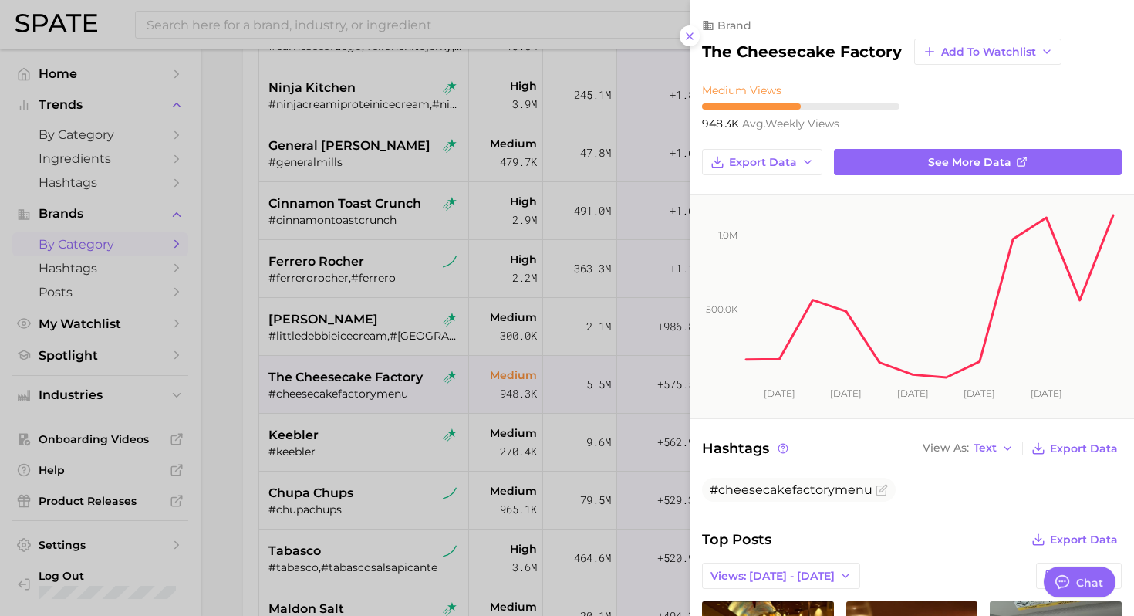
click at [346, 421] on div at bounding box center [567, 308] width 1134 height 616
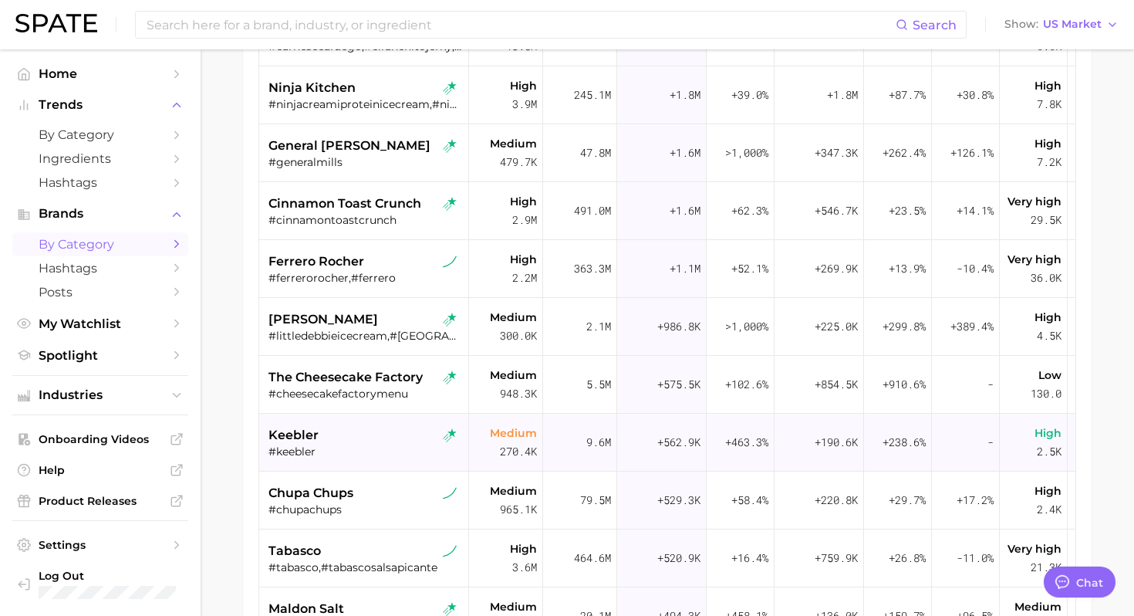
click at [339, 444] on div "#keebler" at bounding box center [365, 451] width 194 height 14
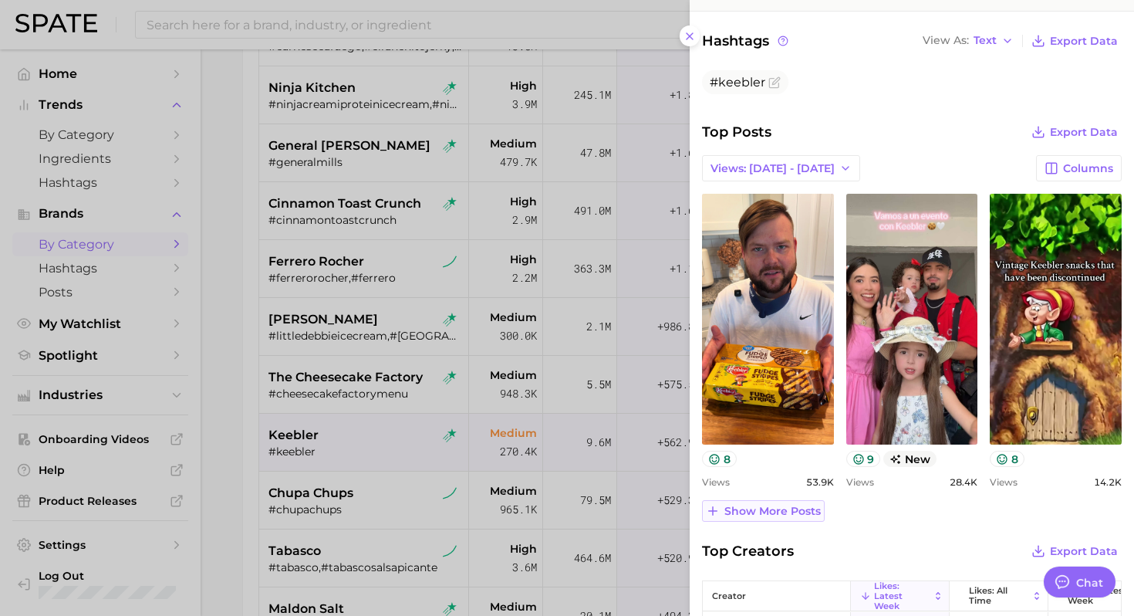
click at [762, 506] on span "Show more posts" at bounding box center [772, 510] width 96 height 13
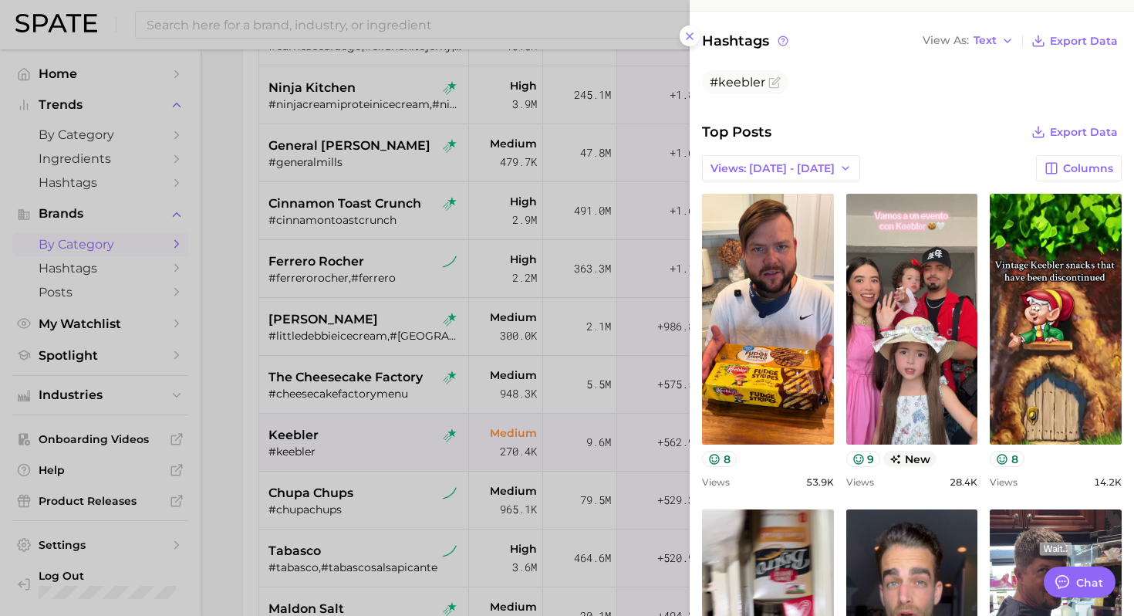
click at [589, 123] on div at bounding box center [567, 308] width 1134 height 616
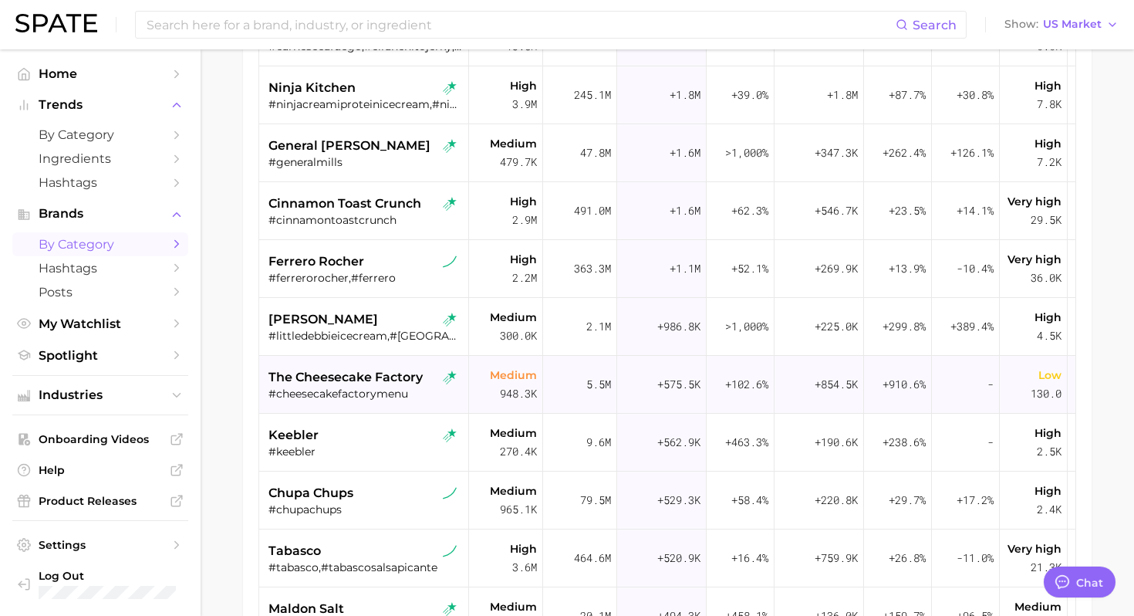
click at [376, 374] on span "the cheesecake factory" at bounding box center [345, 377] width 154 height 19
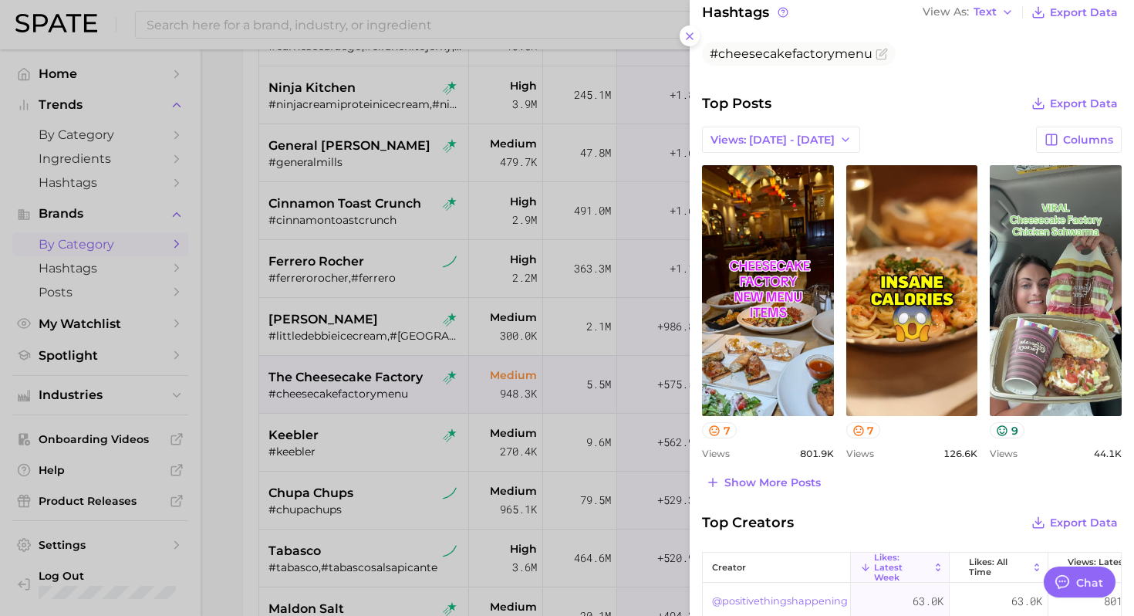
scroll to position [466, 0]
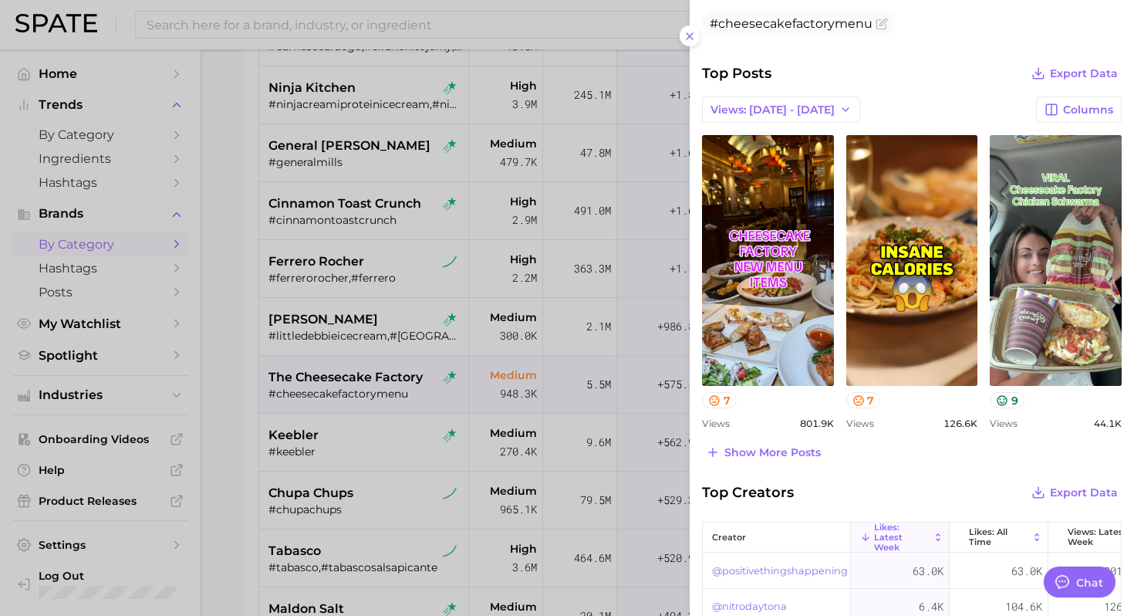
click at [355, 490] on div at bounding box center [567, 308] width 1134 height 616
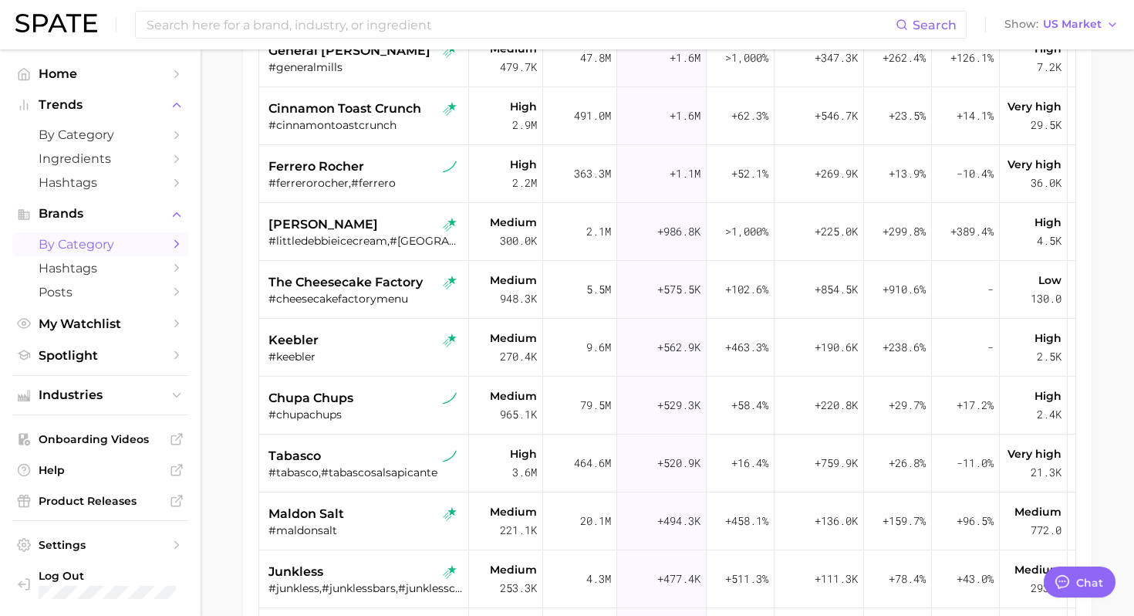
scroll to position [945, 0]
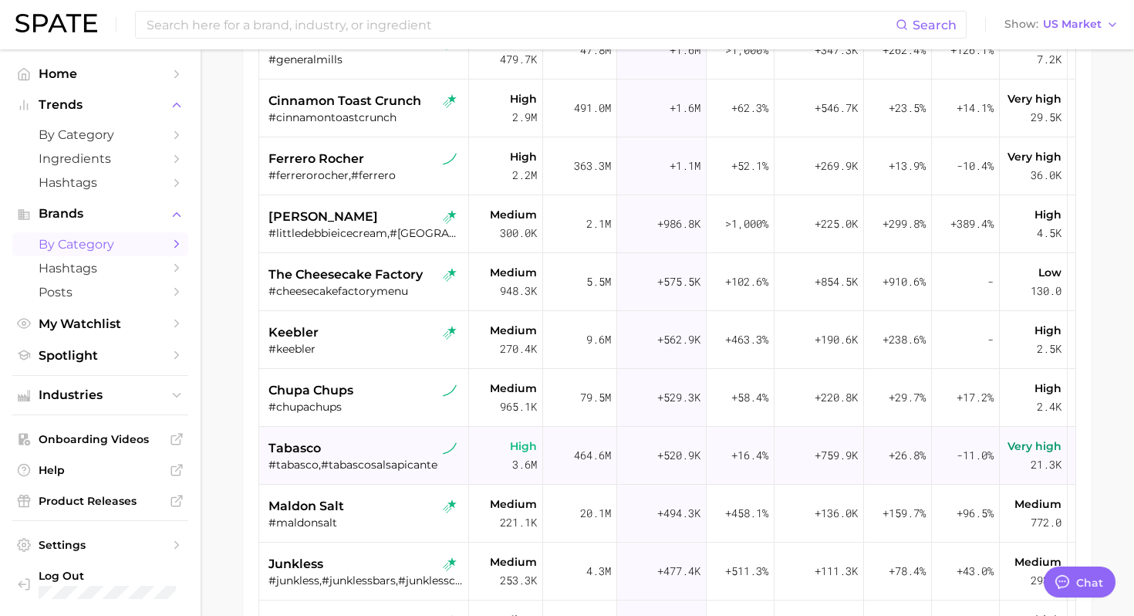
click at [368, 446] on div "tabasco" at bounding box center [365, 448] width 194 height 19
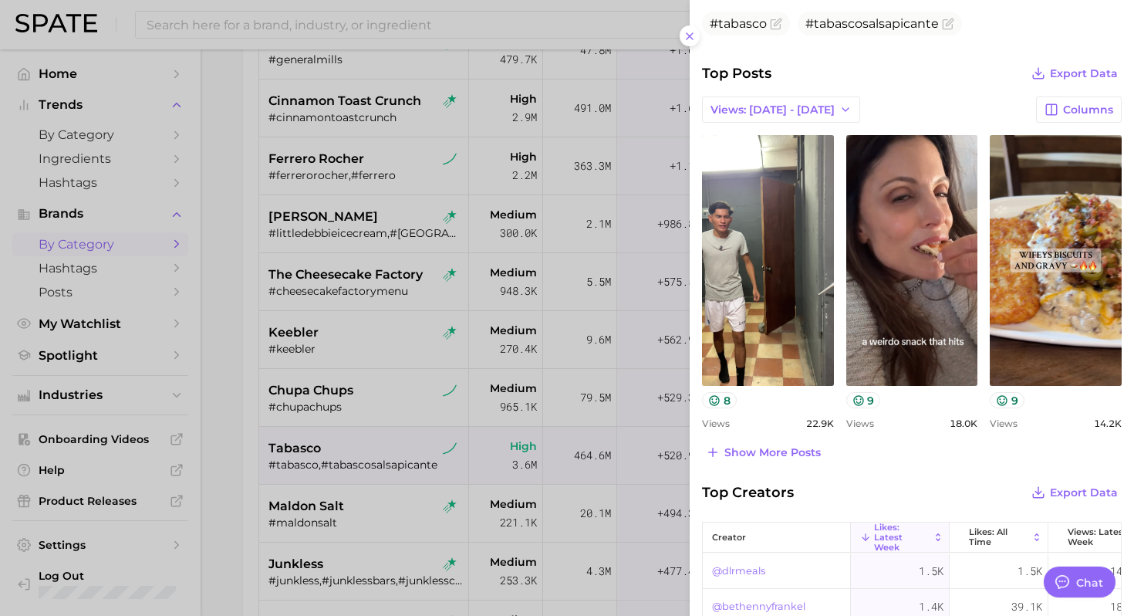
scroll to position [485, 0]
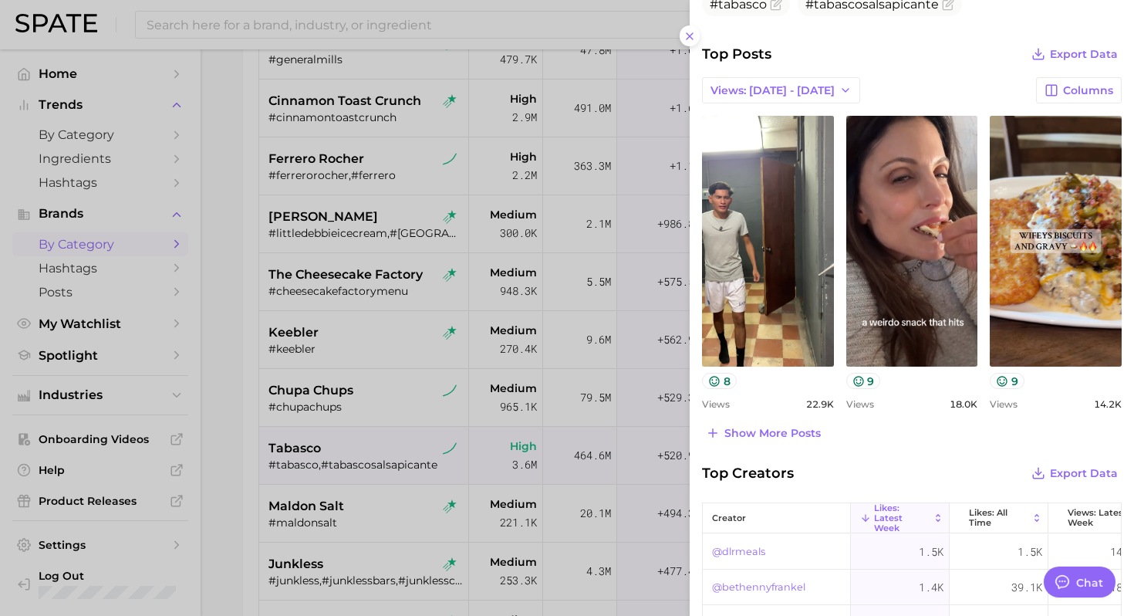
click at [398, 456] on div at bounding box center [567, 308] width 1134 height 616
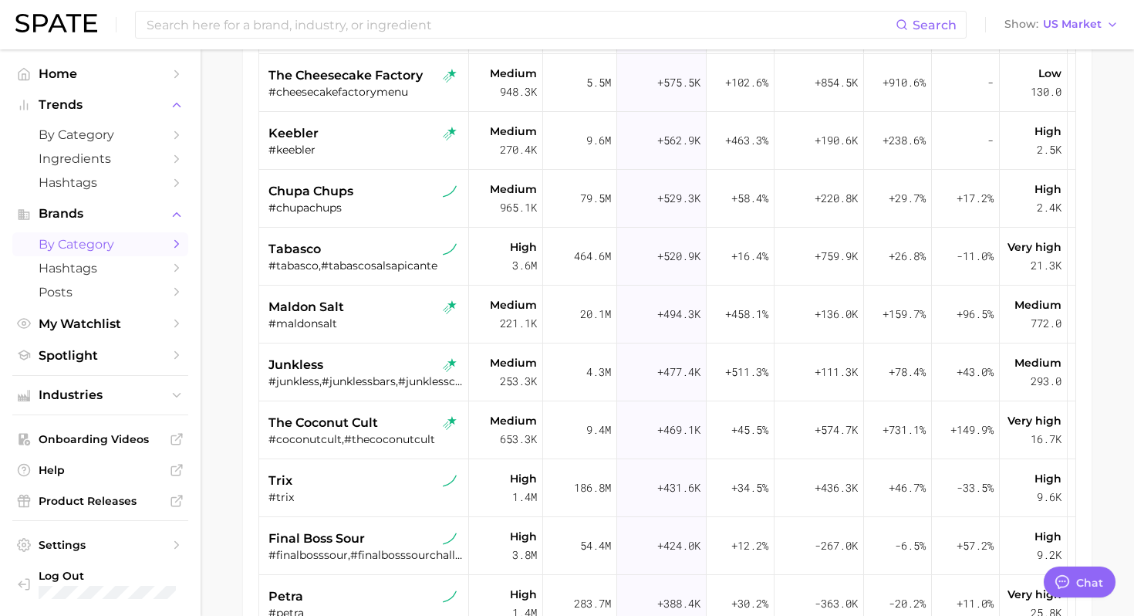
scroll to position [1150, 0]
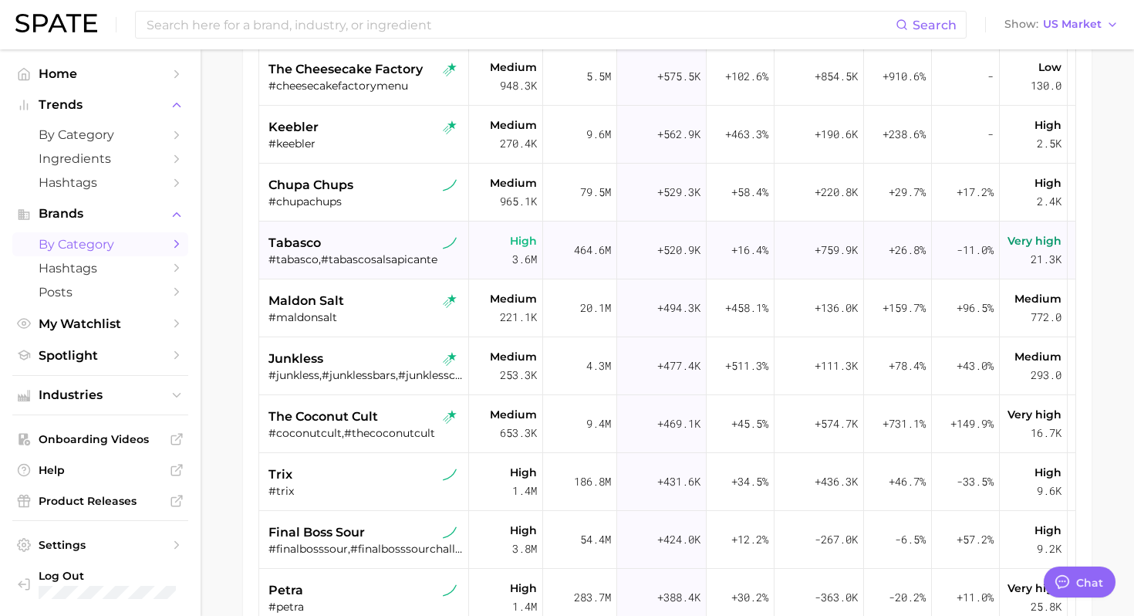
click at [360, 248] on div "tabasco" at bounding box center [365, 243] width 194 height 19
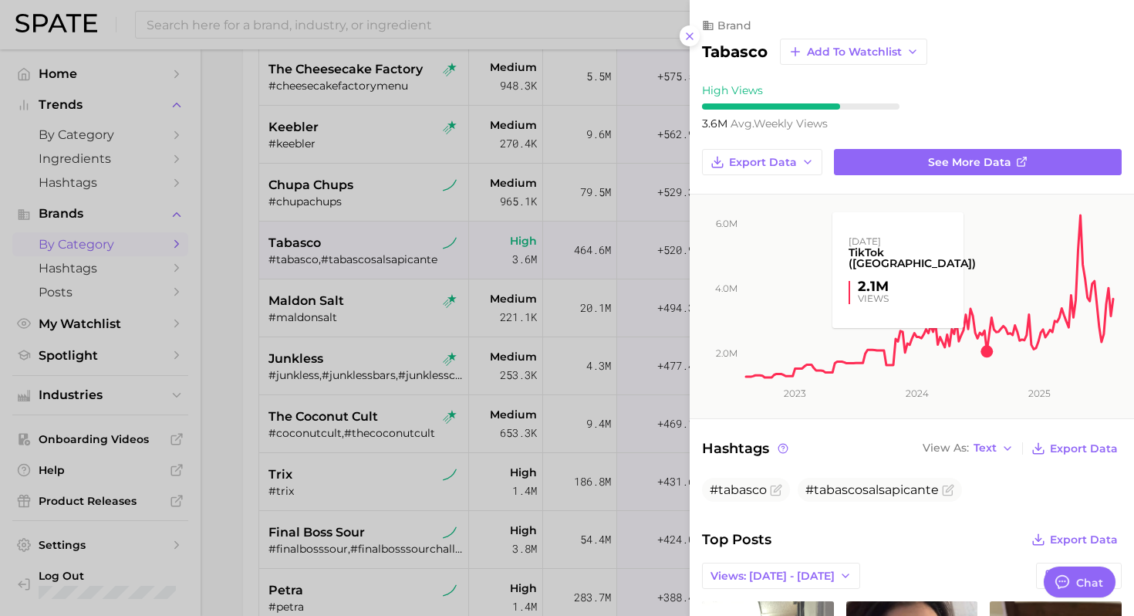
scroll to position [271, 0]
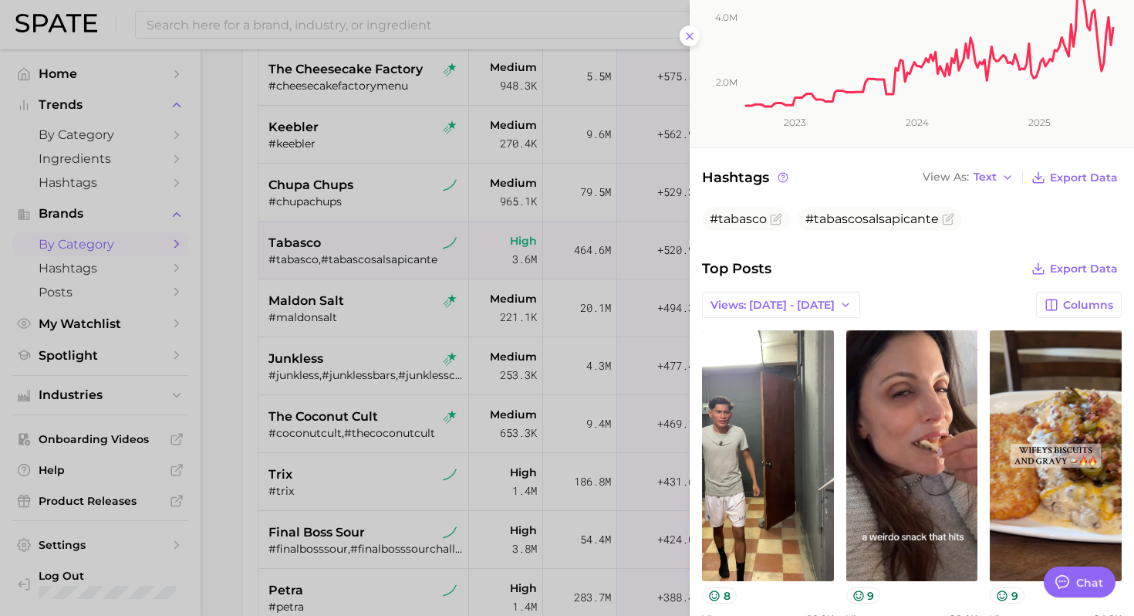
click at [391, 312] on div at bounding box center [567, 308] width 1134 height 616
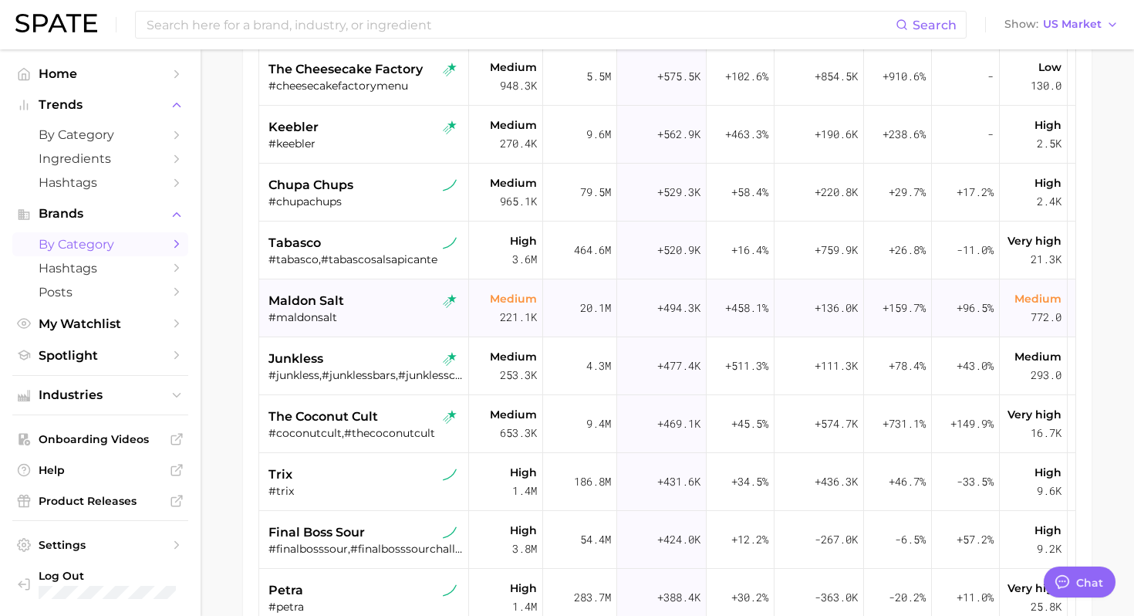
click at [369, 315] on div "#maldonsalt" at bounding box center [365, 317] width 194 height 14
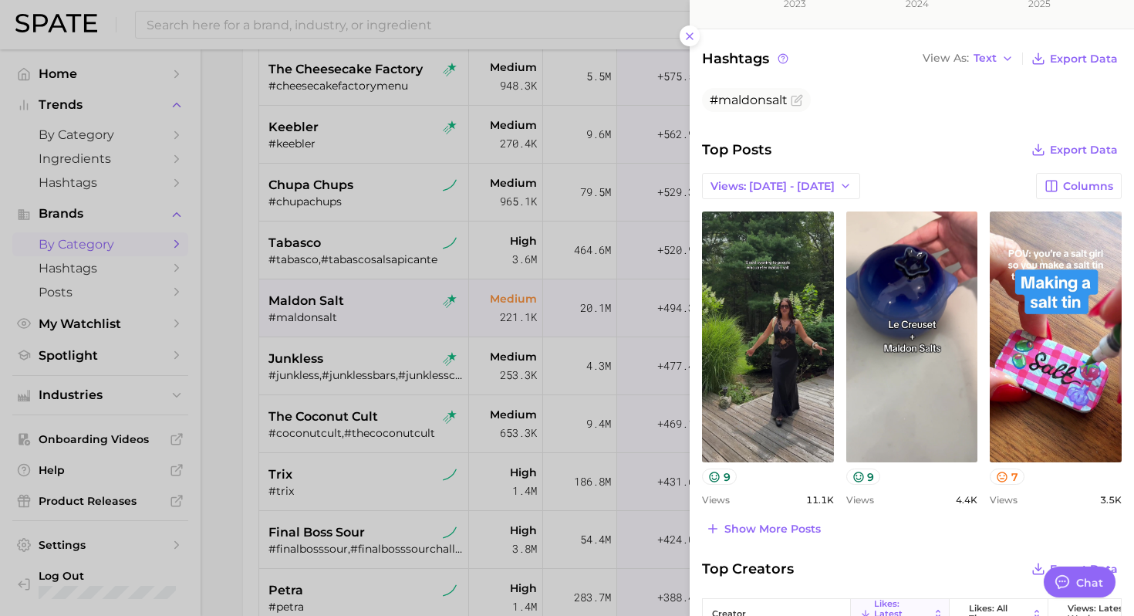
scroll to position [396, 0]
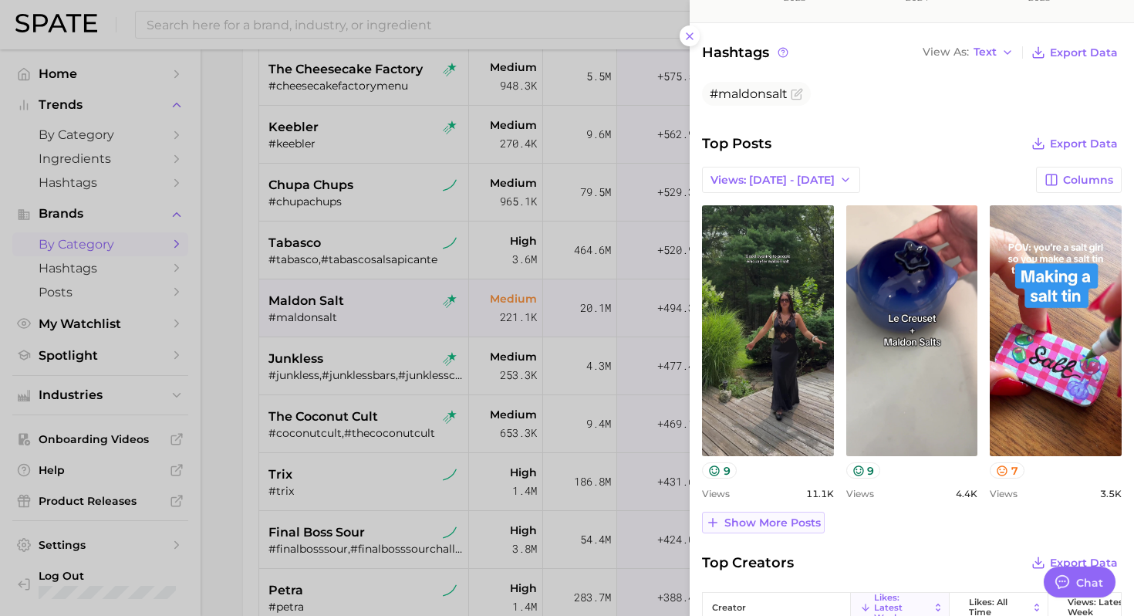
click at [769, 523] on span "Show more posts" at bounding box center [772, 522] width 96 height 13
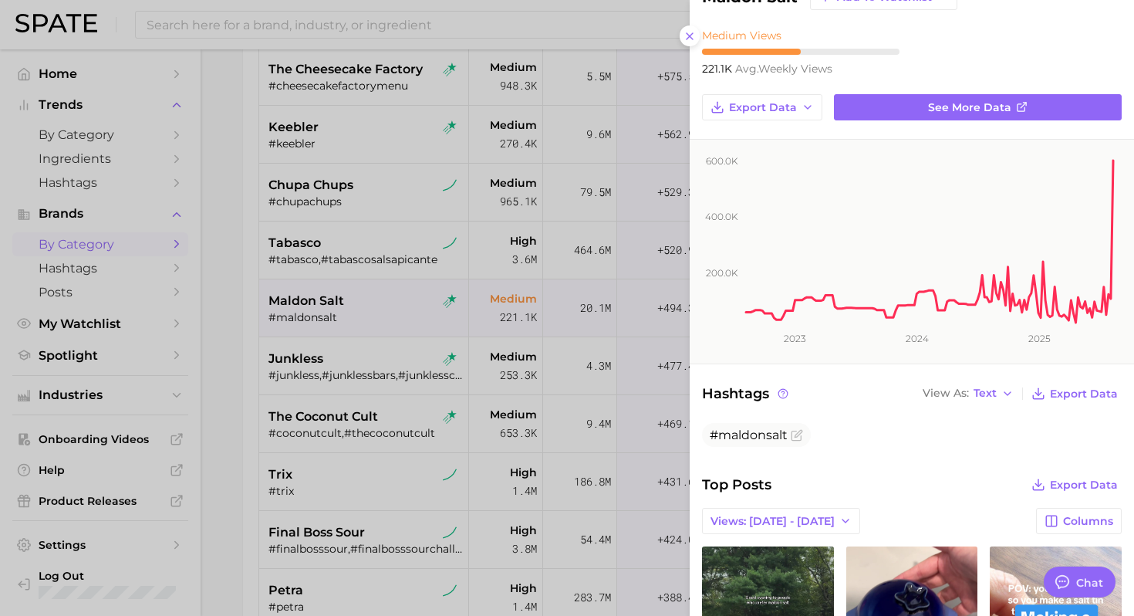
scroll to position [66, 0]
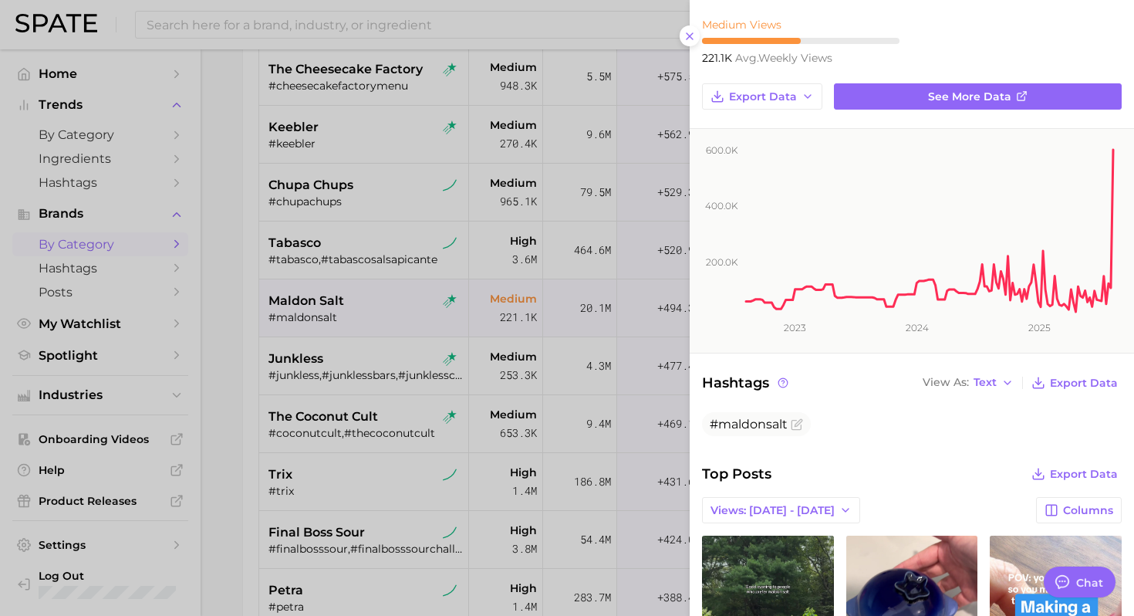
click at [352, 402] on div at bounding box center [567, 308] width 1134 height 616
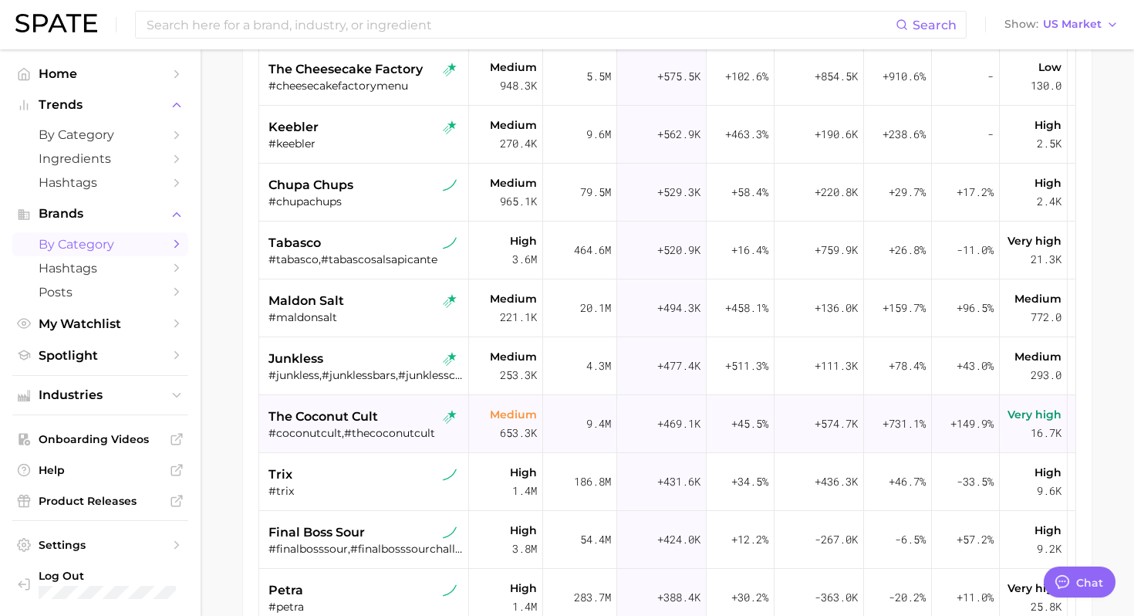
click at [343, 427] on div "#coconutcult,#thecoconutcult" at bounding box center [365, 433] width 194 height 14
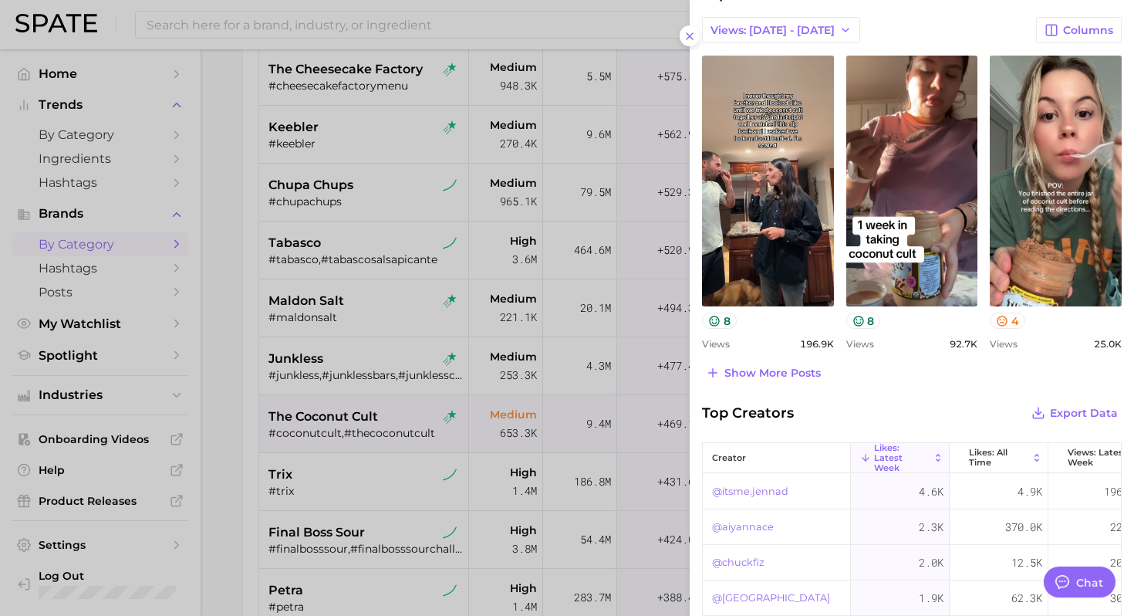
scroll to position [546, 0]
click at [761, 376] on span "Show more posts" at bounding box center [772, 372] width 96 height 13
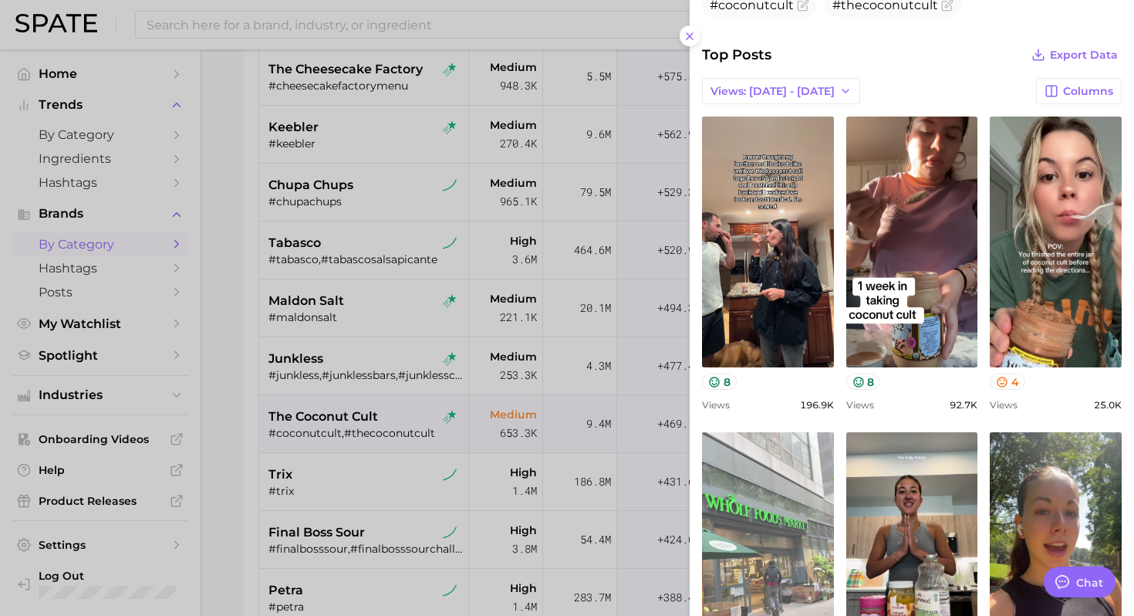
scroll to position [0, 0]
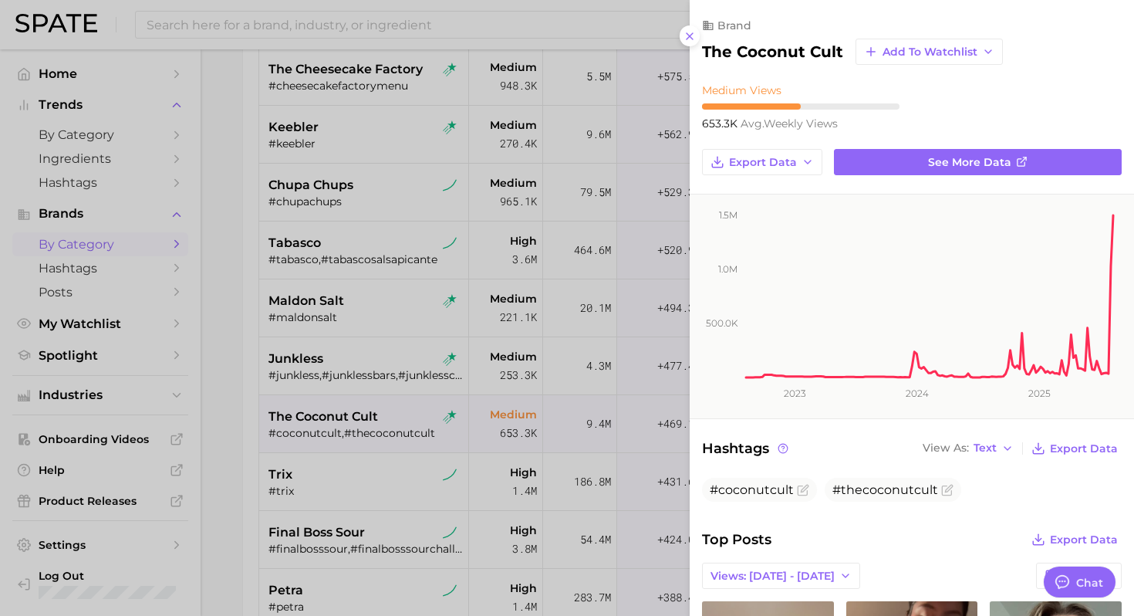
click at [346, 461] on div at bounding box center [567, 308] width 1134 height 616
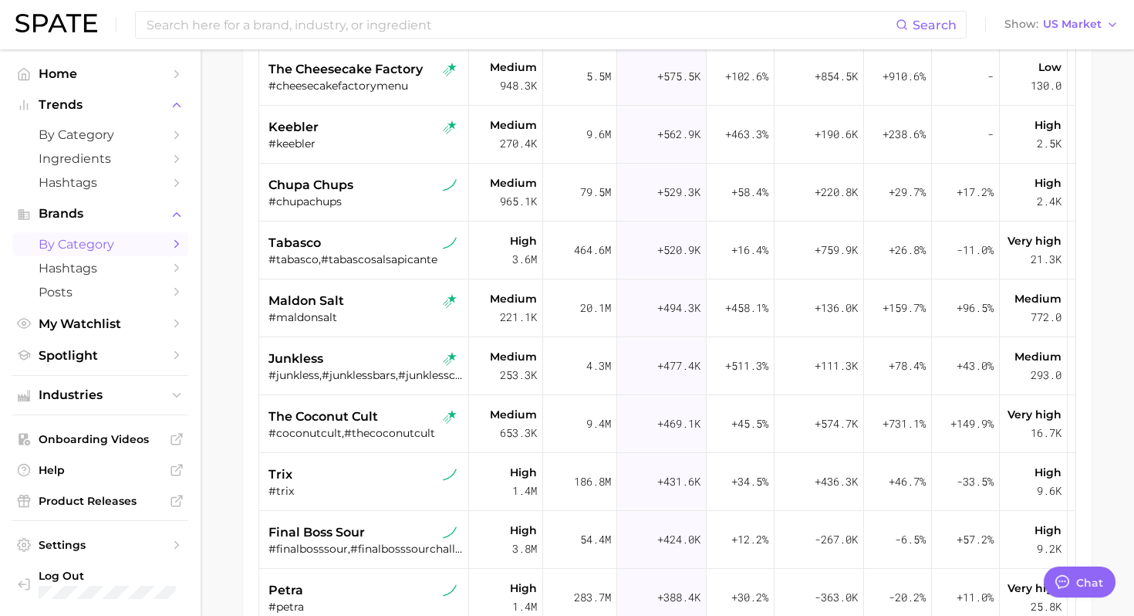
scroll to position [328, 0]
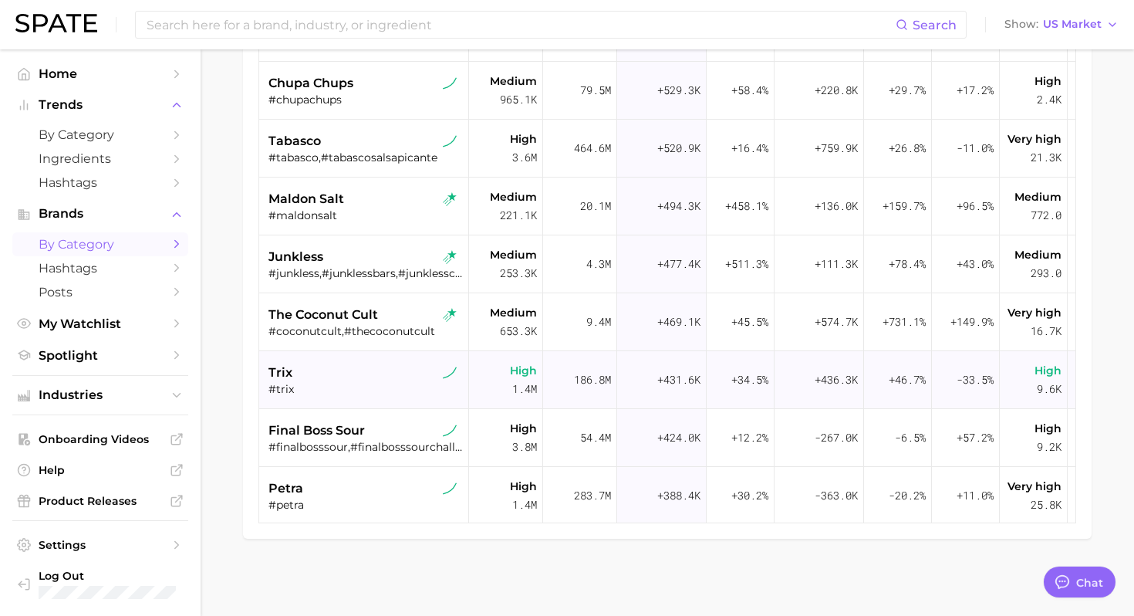
click at [354, 383] on div "#trix" at bounding box center [365, 389] width 194 height 14
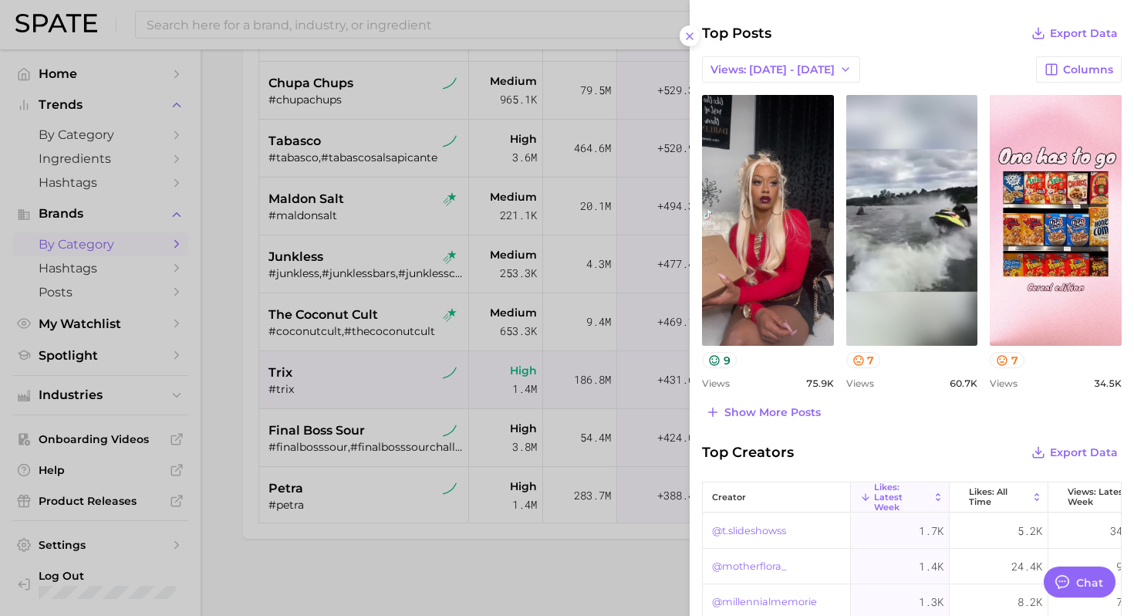
scroll to position [513, 0]
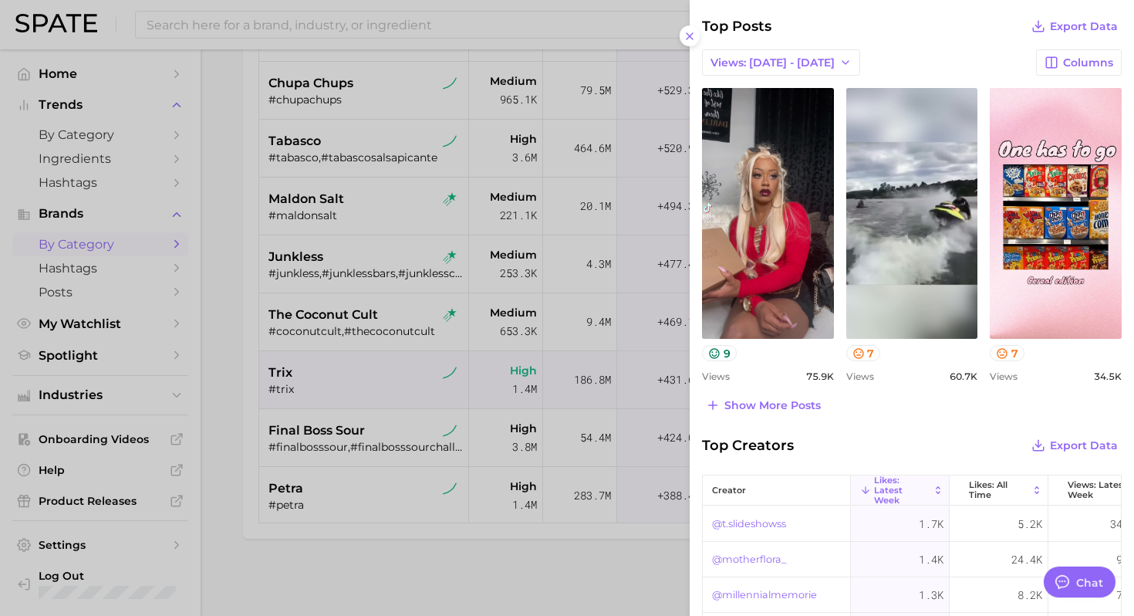
click at [373, 477] on div at bounding box center [567, 308] width 1134 height 616
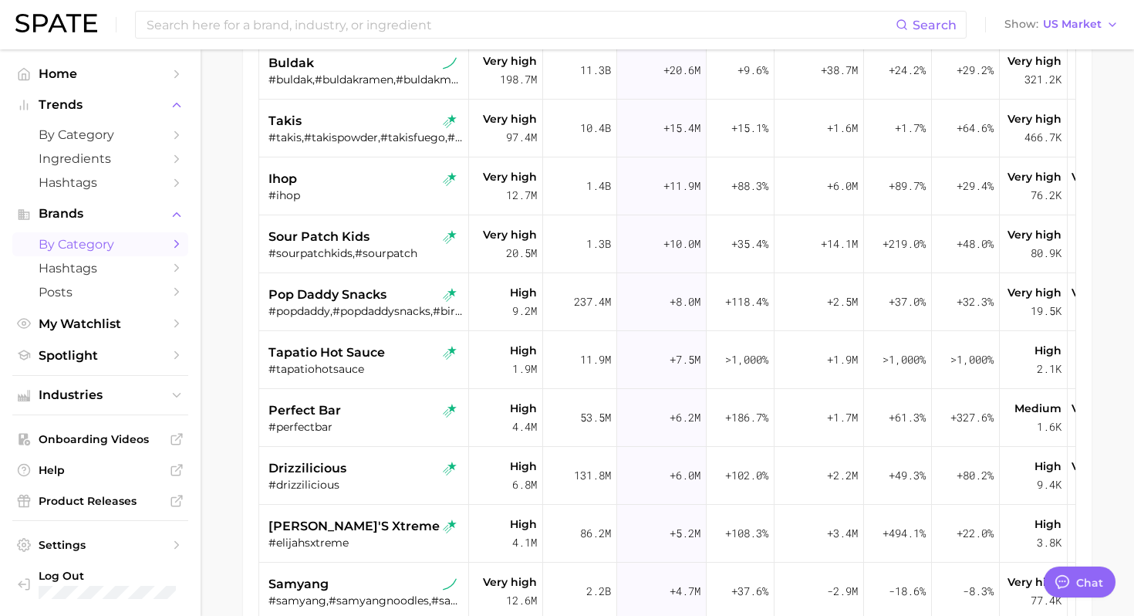
scroll to position [0, 0]
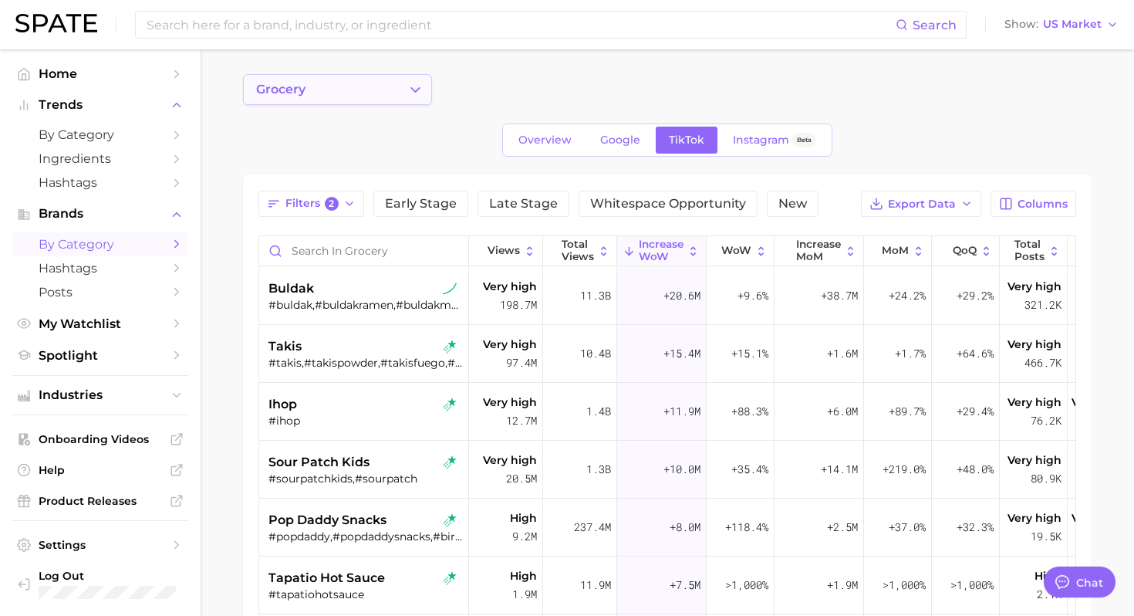
click at [308, 103] on button "grocery" at bounding box center [337, 89] width 189 height 31
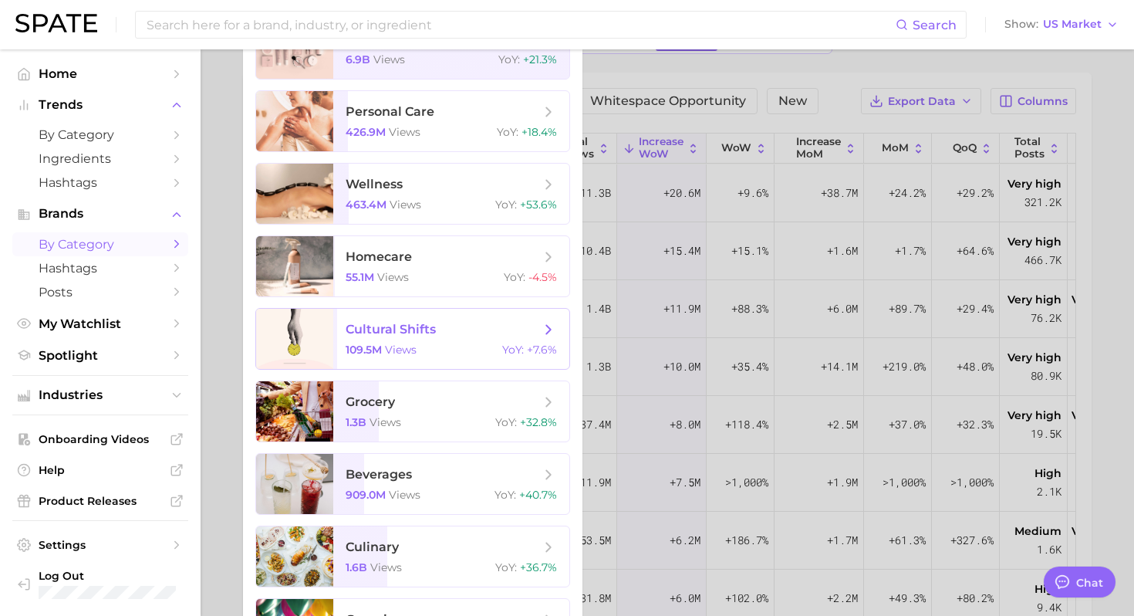
scroll to position [147, 0]
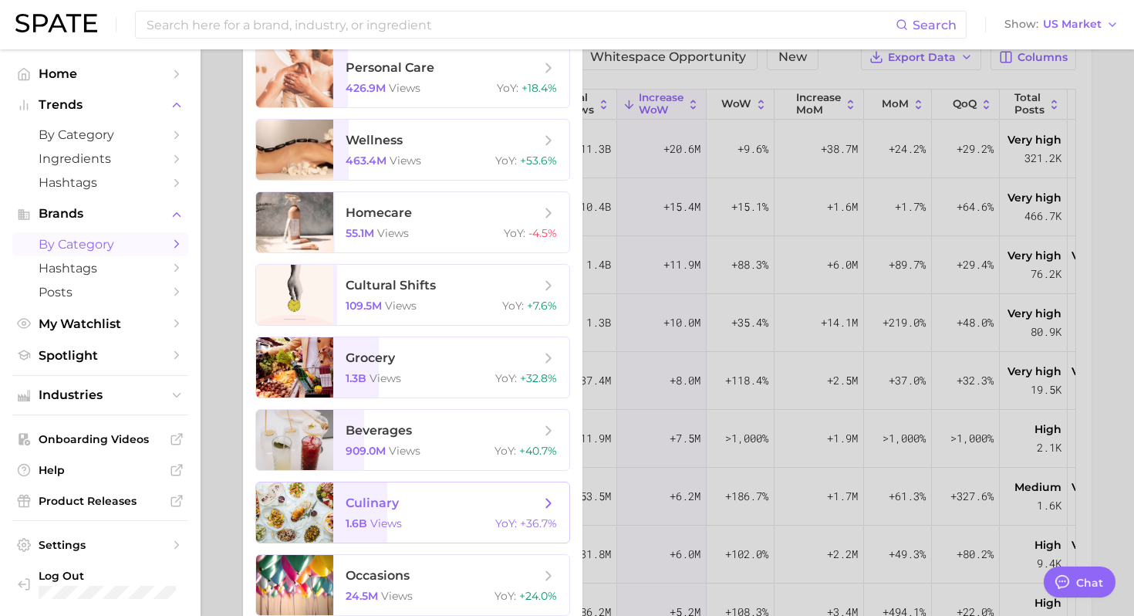
click at [392, 526] on span "views" at bounding box center [386, 523] width 32 height 14
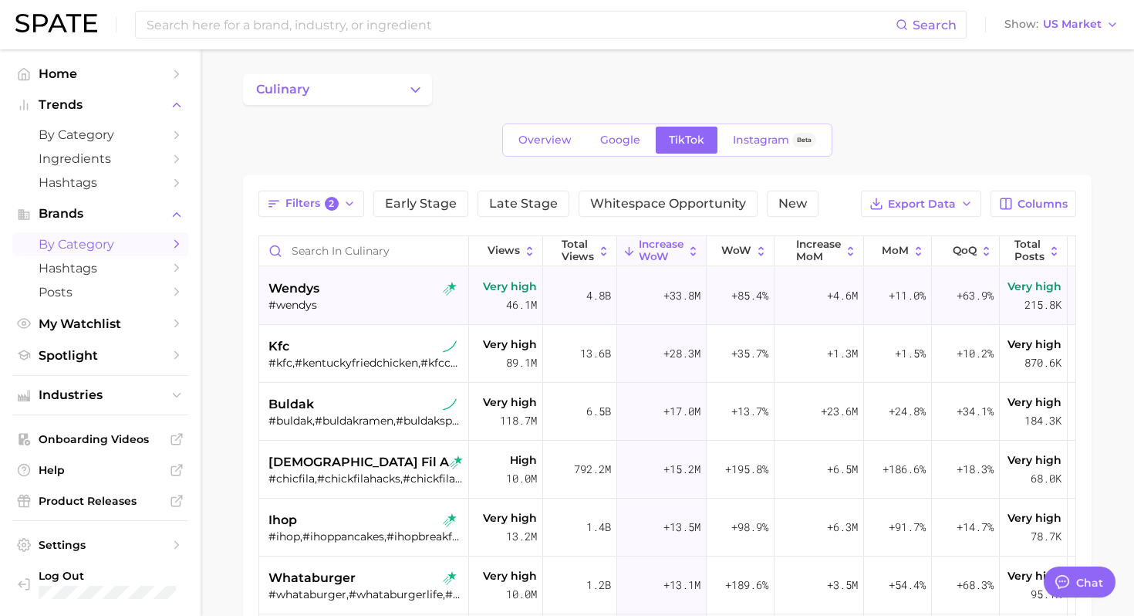
click at [348, 309] on div "#wendys" at bounding box center [365, 305] width 194 height 14
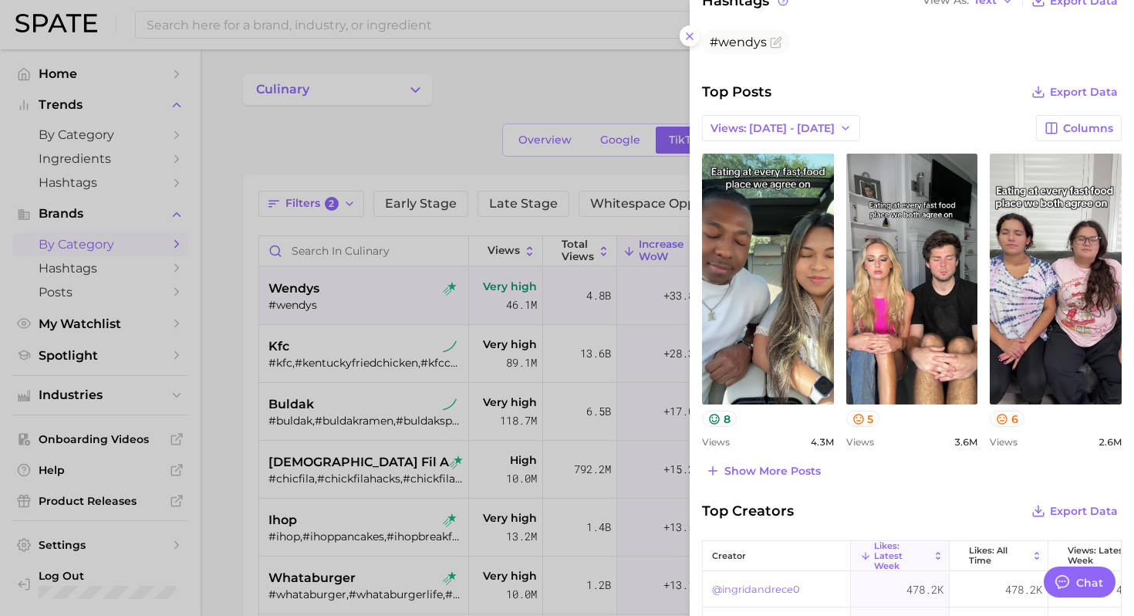
scroll to position [455, 0]
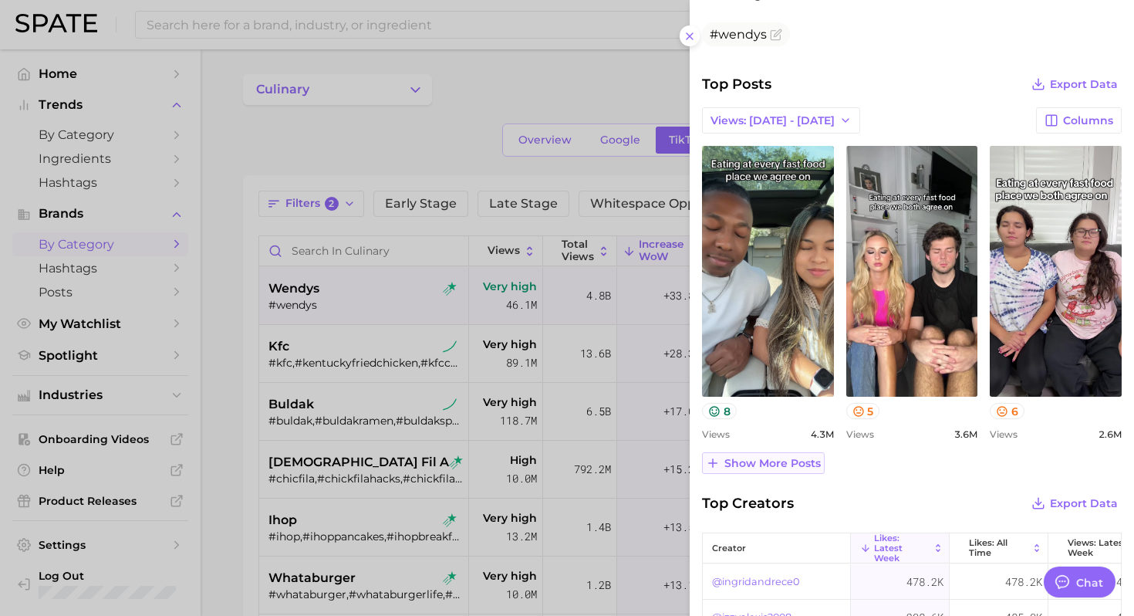
click at [771, 466] on span "Show more posts" at bounding box center [772, 463] width 96 height 13
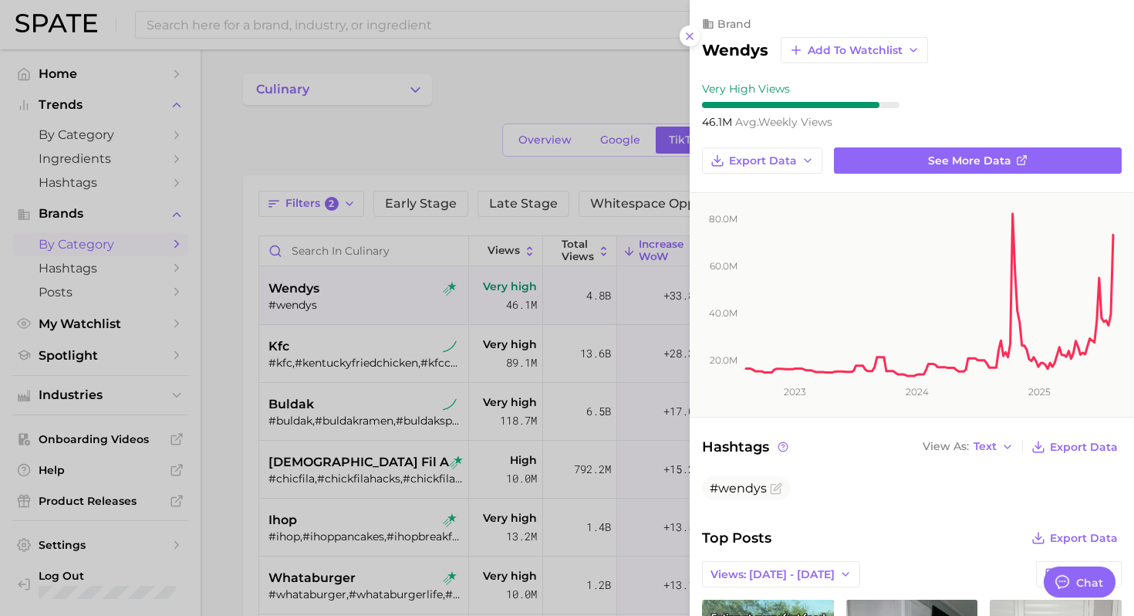
scroll to position [0, 0]
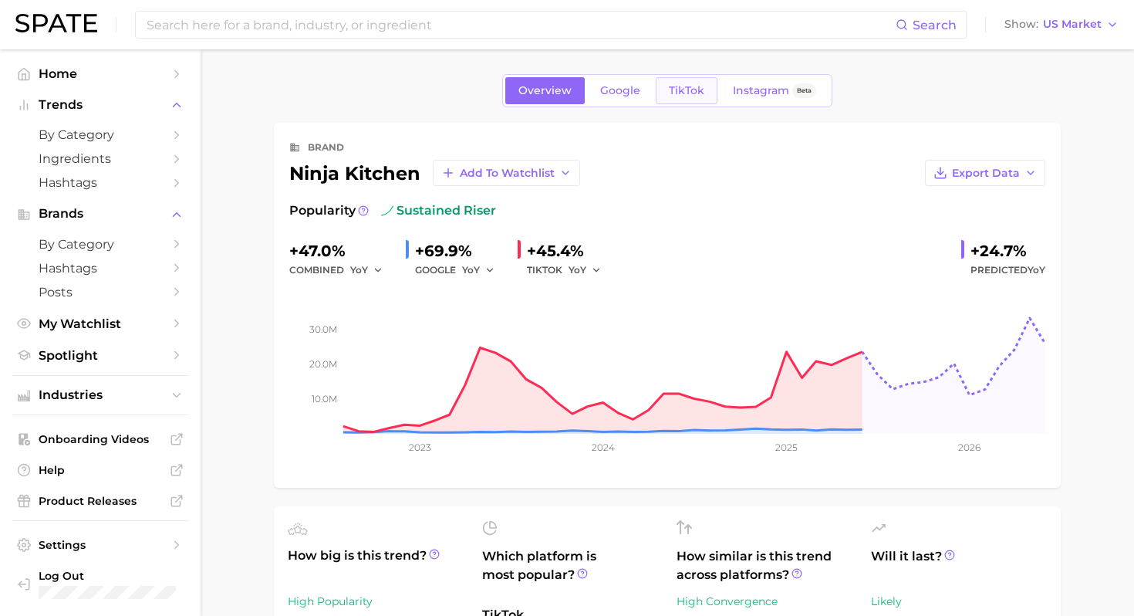
click at [687, 86] on span "TikTok" at bounding box center [686, 90] width 35 height 13
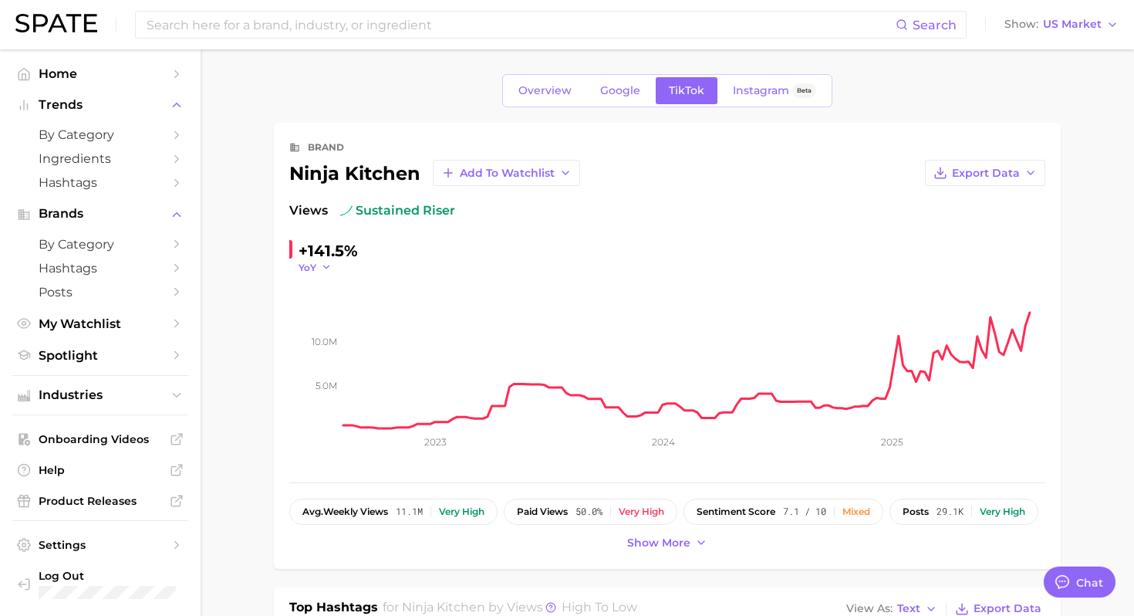
click at [313, 272] on span "YoY" at bounding box center [307, 267] width 18 height 13
click at [336, 368] on span "WoW" at bounding box center [321, 372] width 30 height 13
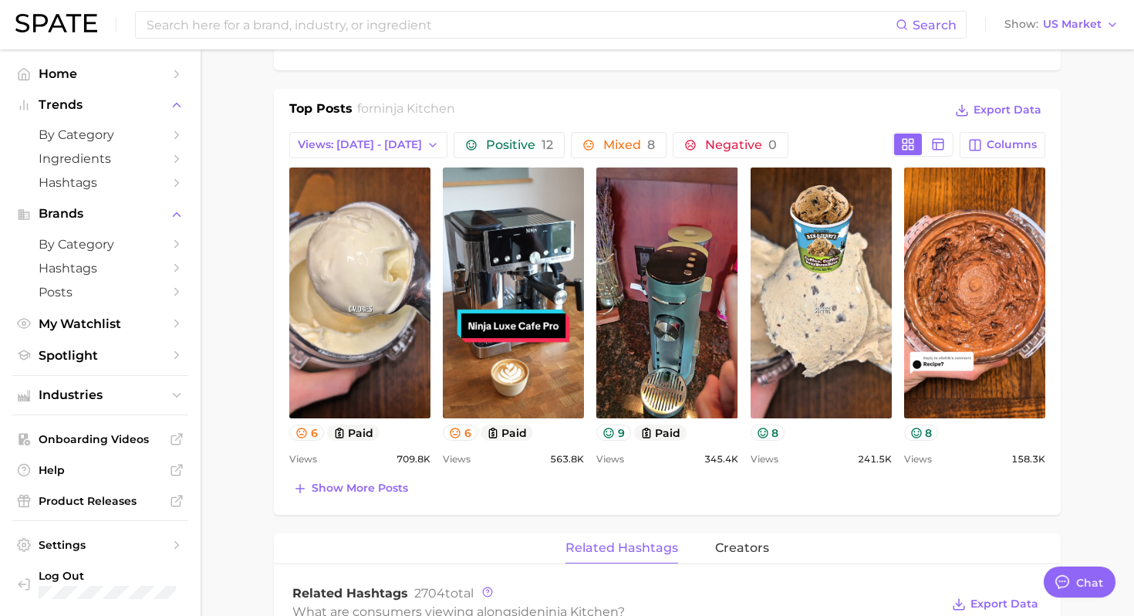
scroll to position [672, 0]
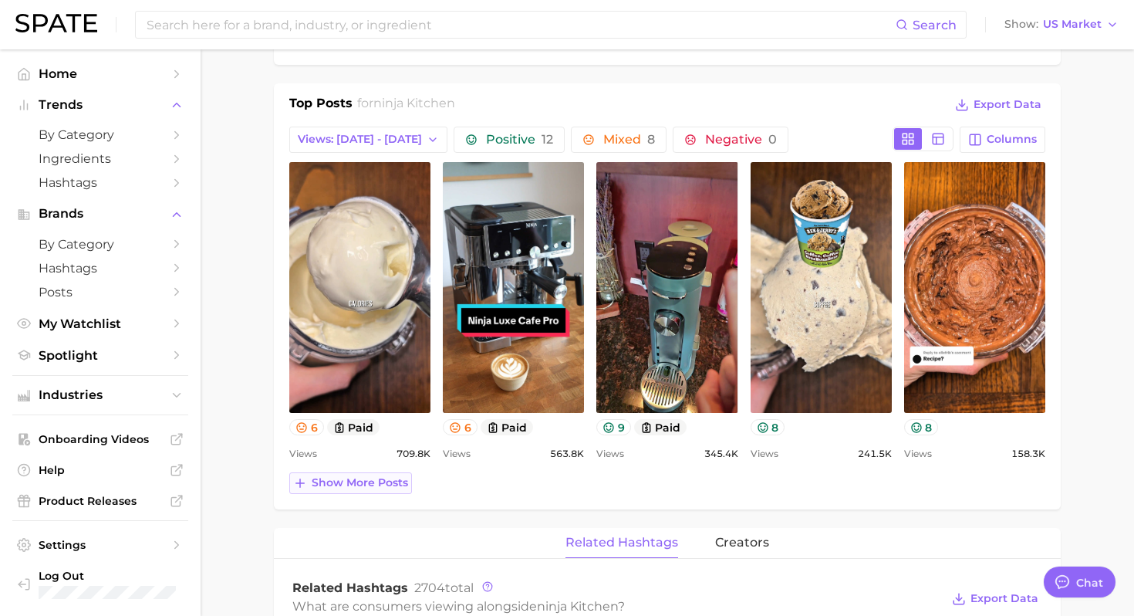
click at [348, 487] on span "Show more posts" at bounding box center [360, 482] width 96 height 13
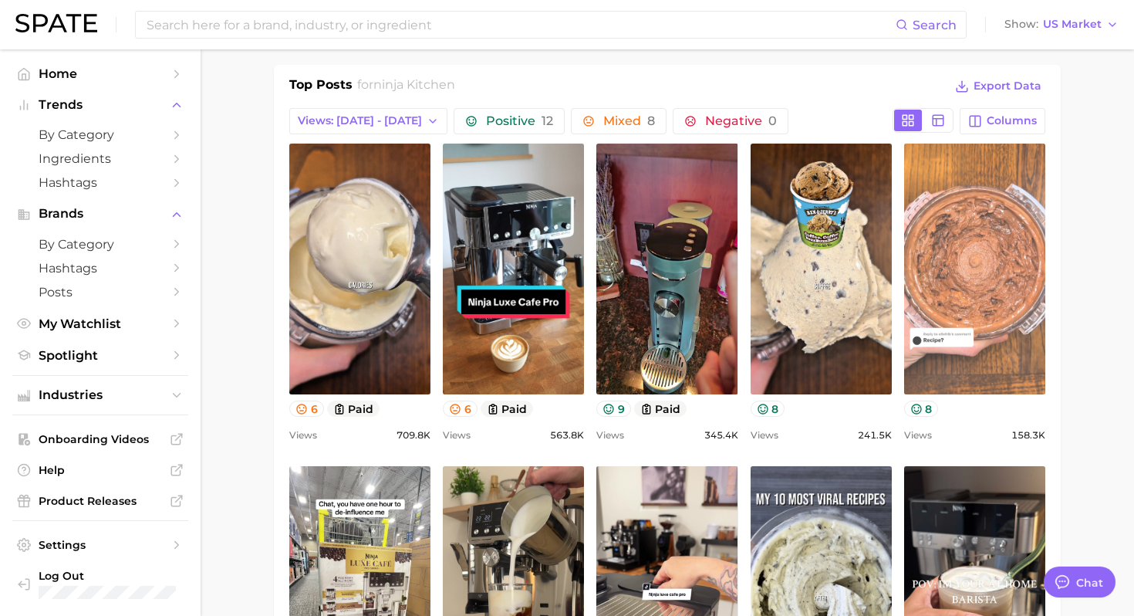
scroll to position [686, 0]
